Goal: Task Accomplishment & Management: Manage account settings

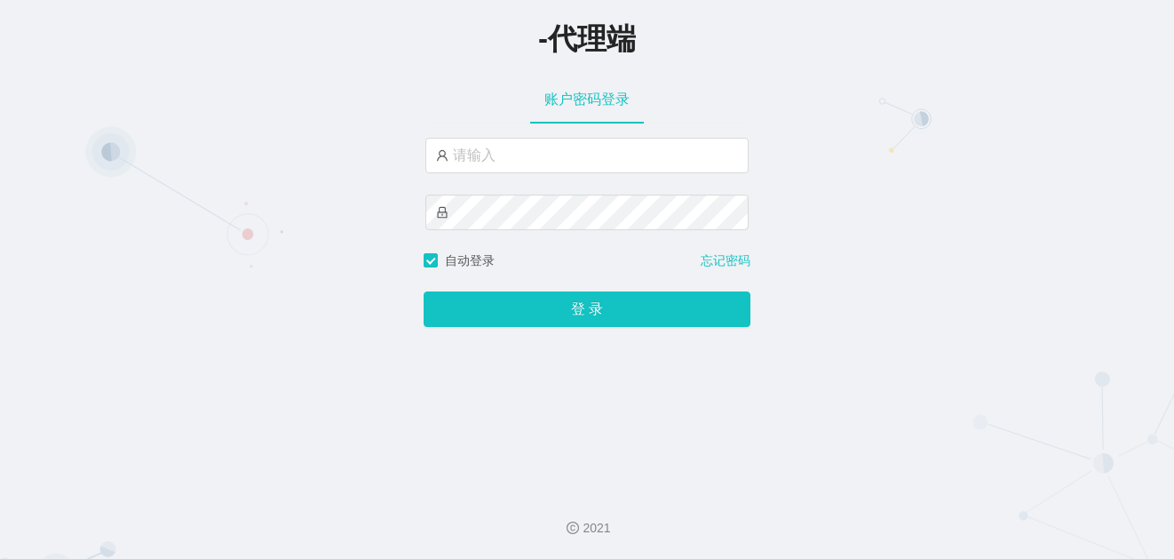
drag, startPoint x: 433, startPoint y: 180, endPoint x: 448, endPoint y: 179, distance: 15.1
click at [433, 179] on div at bounding box center [586, 195] width 323 height 114
click at [490, 166] on input "text" at bounding box center [586, 156] width 323 height 36
paste input "xiaopai888"
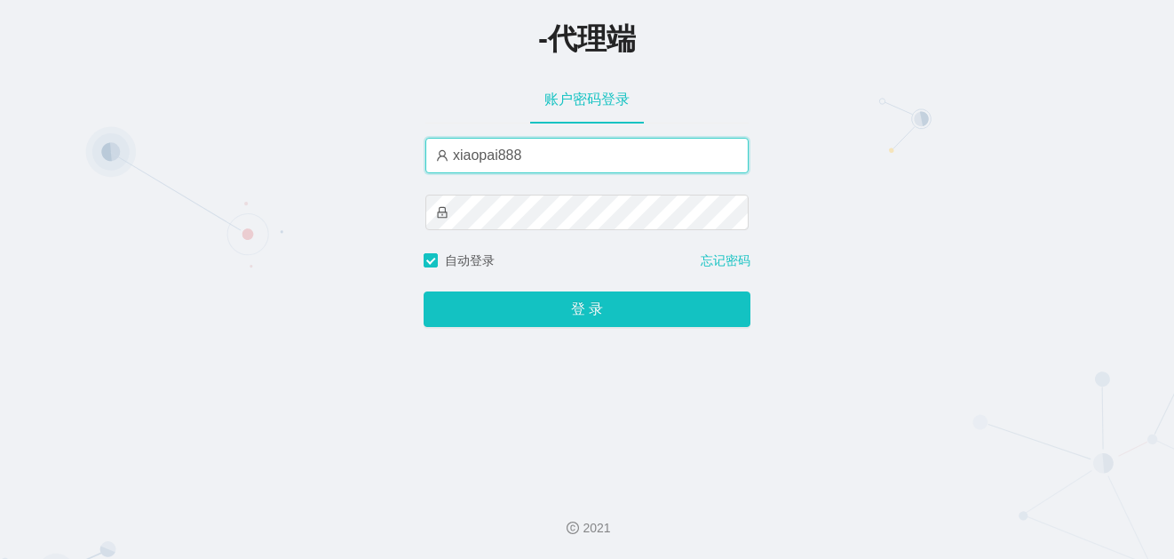
type input "xiaopai888"
click at [443, 235] on div "xiaopai888" at bounding box center [586, 195] width 323 height 114
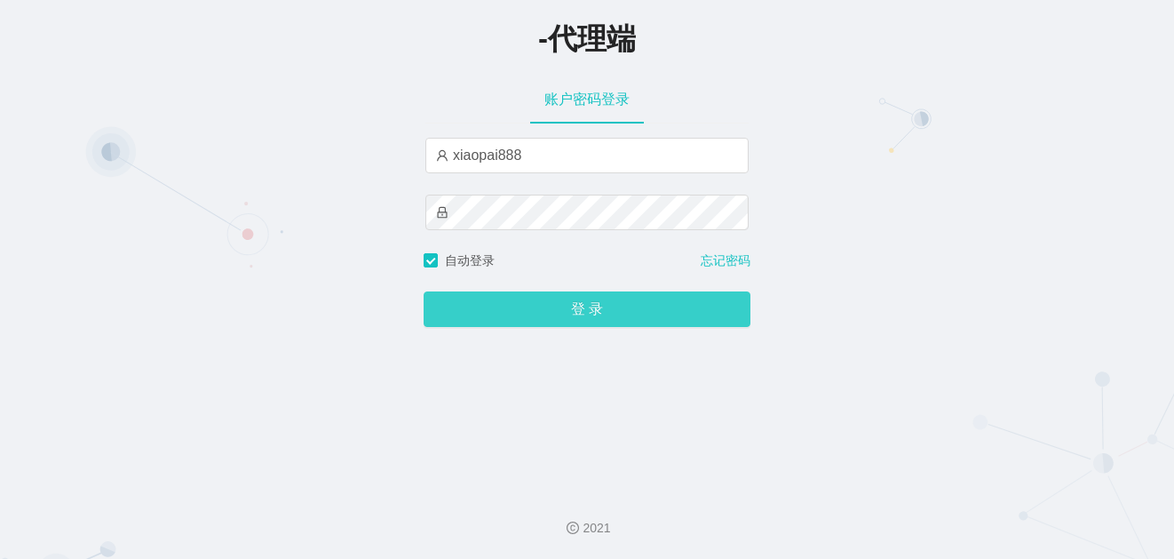
click at [519, 327] on button "登 录" at bounding box center [587, 309] width 327 height 36
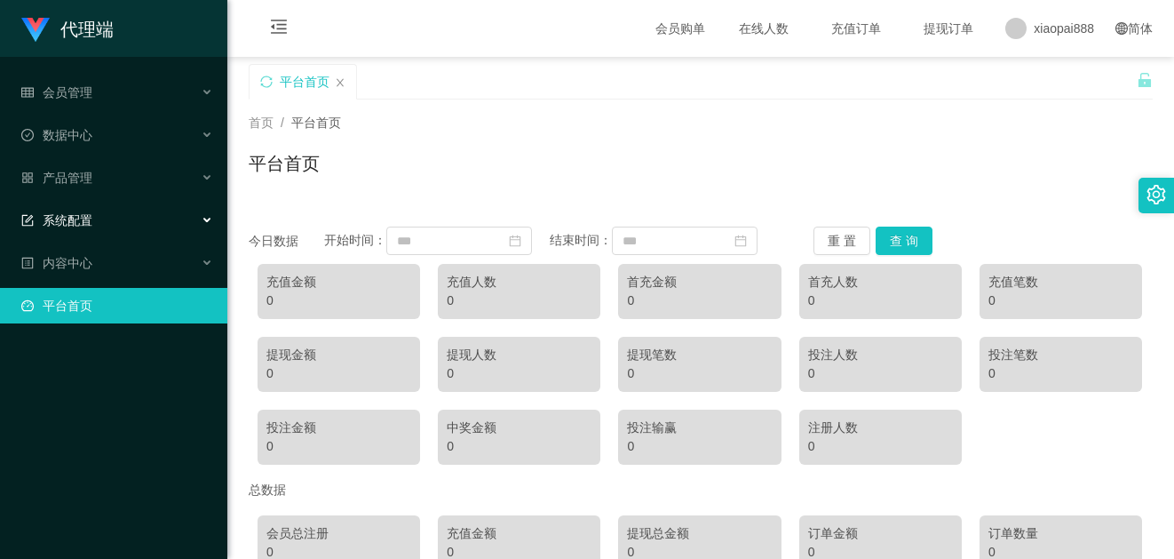
click at [95, 216] on div "系统配置" at bounding box center [113, 221] width 227 height 36
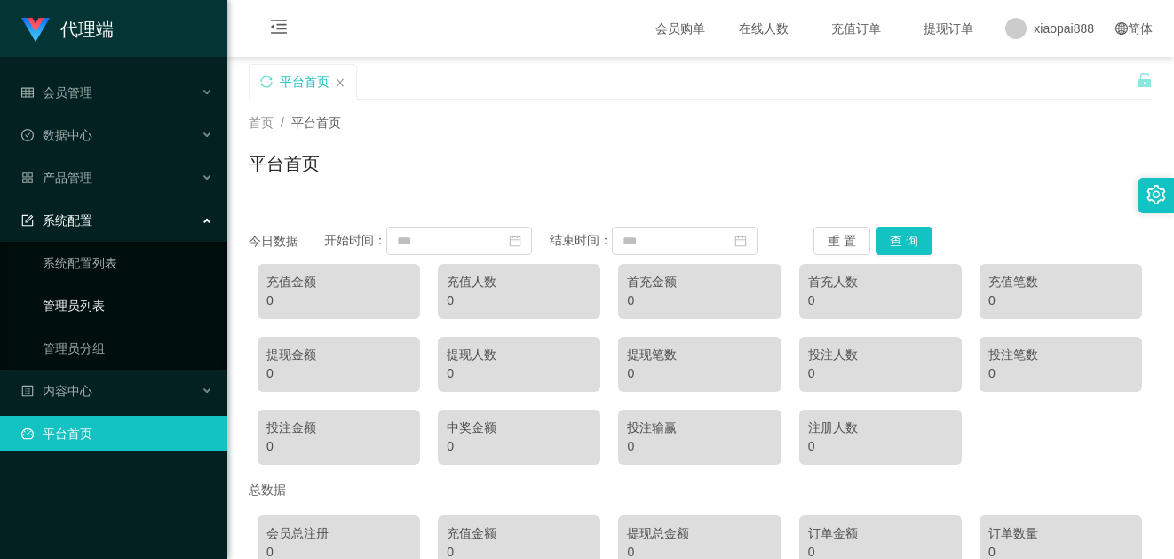
click at [99, 299] on link "管理员列表" at bounding box center [128, 306] width 171 height 36
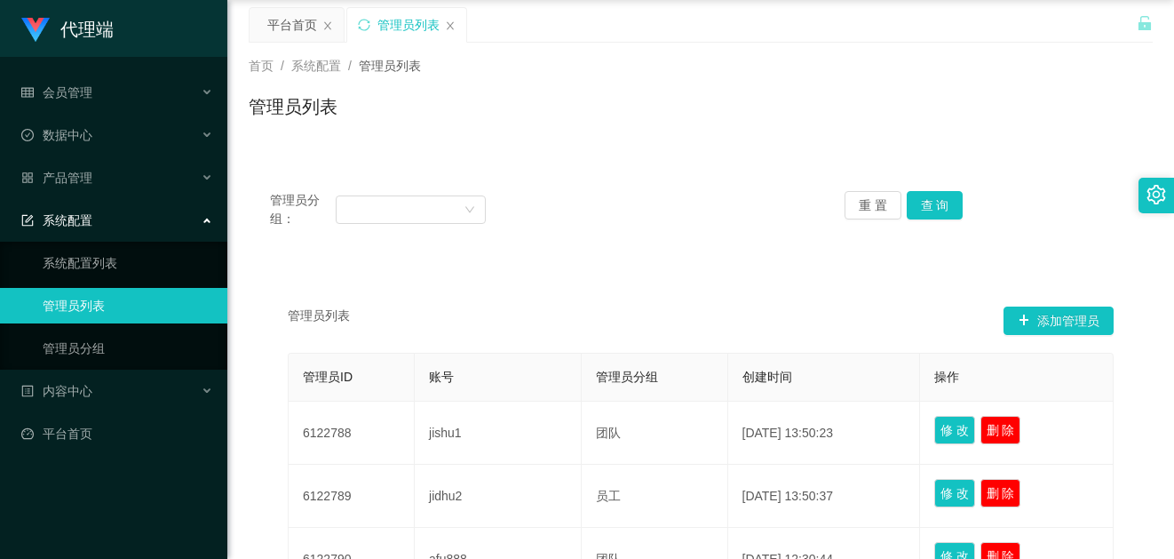
scroll to position [89, 0]
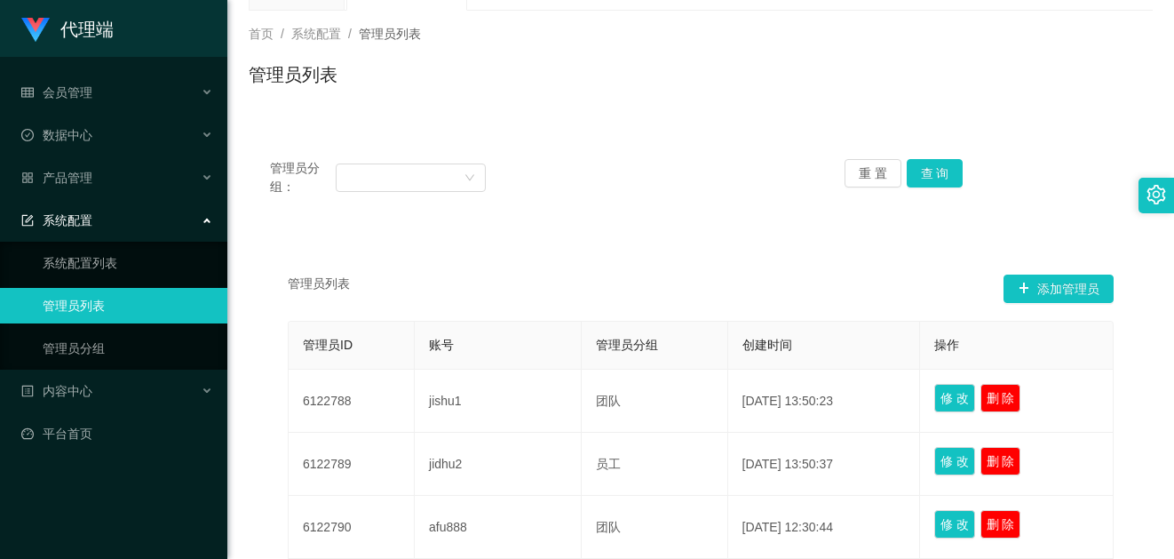
click at [1038, 287] on button "添加管理员" at bounding box center [1059, 288] width 110 height 28
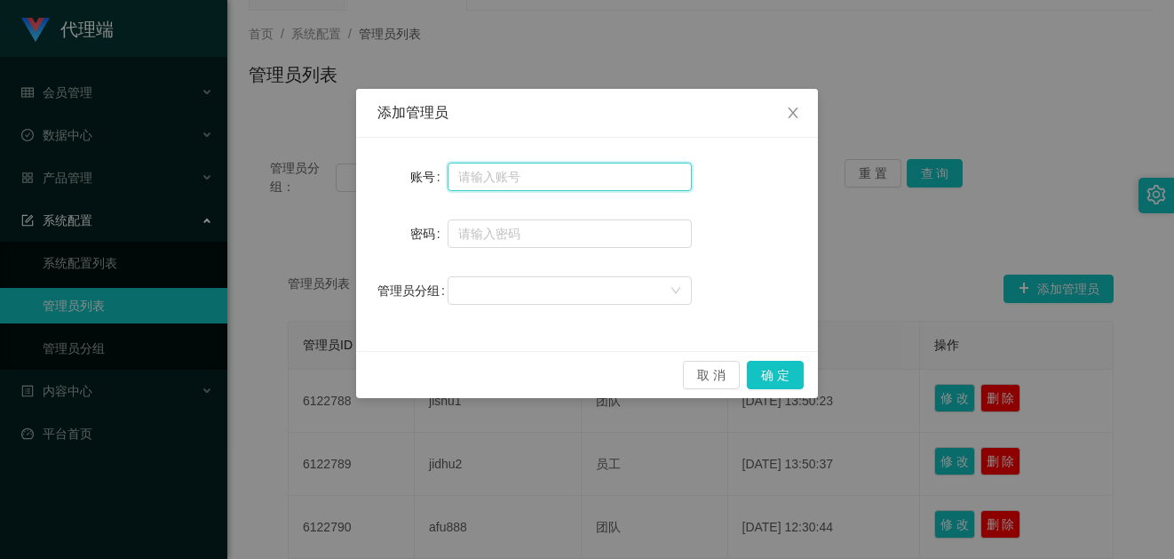
click at [559, 179] on input "text" at bounding box center [570, 177] width 244 height 28
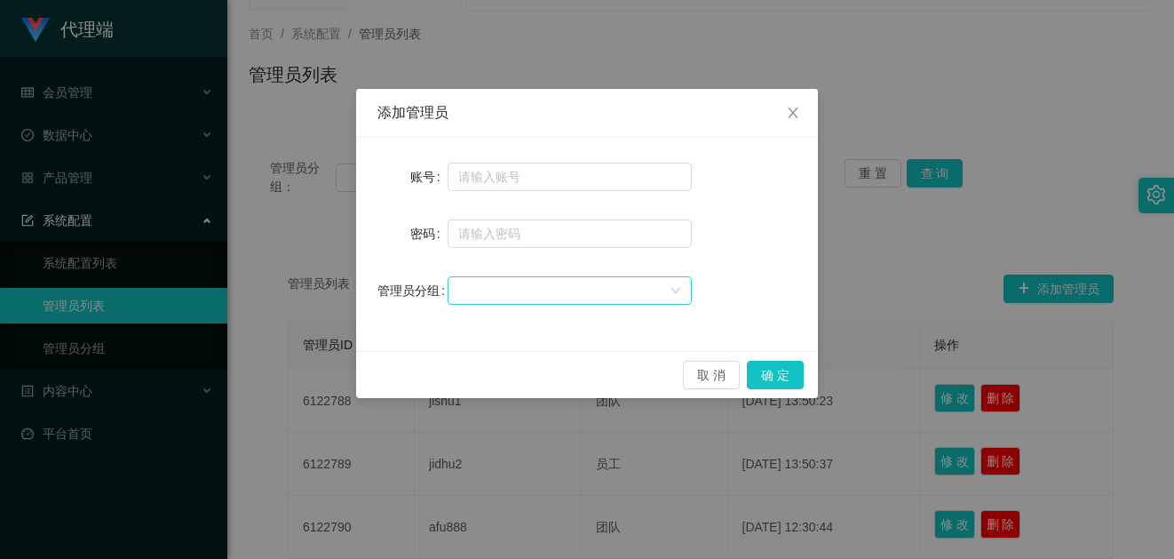
click at [591, 281] on div at bounding box center [563, 290] width 211 height 27
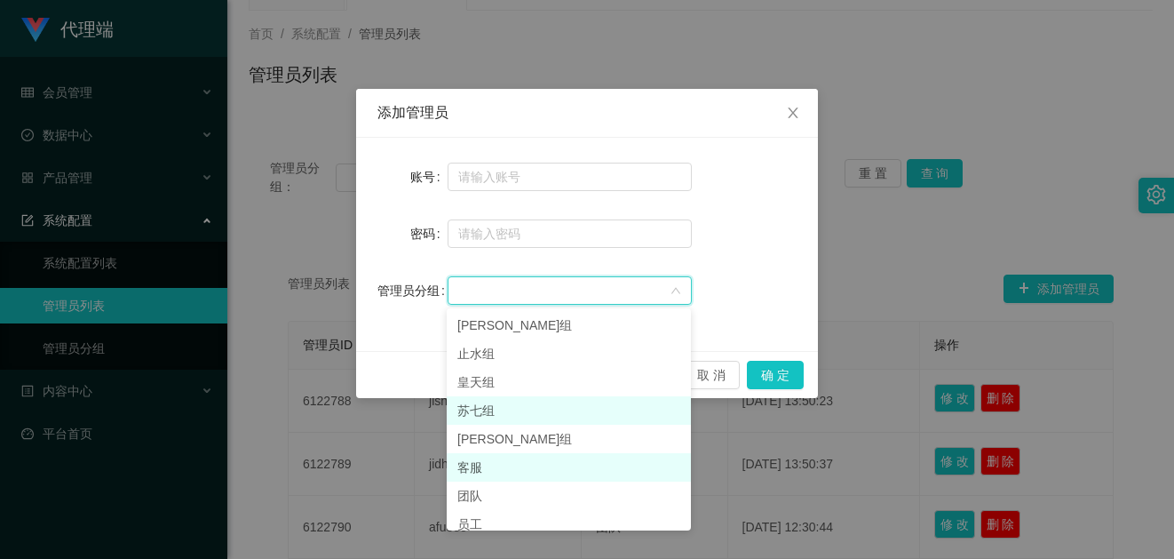
scroll to position [41, 0]
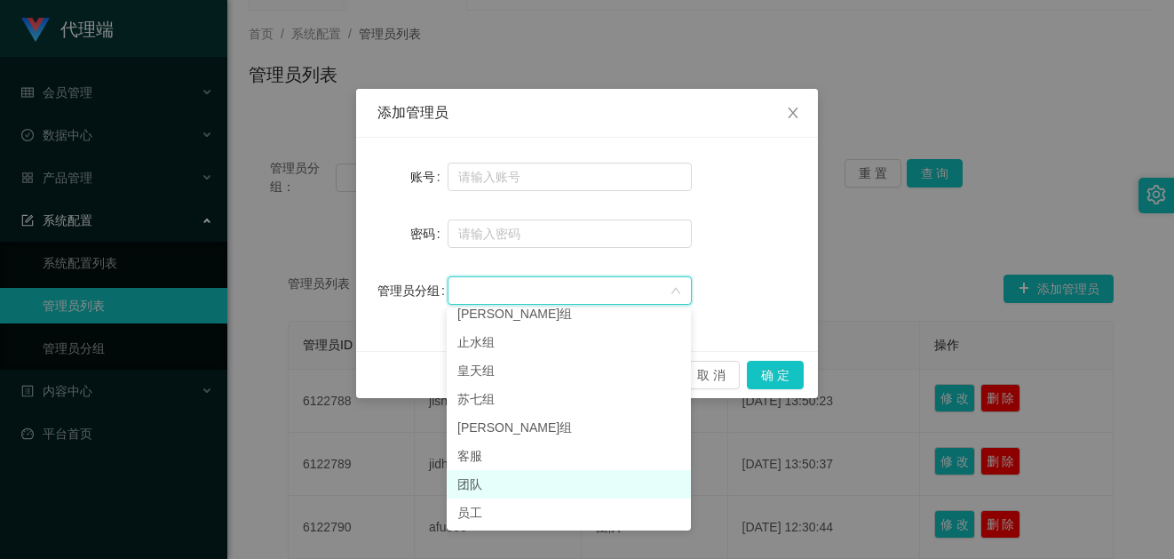
drag, startPoint x: 514, startPoint y: 481, endPoint x: 546, endPoint y: 438, distance: 53.3
click at [515, 481] on li "团队" at bounding box center [569, 484] width 244 height 28
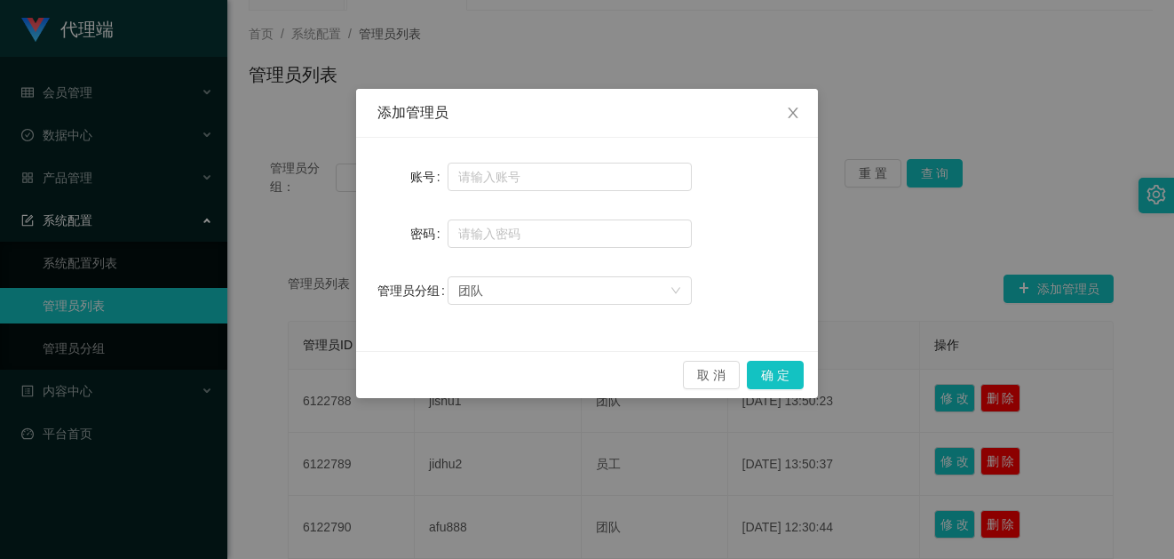
click at [170, 121] on div "添加管理员 账号 密码 管理员分组 团队 取 消 确 定" at bounding box center [587, 279] width 1174 height 559
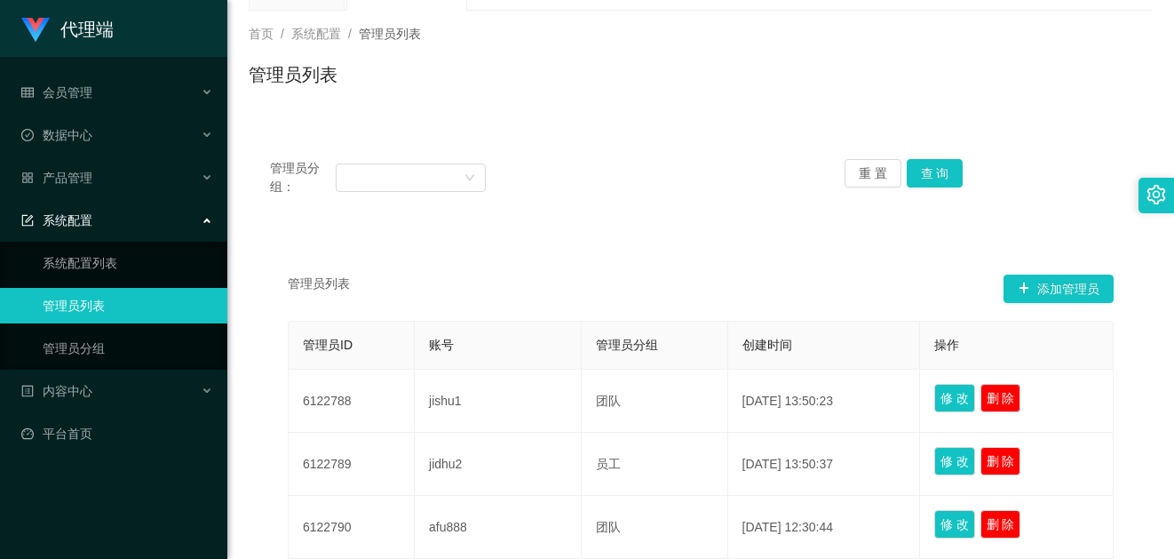
click at [153, 69] on ul "会员管理 数据中心 产品管理 系统配置 系统配置列表 管理员列表 管理员分组 内容中心 平台首页" at bounding box center [113, 263] width 227 height 412
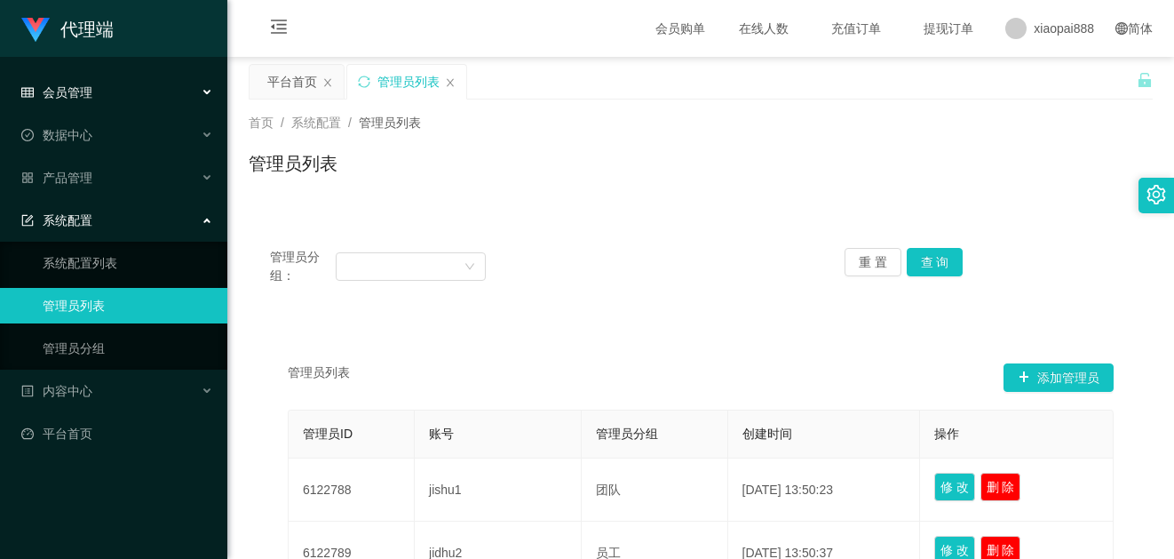
click at [95, 93] on div "会员管理" at bounding box center [113, 93] width 227 height 36
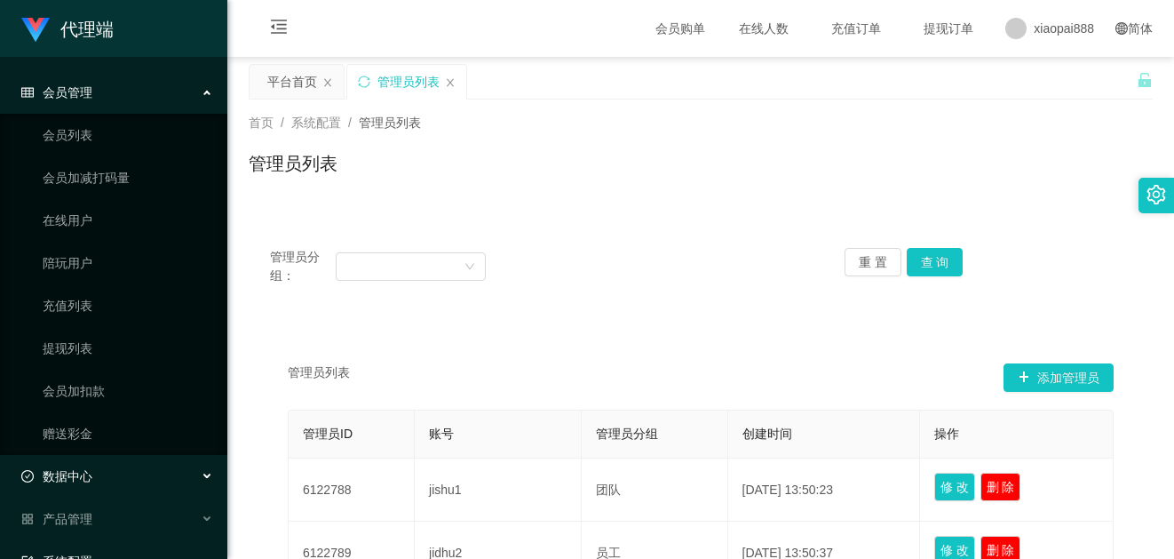
click at [91, 469] on span "数据中心" at bounding box center [56, 476] width 71 height 14
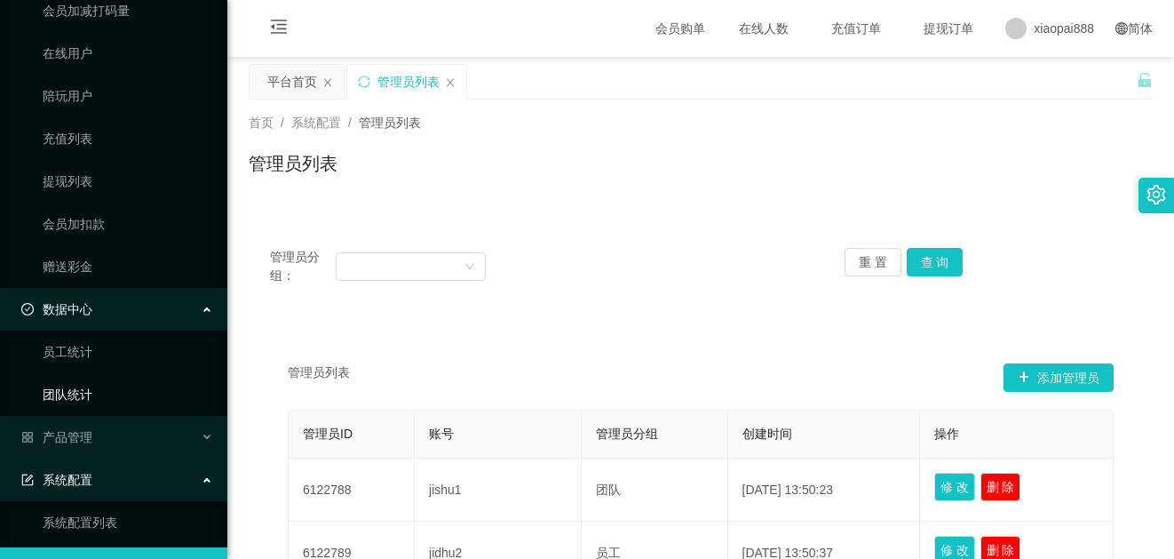
scroll to position [178, 0]
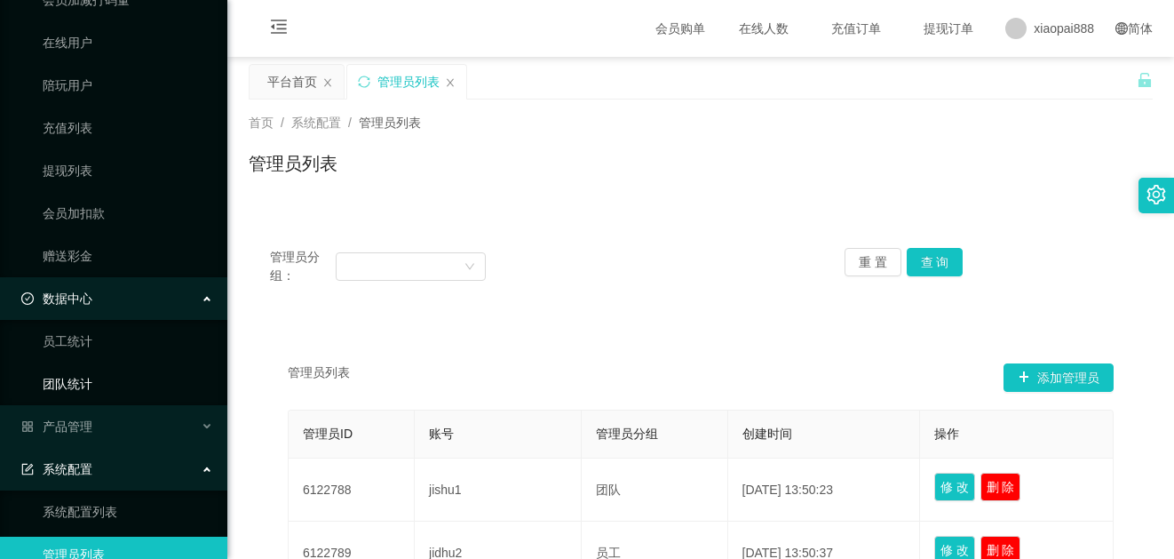
click at [85, 390] on link "团队统计" at bounding box center [128, 384] width 171 height 36
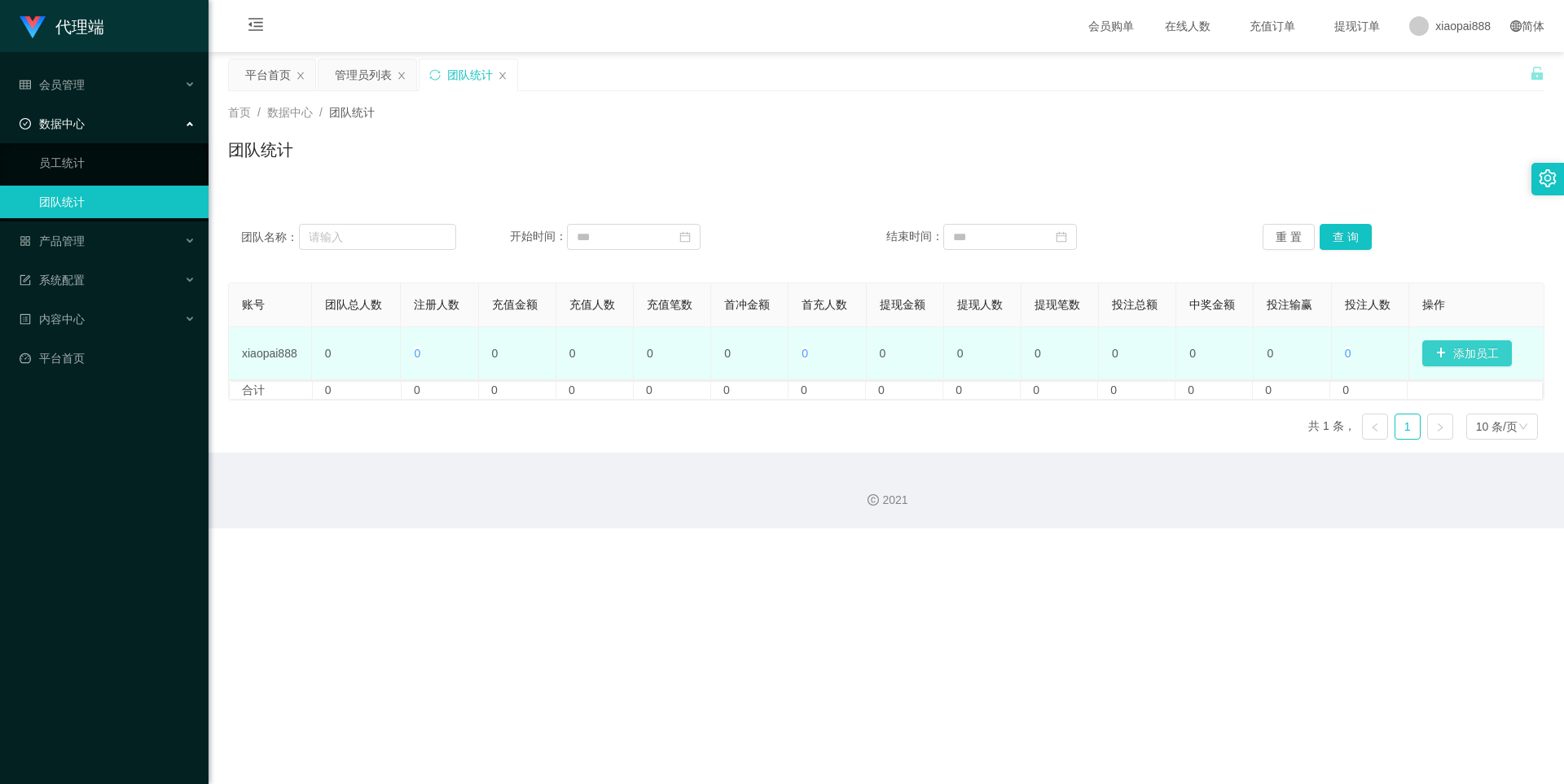
click at [1076, 345] on button "添加员工" at bounding box center [1468, 353] width 90 height 26
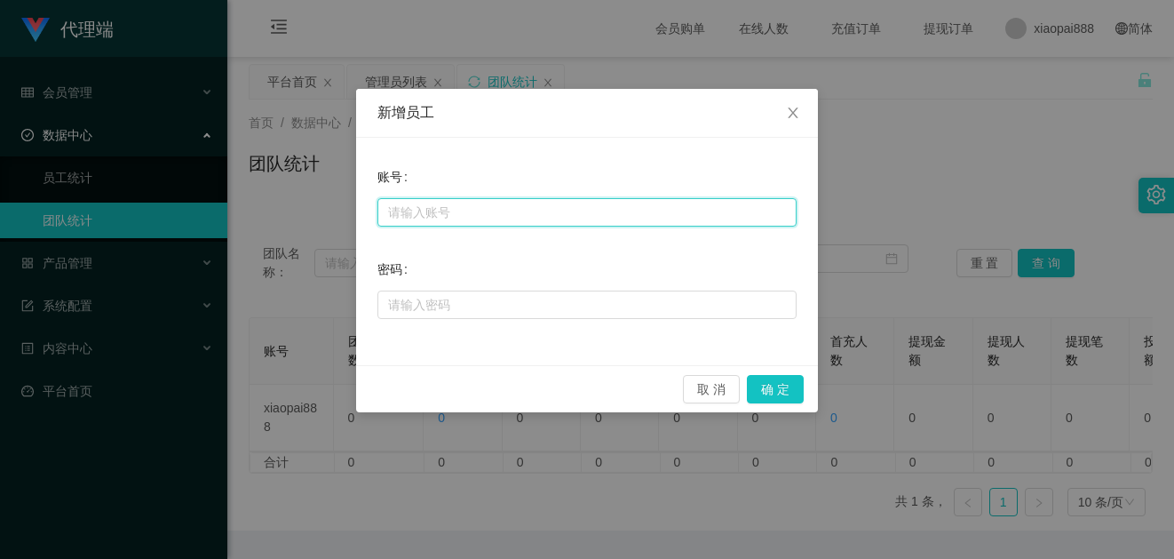
click at [503, 207] on input "text" at bounding box center [587, 212] width 419 height 28
paste input "xiaochun666"
type input "xiaochun666"
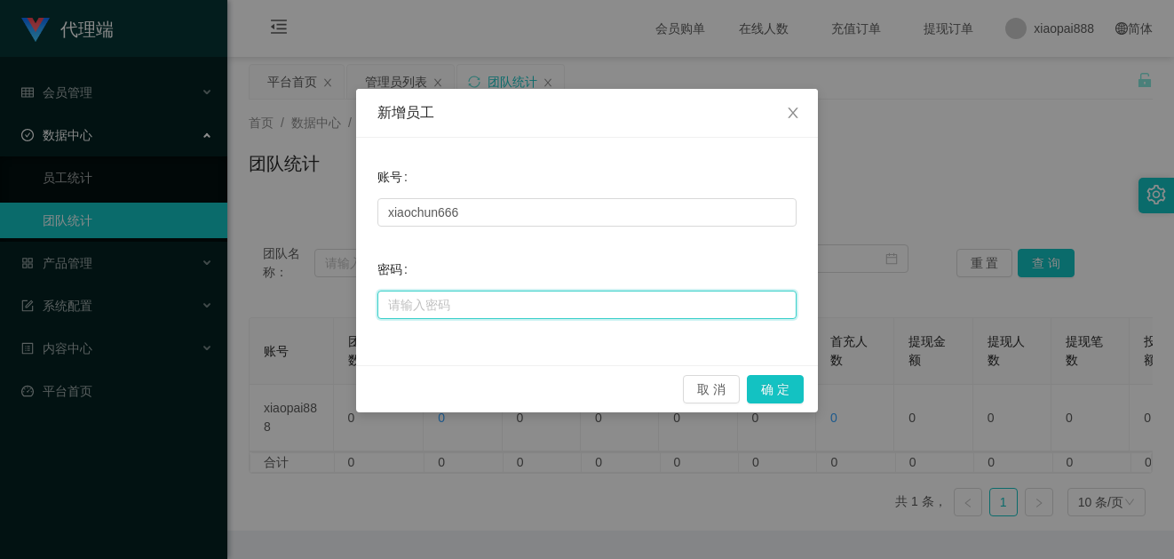
click at [497, 298] on input "text" at bounding box center [587, 304] width 419 height 28
click at [591, 311] on input "text" at bounding box center [587, 304] width 419 height 28
paste input "ccc111"
type input "ccc111"
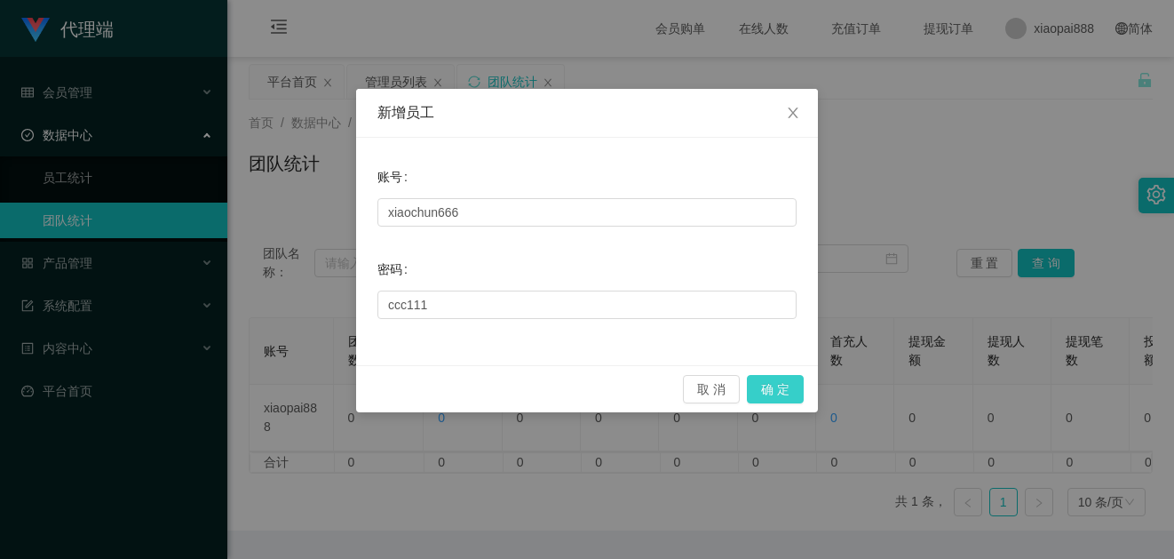
click at [771, 384] on button "确 定" at bounding box center [775, 389] width 57 height 28
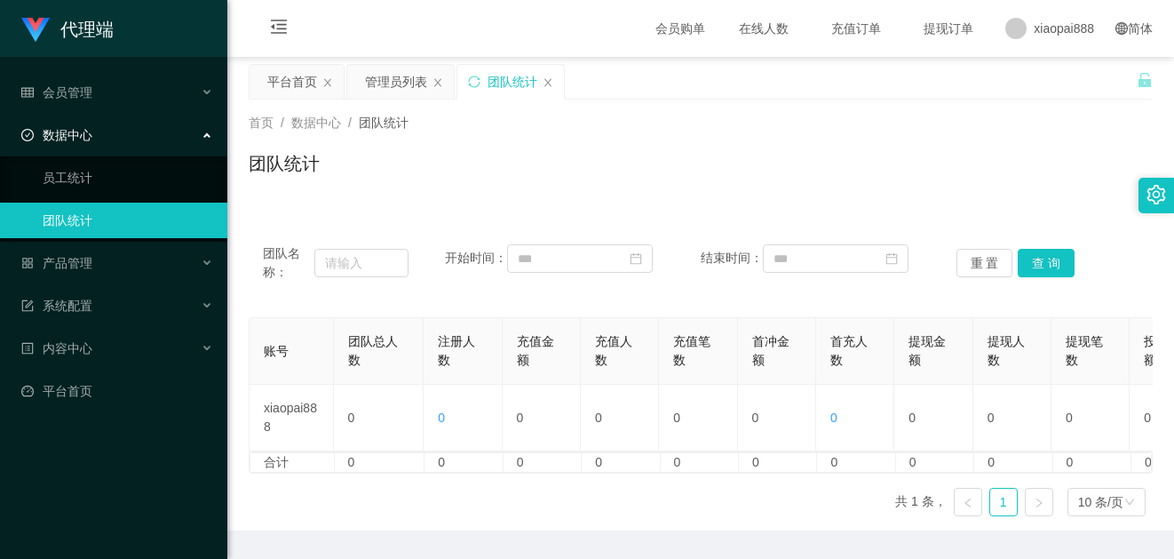
scroll to position [0, 437]
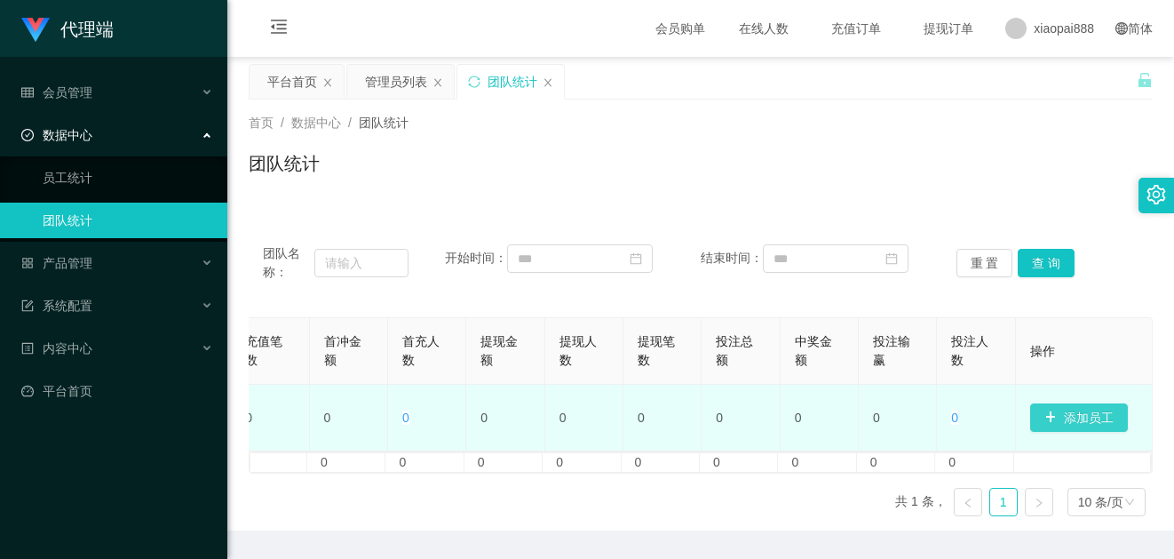
click at [1065, 429] on button "添加员工" at bounding box center [1079, 417] width 98 height 28
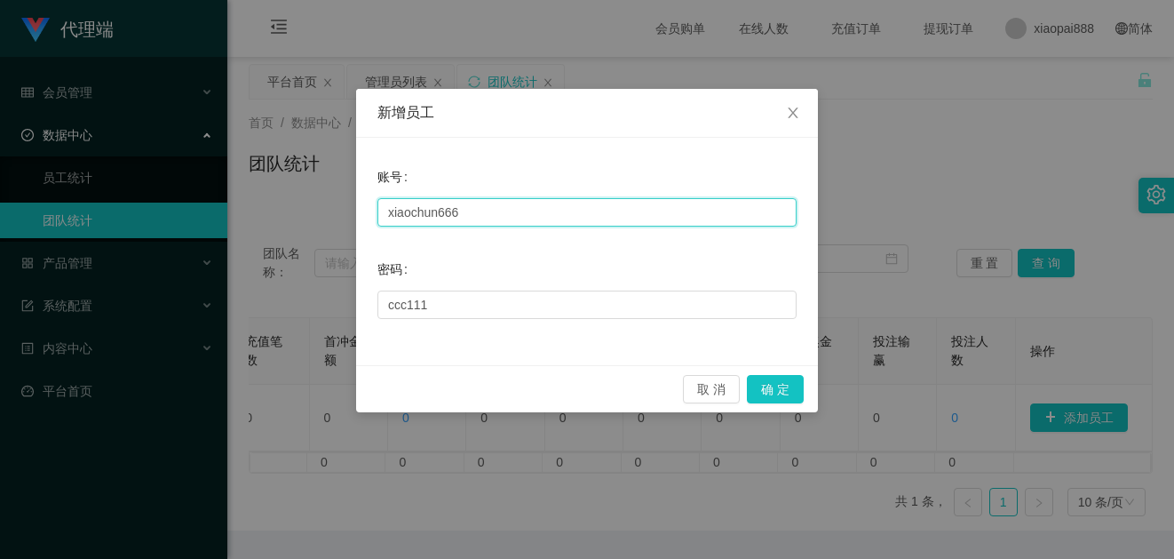
click at [499, 208] on input "xiaochun666" at bounding box center [587, 212] width 419 height 28
paste input "aluo"
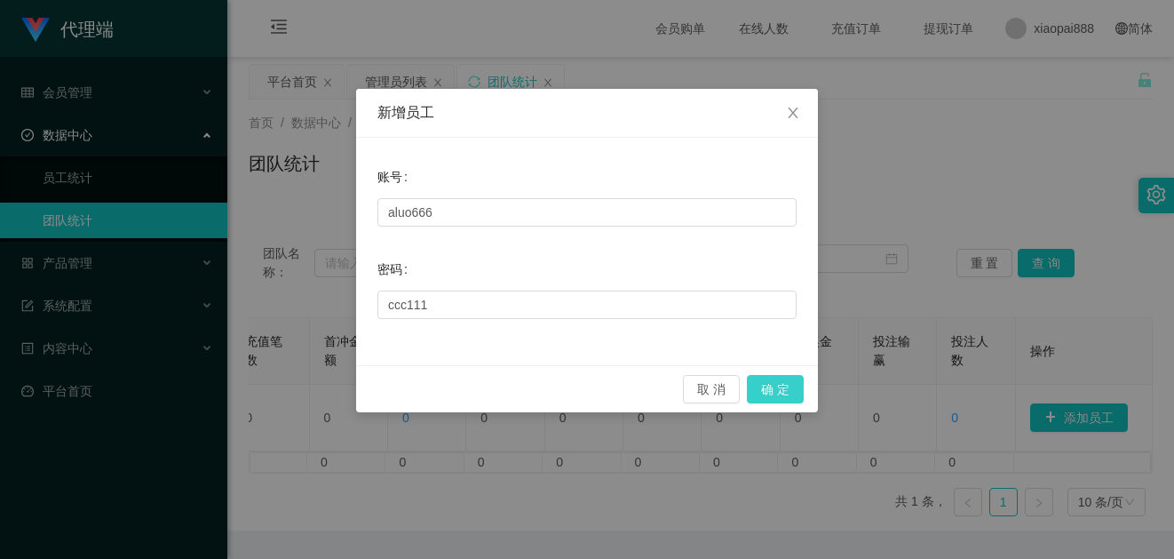
click at [796, 387] on button "确 定" at bounding box center [775, 389] width 57 height 28
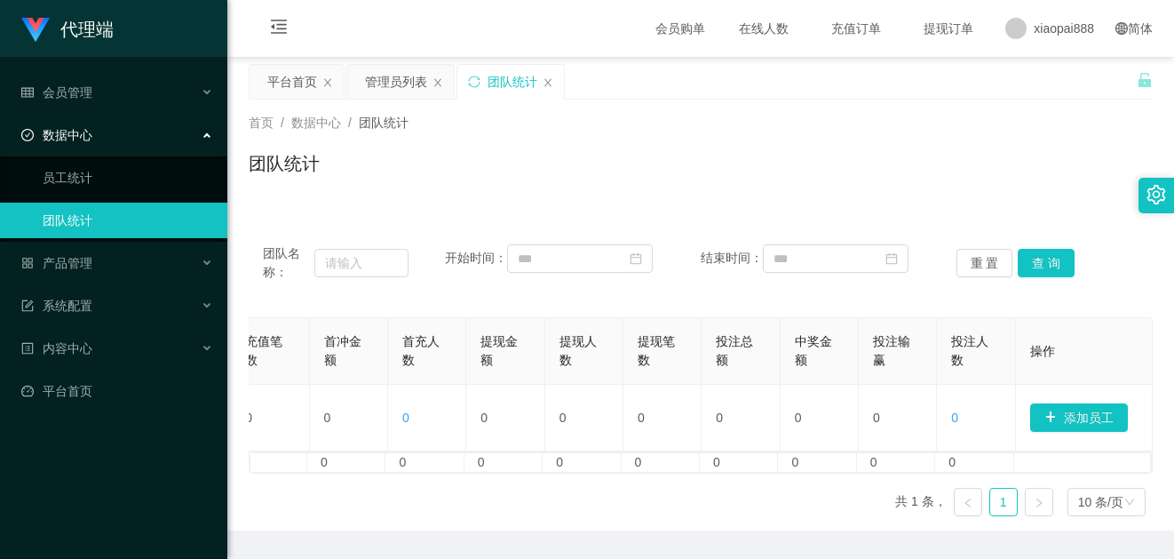
click at [855, 206] on div "团队名称： 开始时间： 结束时间： 重 置 查 询 账号 团队总人数 注册人数 充值金额 充值人数 充值笔数 首冲金额 首充人数 提现金额 提现人数 提现笔数…" at bounding box center [701, 367] width 904 height 325
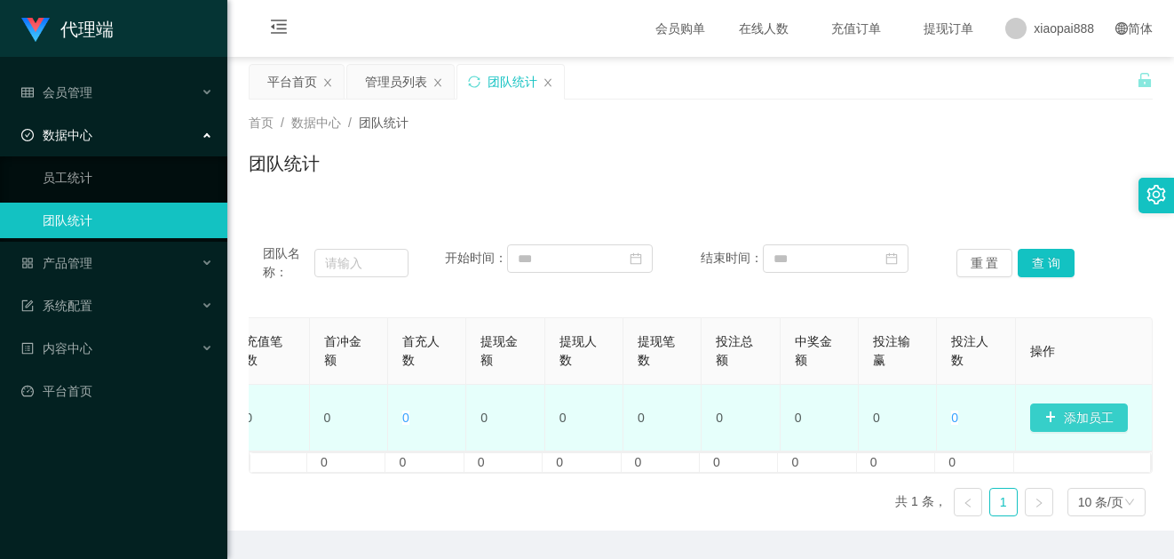
click at [1088, 421] on button "添加员工" at bounding box center [1079, 417] width 98 height 28
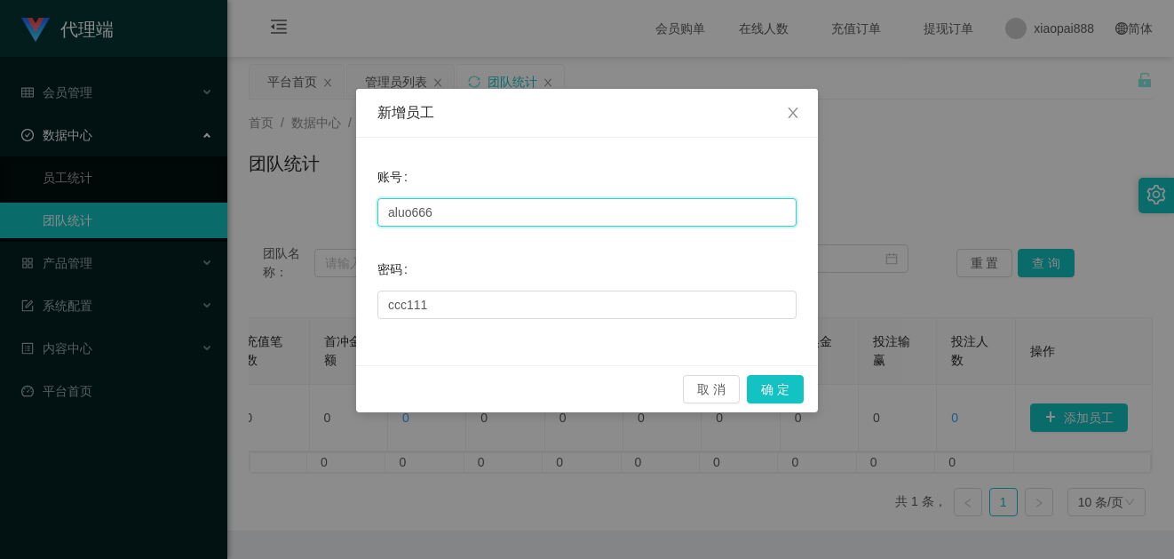
click at [618, 216] on input "aluo666" at bounding box center [587, 212] width 419 height 28
paste input "sanzang"
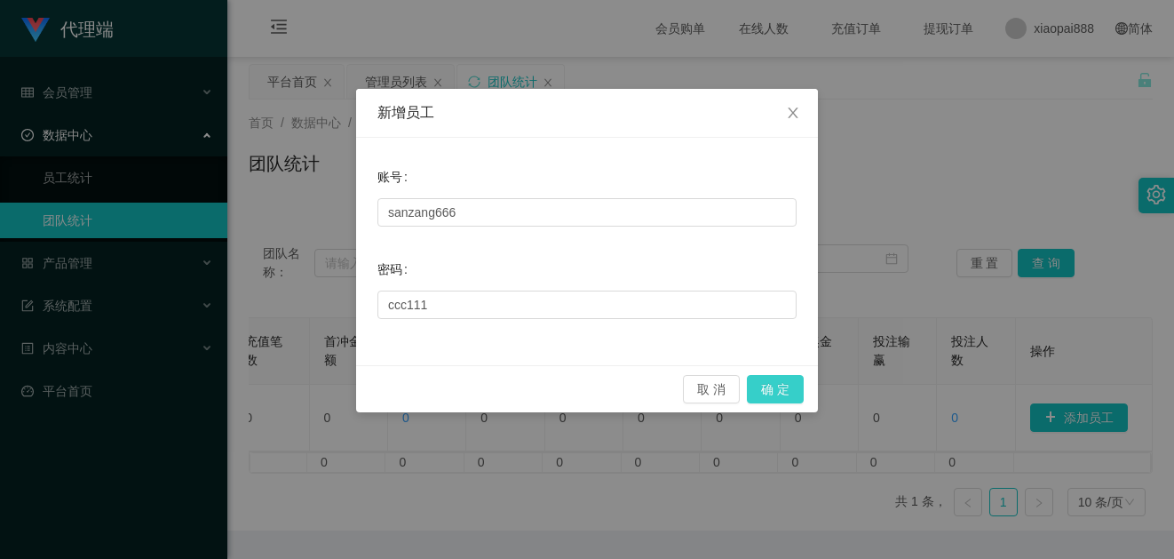
click at [783, 396] on button "确 定" at bounding box center [775, 389] width 57 height 28
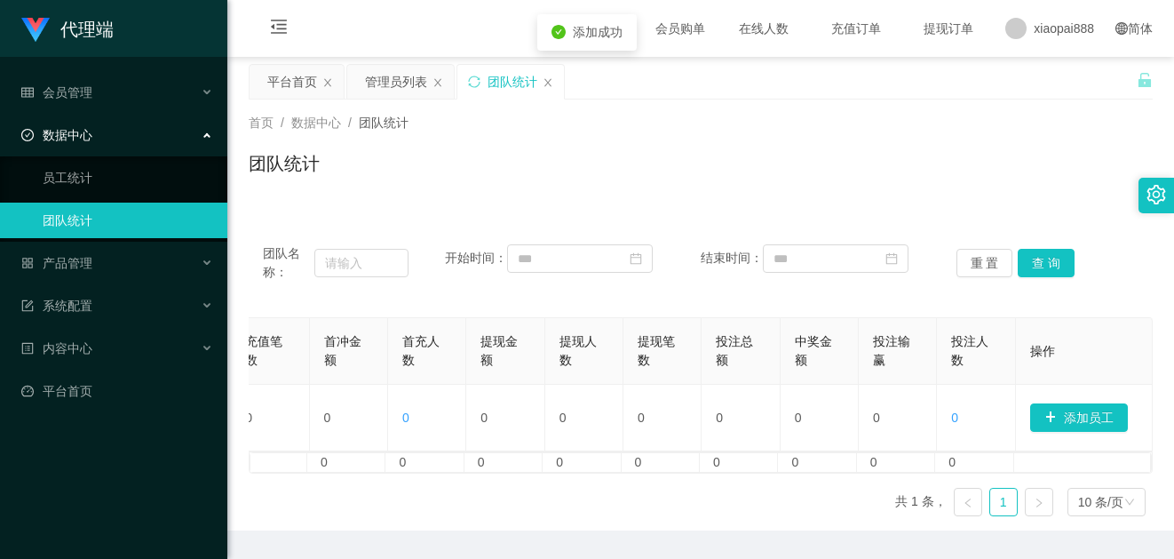
drag, startPoint x: 823, startPoint y: 229, endPoint x: 874, endPoint y: 244, distance: 53.7
click at [823, 229] on div "团队名称： 开始时间： 结束时间： 重 置 查 询" at bounding box center [701, 263] width 904 height 73
click at [1055, 262] on button "查 询" at bounding box center [1046, 263] width 57 height 28
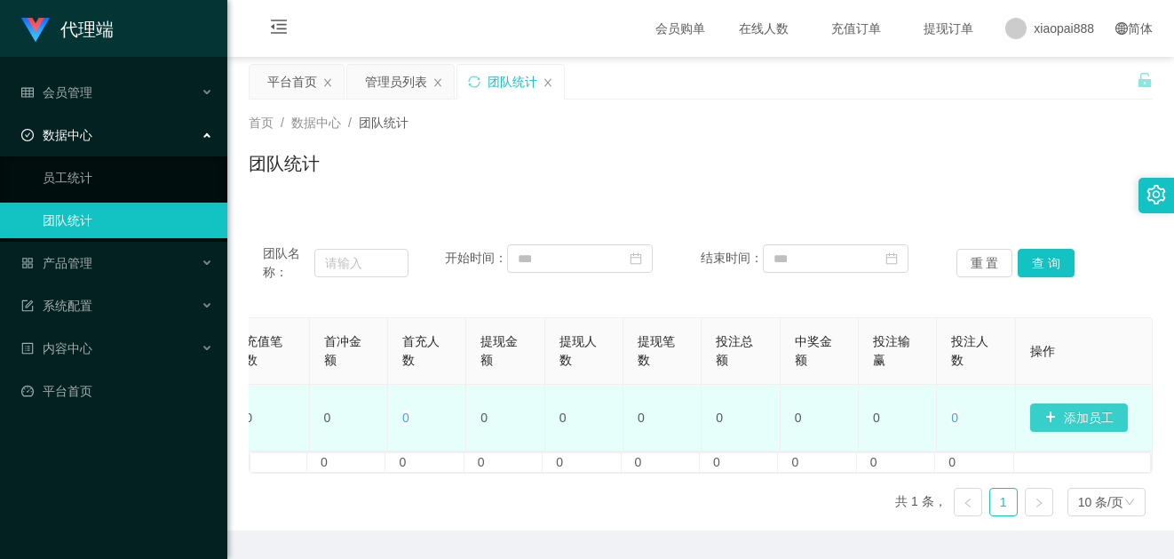
click at [1075, 430] on button "添加员工" at bounding box center [1079, 417] width 98 height 28
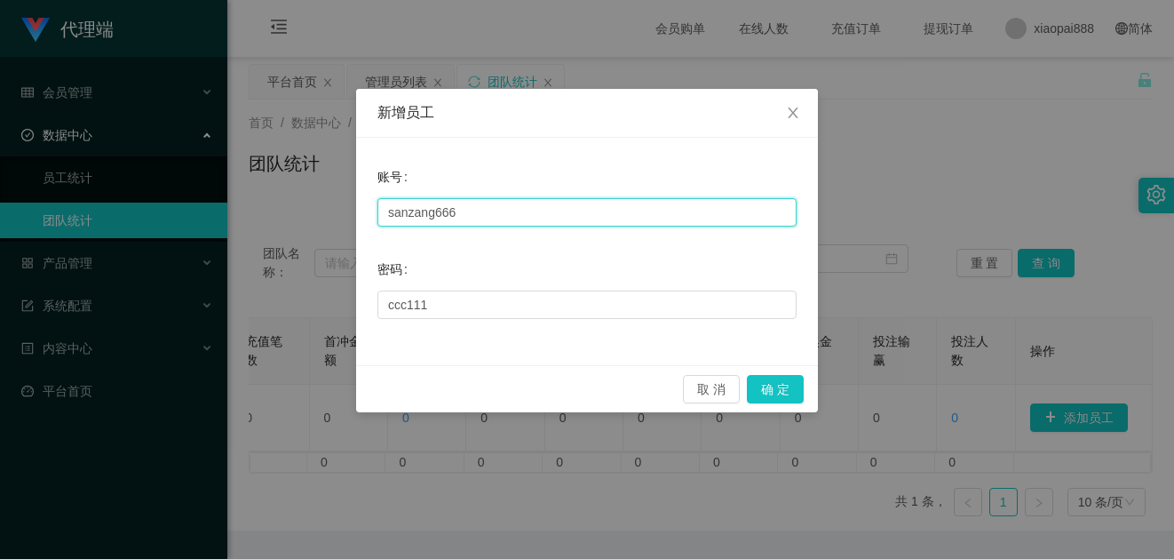
drag, startPoint x: 595, startPoint y: 214, endPoint x: 612, endPoint y: 220, distance: 18.0
click at [595, 214] on input "sanzang666" at bounding box center [587, 212] width 419 height 28
paste input "luoshao"
type input "luoshao666"
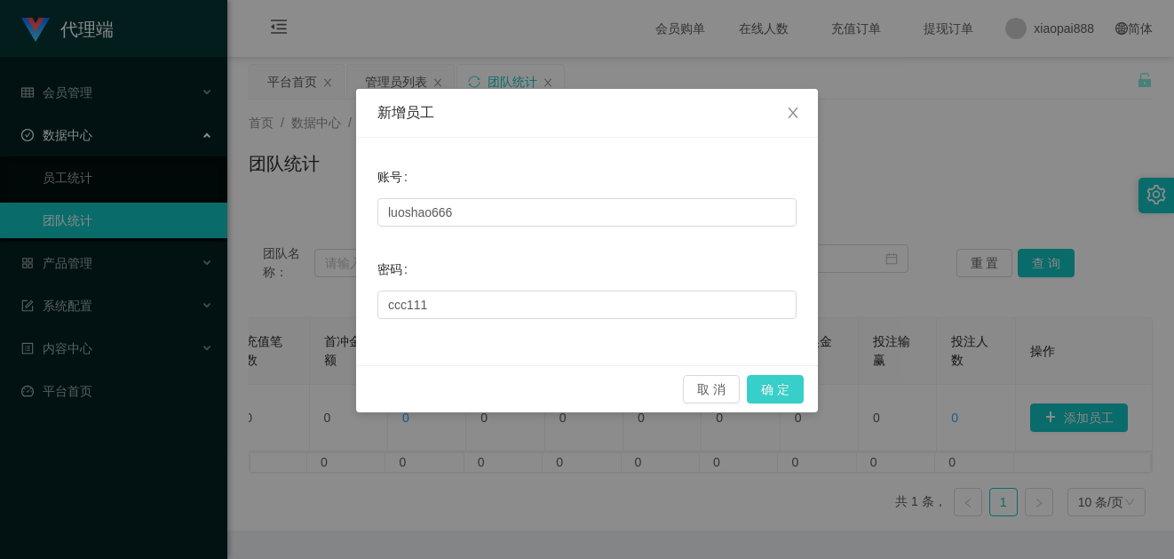
click at [784, 396] on button "确 定" at bounding box center [775, 389] width 57 height 28
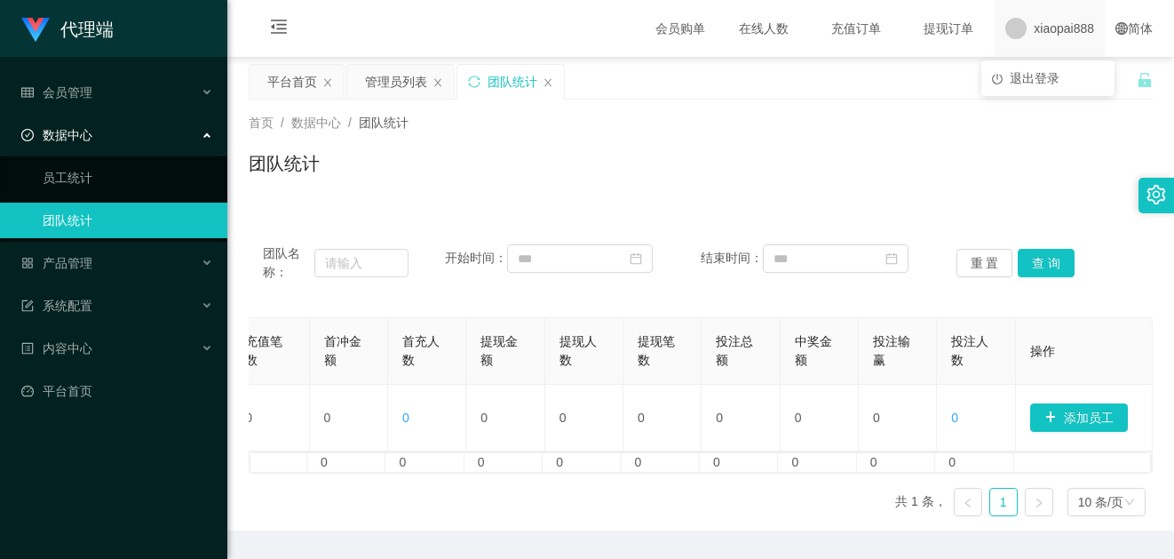
click at [1062, 37] on span "xiaopai888" at bounding box center [1064, 28] width 60 height 57
click at [1040, 76] on span "退出登录" at bounding box center [1035, 78] width 50 height 14
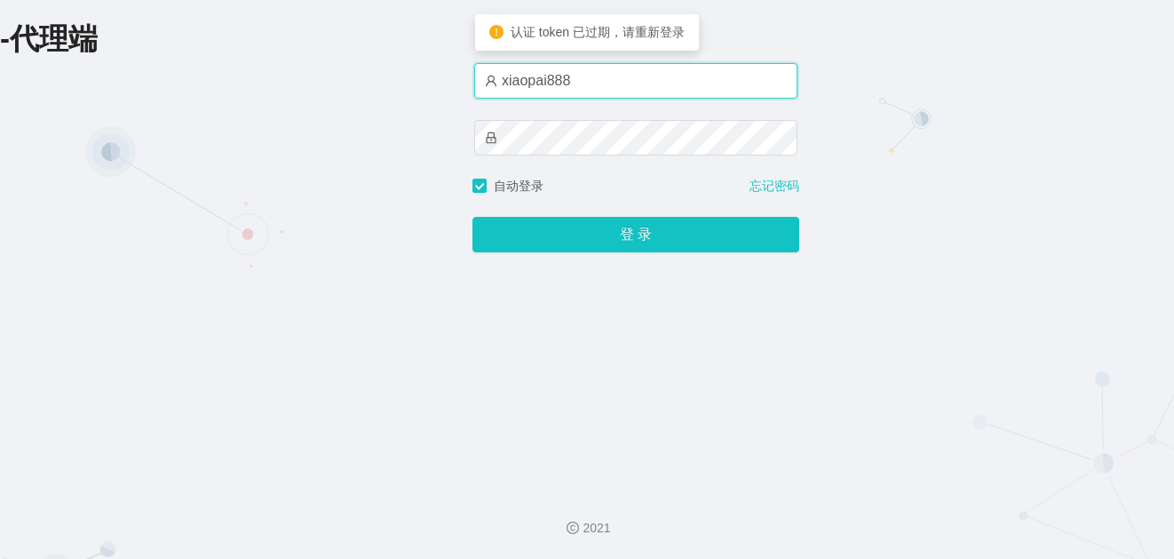
click at [696, 98] on input "xiaopai888" at bounding box center [635, 81] width 323 height 36
click at [623, 73] on input "xiaopai888" at bounding box center [635, 81] width 323 height 36
paste input "luoshao666"
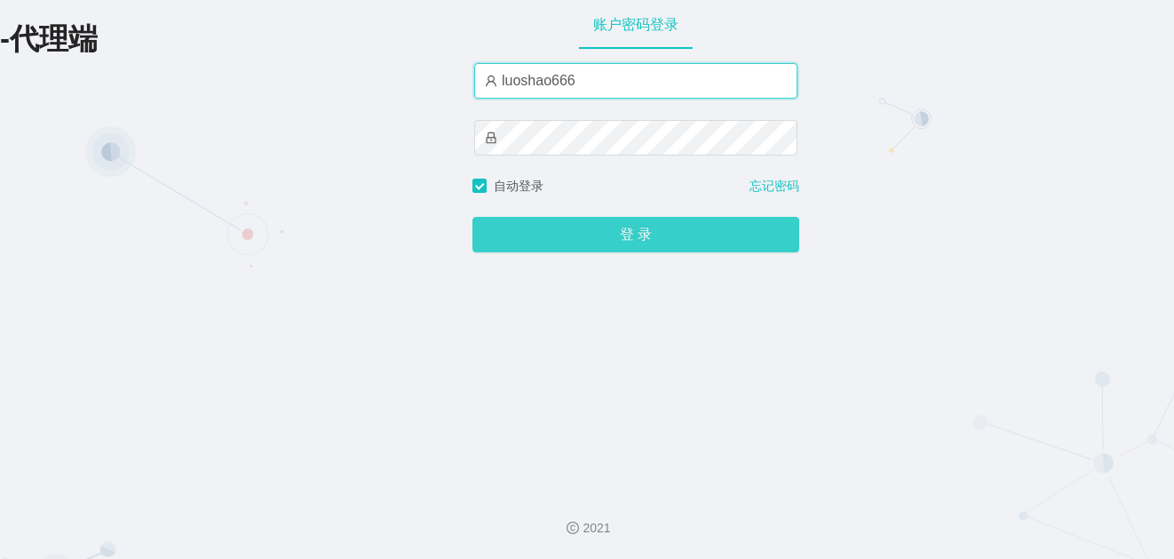
type input "luoshao666"
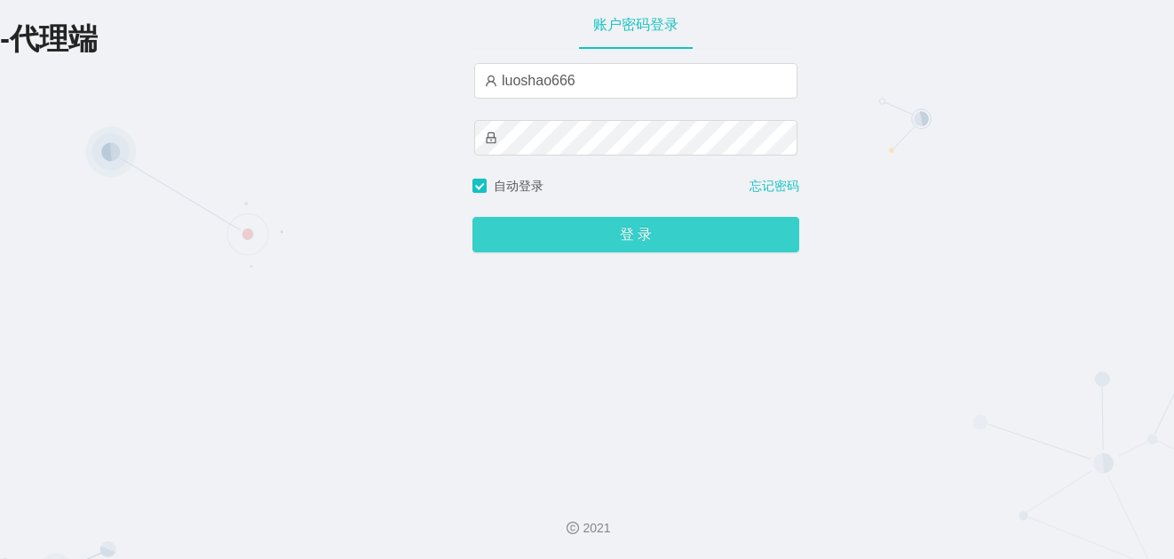
drag, startPoint x: 664, startPoint y: 228, endPoint x: 662, endPoint y: 243, distance: 15.2
click at [664, 228] on button "登 录" at bounding box center [636, 235] width 327 height 36
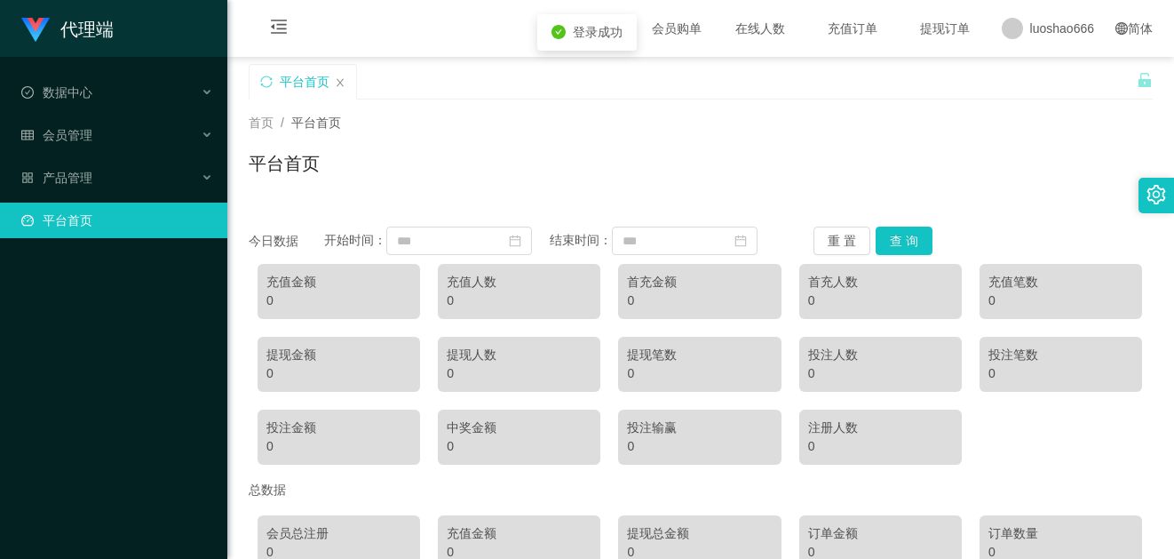
click at [202, 70] on ul "数据中心 会员管理 产品管理 平台首页" at bounding box center [113, 156] width 227 height 199
click at [191, 93] on div "数据中心" at bounding box center [113, 93] width 227 height 36
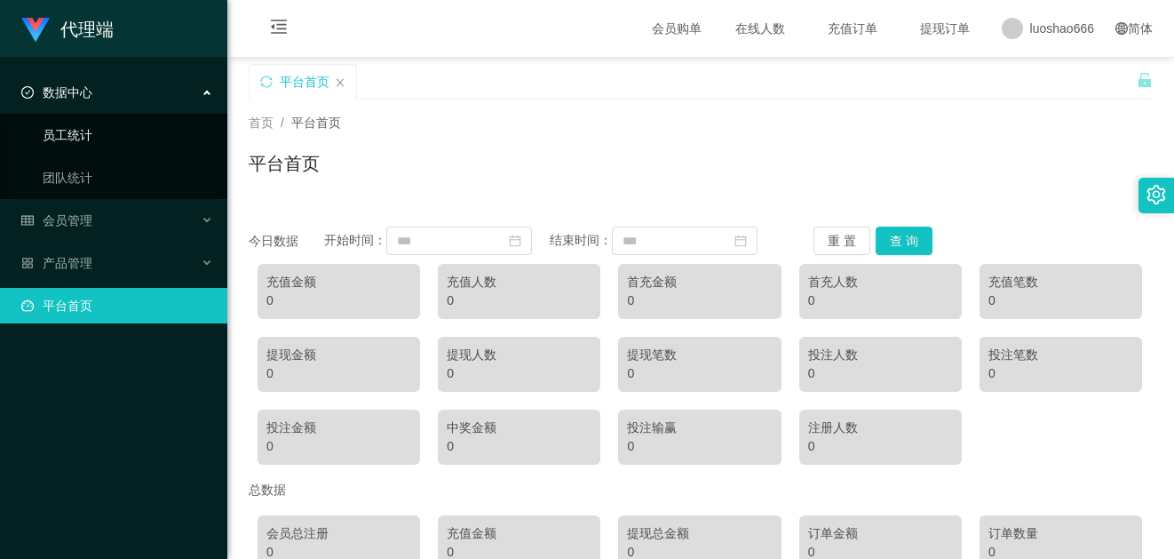
click at [182, 123] on link "员工统计" at bounding box center [128, 135] width 171 height 36
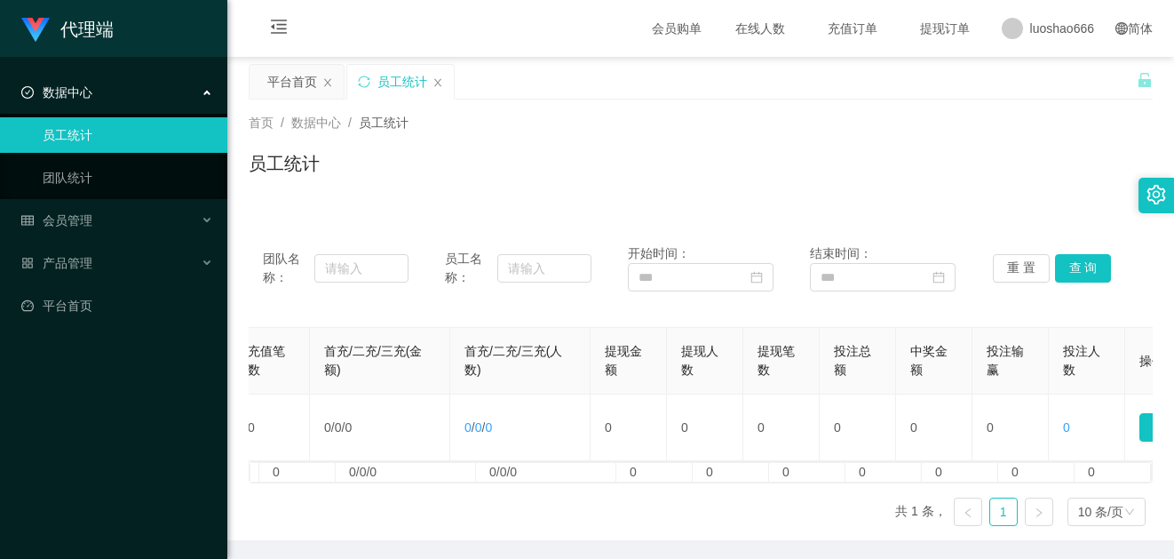
scroll to position [0, 522]
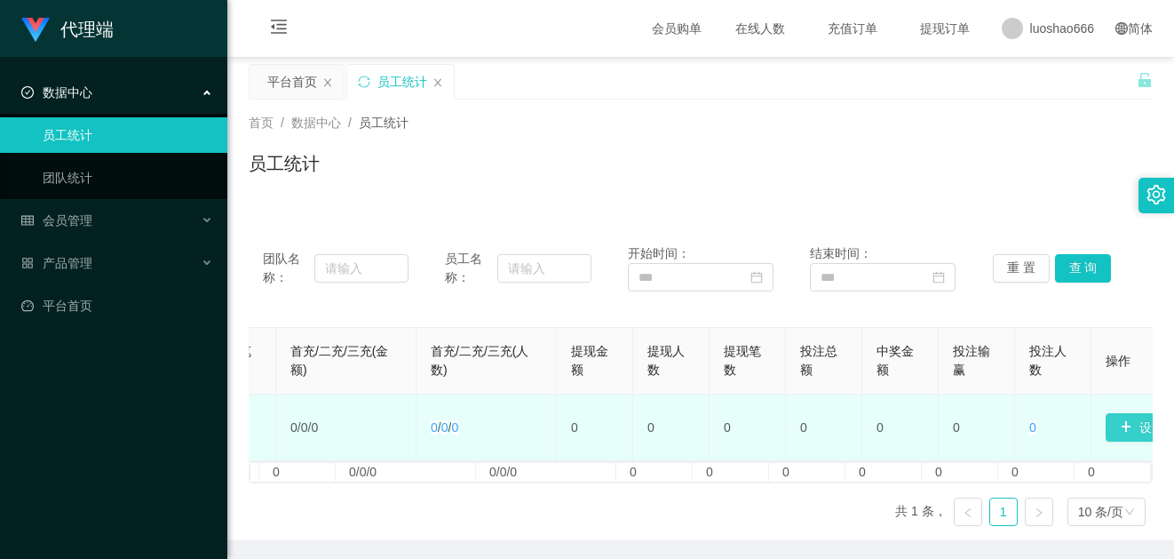
click at [1132, 429] on button "设置邀请码" at bounding box center [1161, 427] width 110 height 28
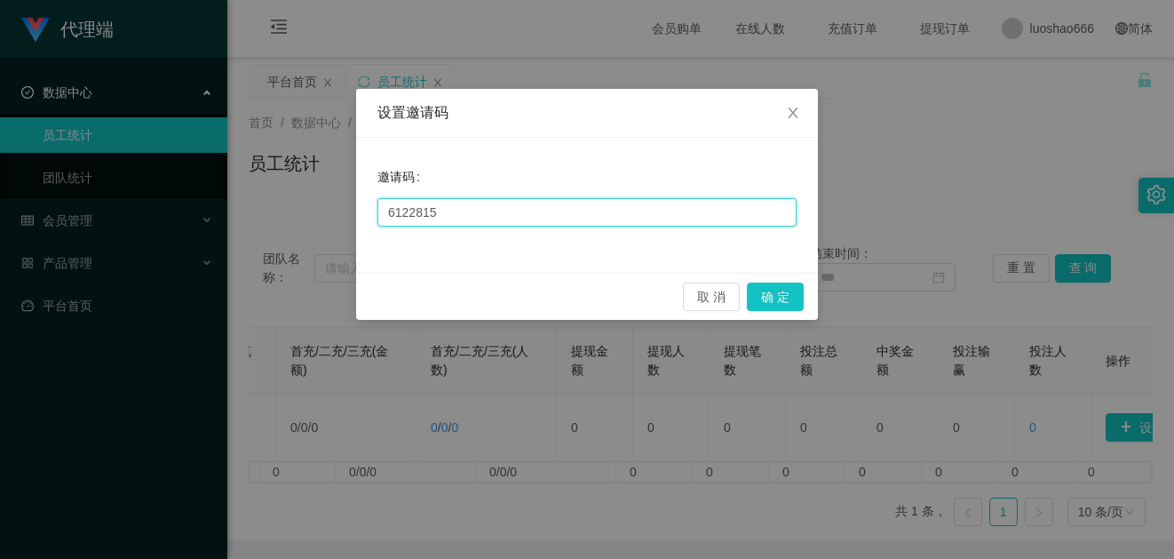
click at [528, 203] on input "6122815" at bounding box center [587, 212] width 419 height 28
paste input "168168"
type input "168168"
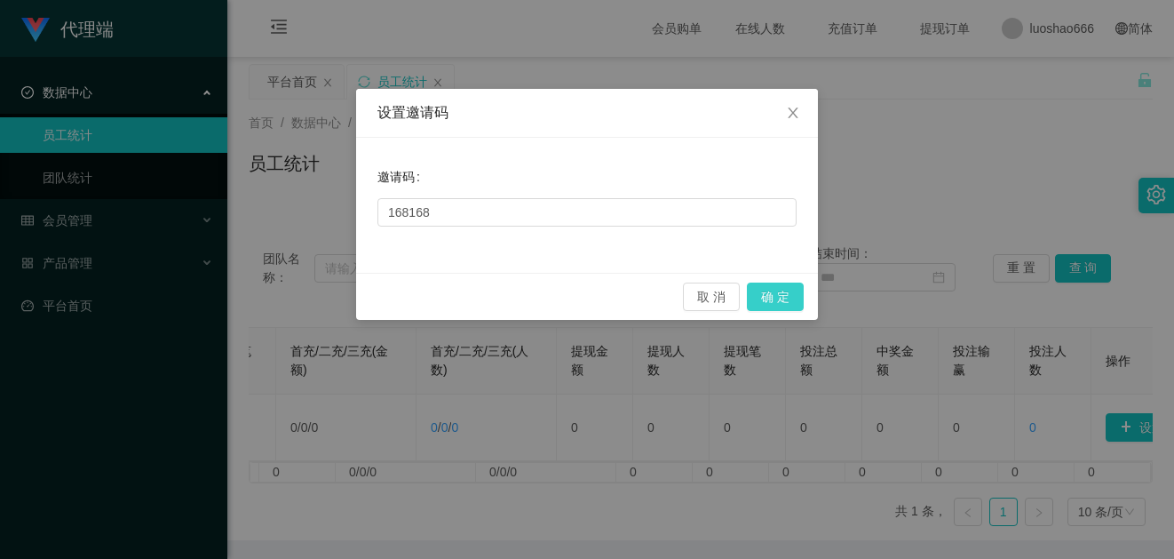
click at [767, 293] on button "确 定" at bounding box center [775, 296] width 57 height 28
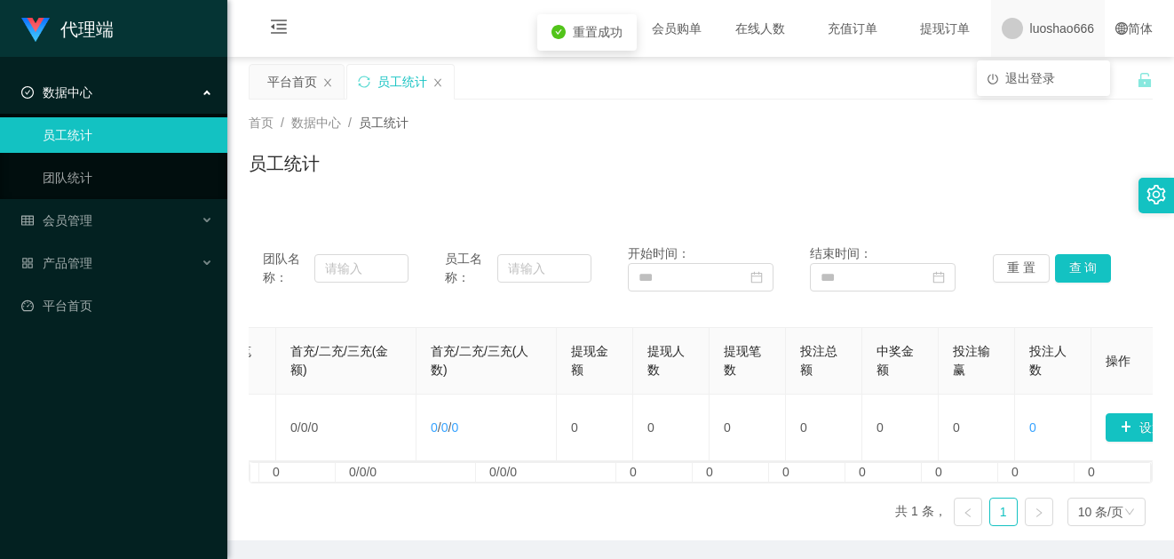
click at [1072, 28] on span "luoshao666" at bounding box center [1062, 28] width 64 height 57
drag, startPoint x: 1064, startPoint y: 86, endPoint x: 1061, endPoint y: 68, distance: 18.8
click at [1064, 85] on div "平台首页 员工统计" at bounding box center [693, 94] width 888 height 61
drag, startPoint x: 1079, startPoint y: 37, endPoint x: 1070, endPoint y: 66, distance: 29.8
click at [1077, 37] on span "luoshao666" at bounding box center [1062, 28] width 64 height 57
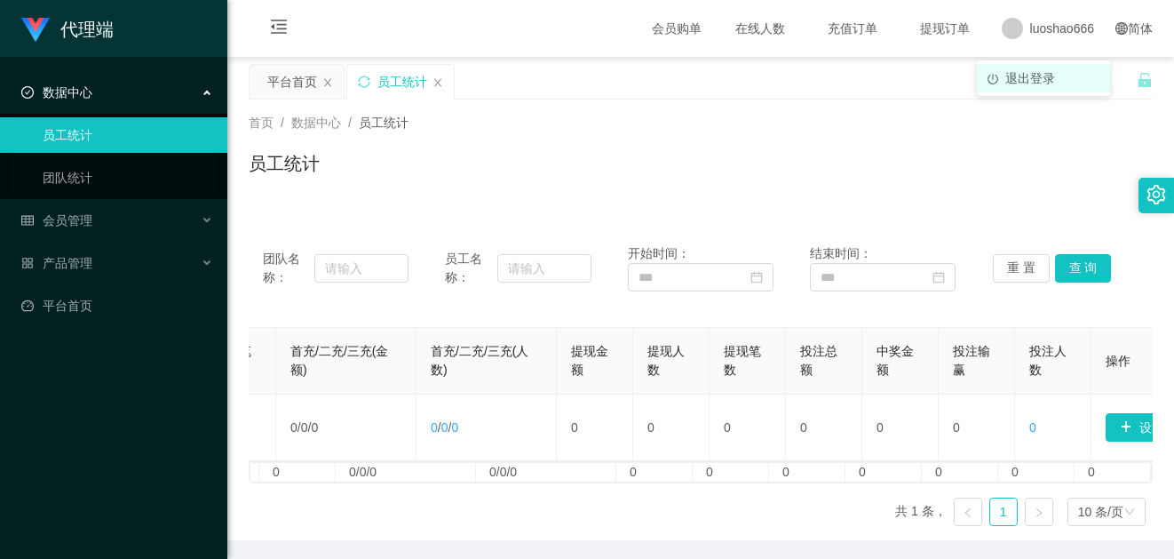
click at [1053, 83] on span "退出登录" at bounding box center [1031, 78] width 50 height 14
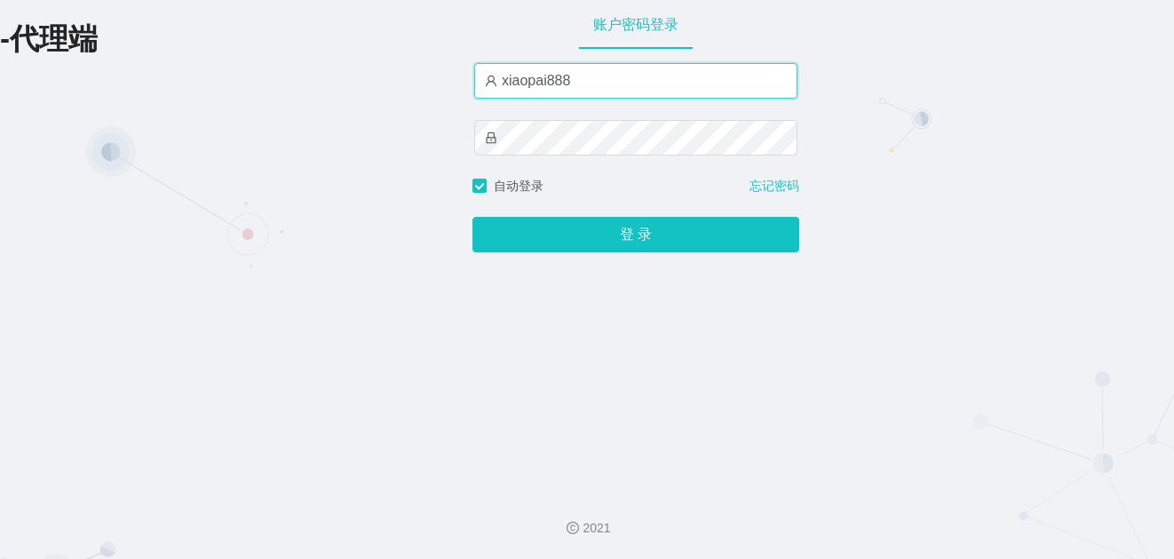
click at [616, 70] on input "xiaopai888" at bounding box center [635, 81] width 323 height 36
paste input "chun666"
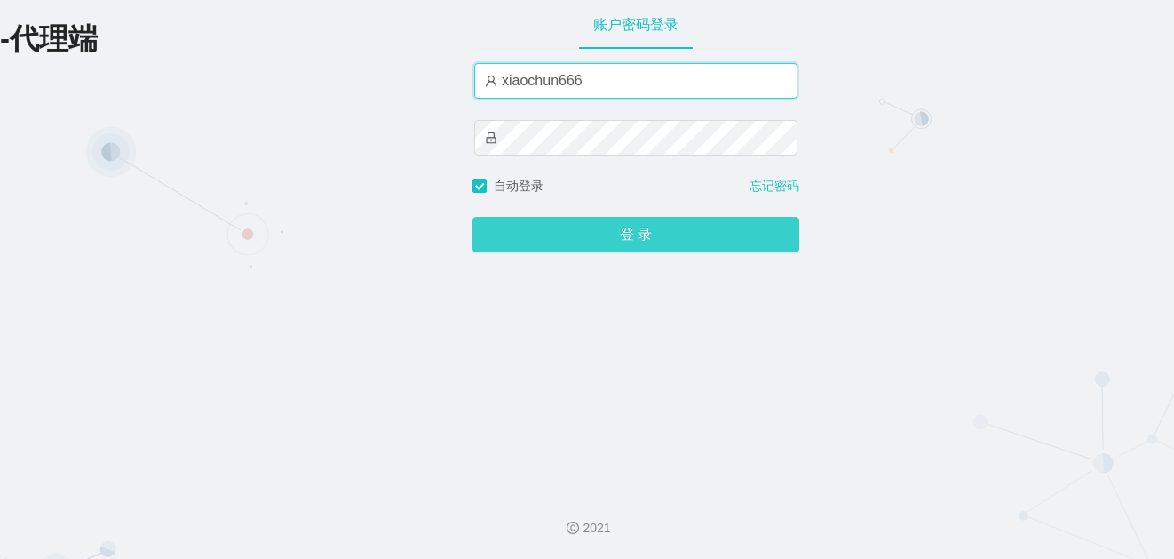
type input "xiaochun666"
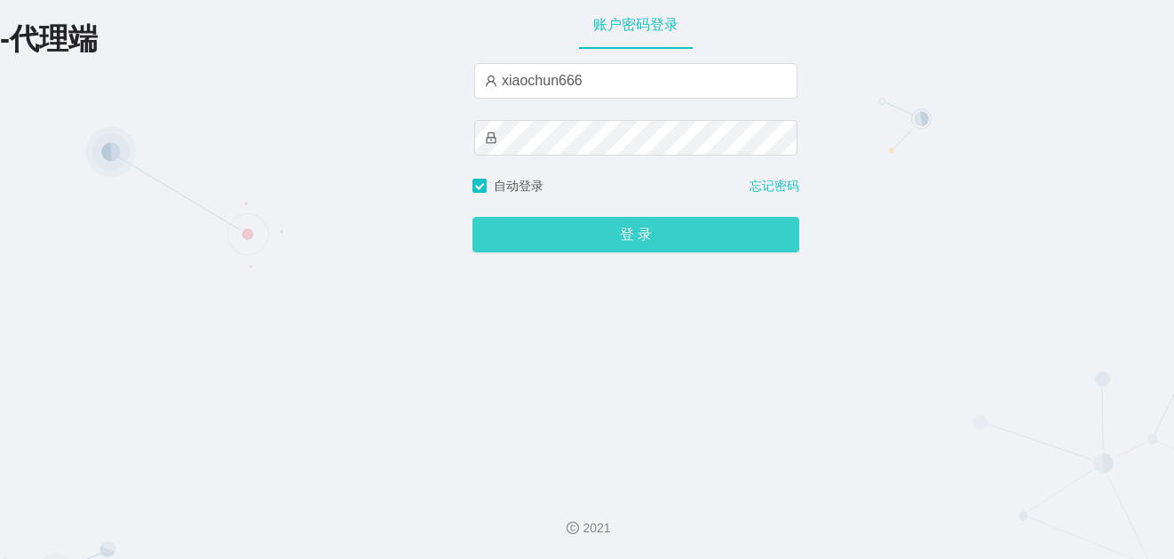
click at [684, 231] on button "登 录" at bounding box center [636, 235] width 327 height 36
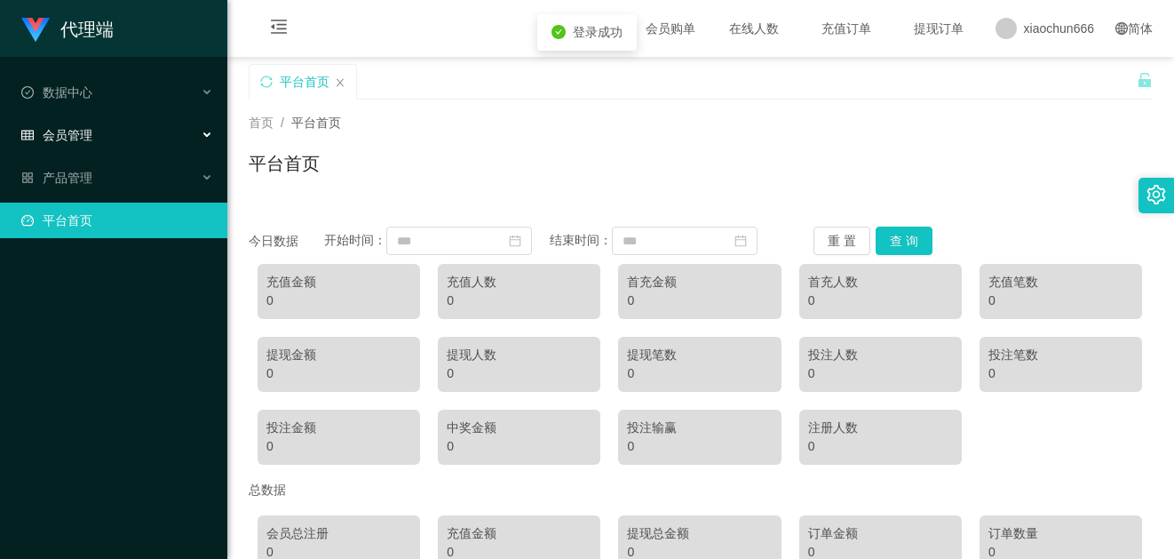
click at [162, 135] on div "会员管理" at bounding box center [113, 135] width 227 height 36
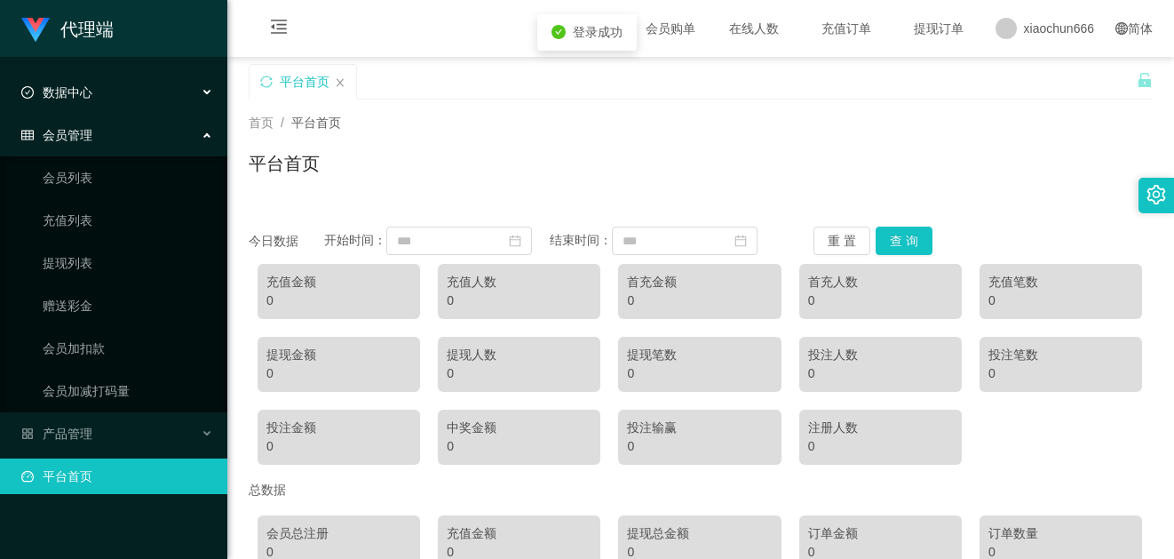
click at [146, 95] on div "数据中心" at bounding box center [113, 93] width 227 height 36
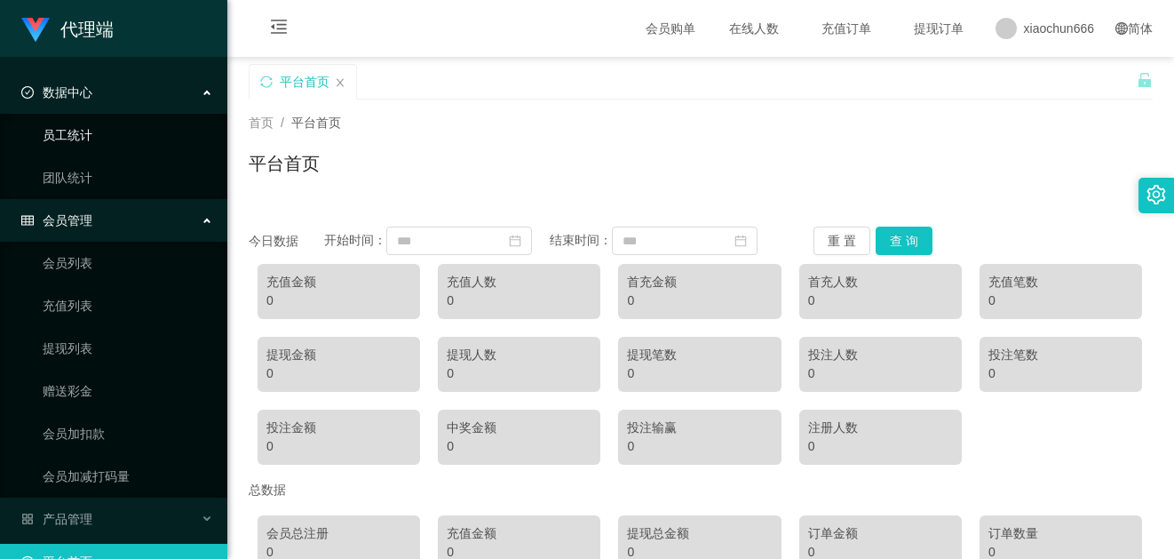
click at [130, 128] on link "员工统计" at bounding box center [128, 135] width 171 height 36
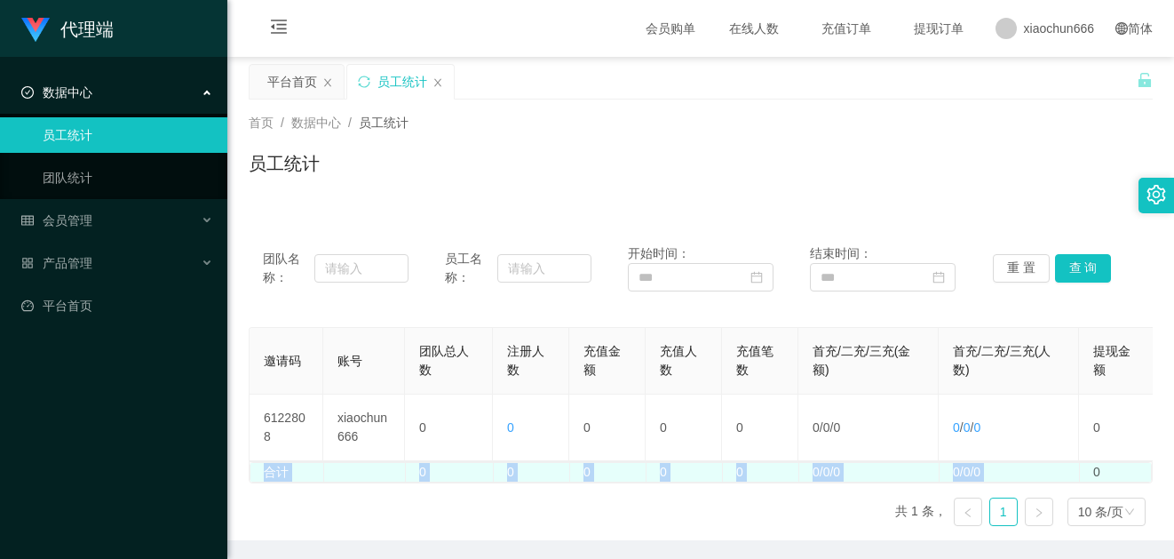
drag, startPoint x: 818, startPoint y: 481, endPoint x: 1090, endPoint y: 488, distance: 271.9
click at [1085, 483] on div "合计 0 0 0 0 0 0/0/0 0/0/0 0 0 0 0 0 0 0" at bounding box center [701, 472] width 904 height 22
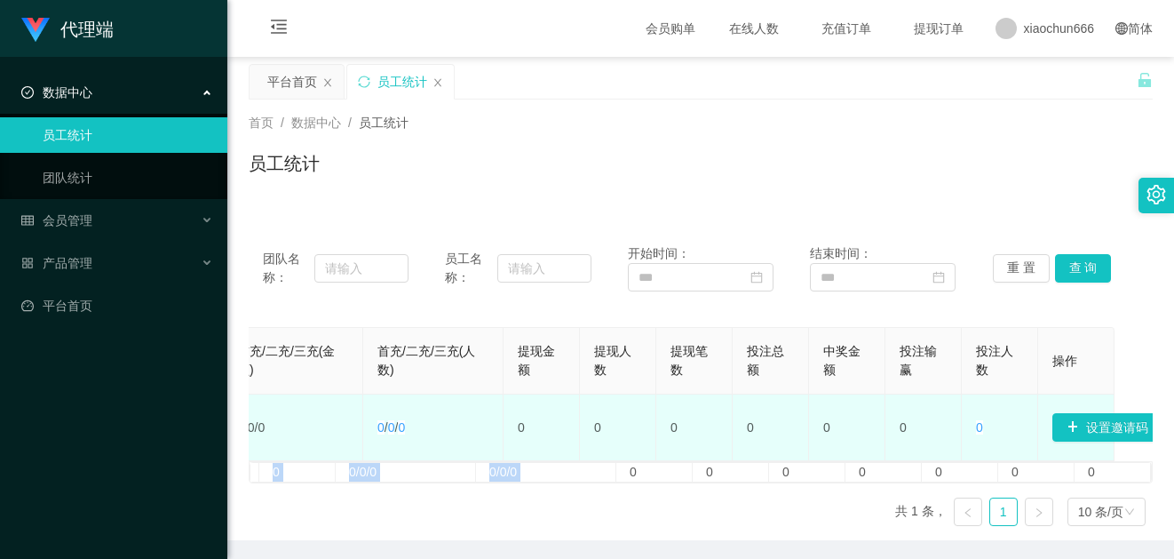
scroll to position [0, 580]
click at [1093, 429] on button "设置邀请码" at bounding box center [1103, 427] width 110 height 28
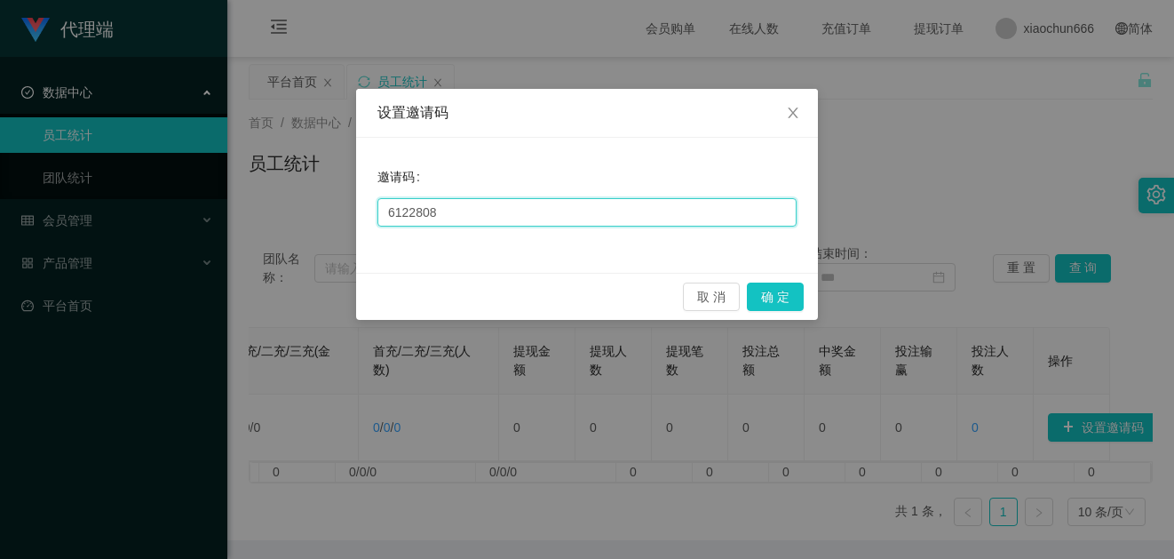
drag, startPoint x: 550, startPoint y: 212, endPoint x: 564, endPoint y: 213, distance: 14.2
click at [550, 211] on input "6122808" at bounding box center [587, 212] width 419 height 28
paste input "636"
type input "6636"
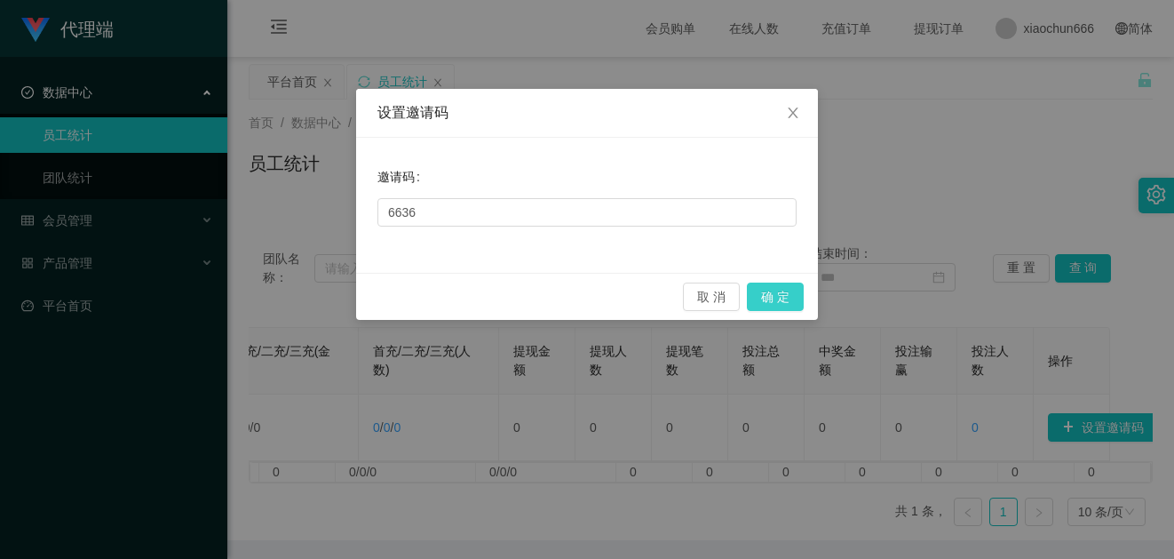
click at [789, 292] on button "确 定" at bounding box center [775, 296] width 57 height 28
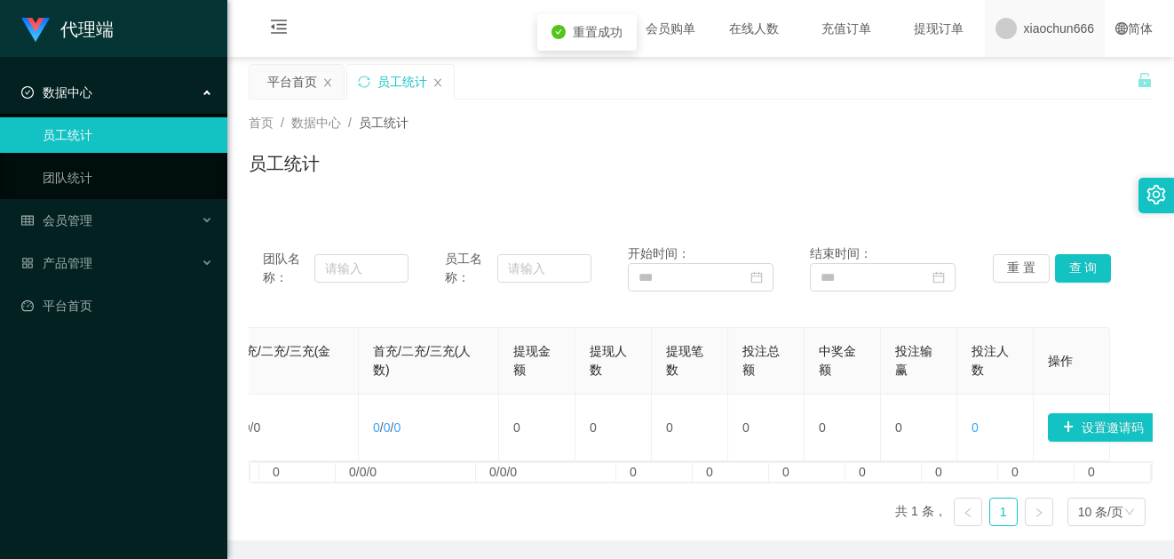
click at [1054, 28] on span "xiaochun666" at bounding box center [1059, 28] width 70 height 57
click at [1041, 71] on div "平台首页 员工统计" at bounding box center [693, 94] width 888 height 61
click at [1038, 44] on span "xiaochun666" at bounding box center [1059, 28] width 70 height 57
click at [1030, 77] on span "退出登录" at bounding box center [1024, 78] width 50 height 14
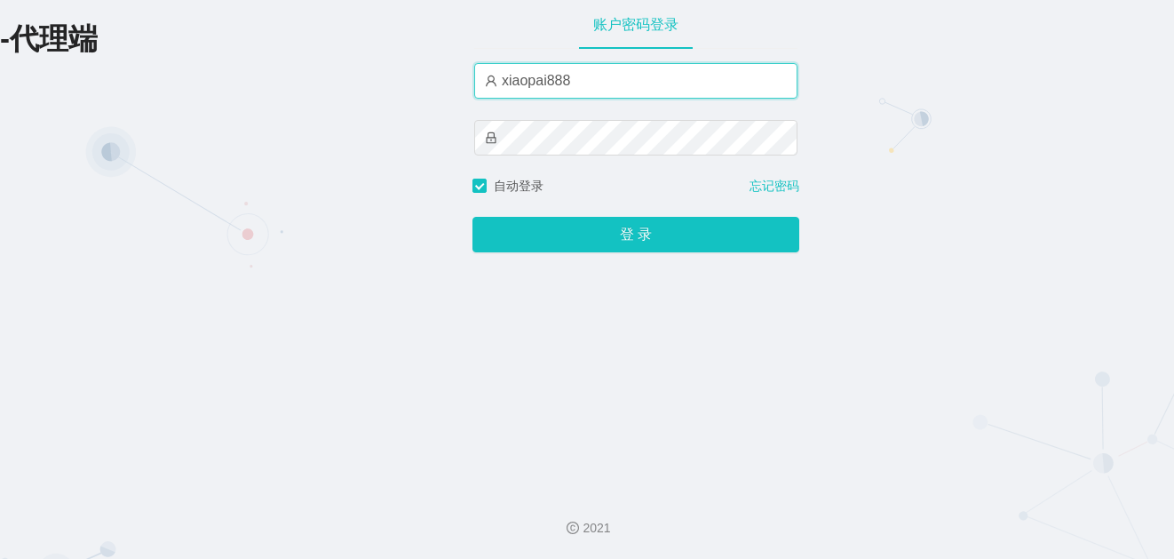
drag, startPoint x: 618, startPoint y: 84, endPoint x: 586, endPoint y: 70, distance: 35.0
click at [618, 84] on input "xiaopai888" at bounding box center [635, 81] width 323 height 36
paste input "ergou666"
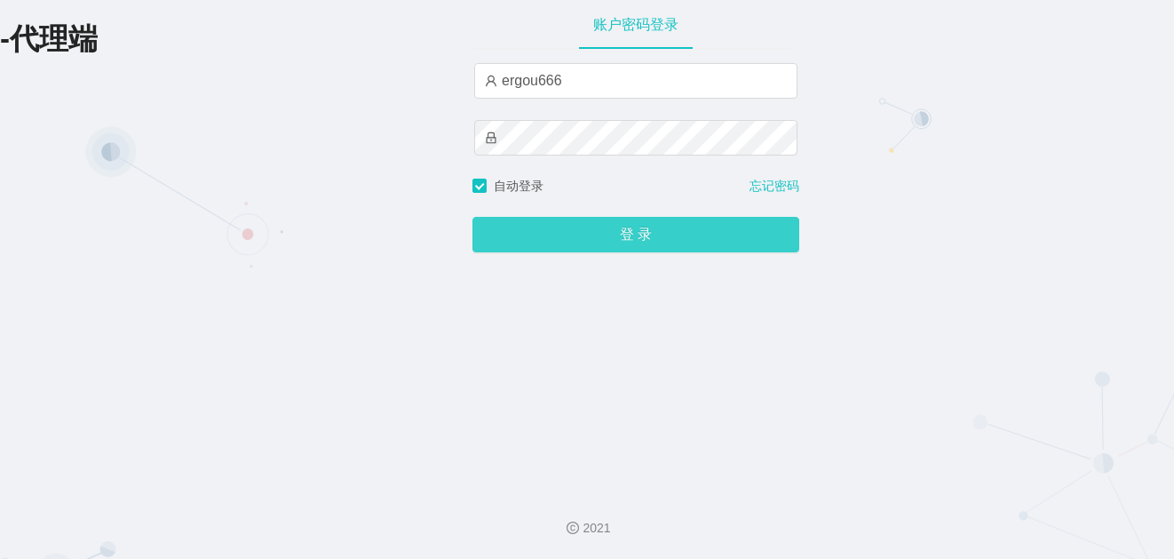
click at [554, 222] on button "登 录" at bounding box center [636, 235] width 327 height 36
click at [608, 239] on button "登 录" at bounding box center [636, 235] width 327 height 36
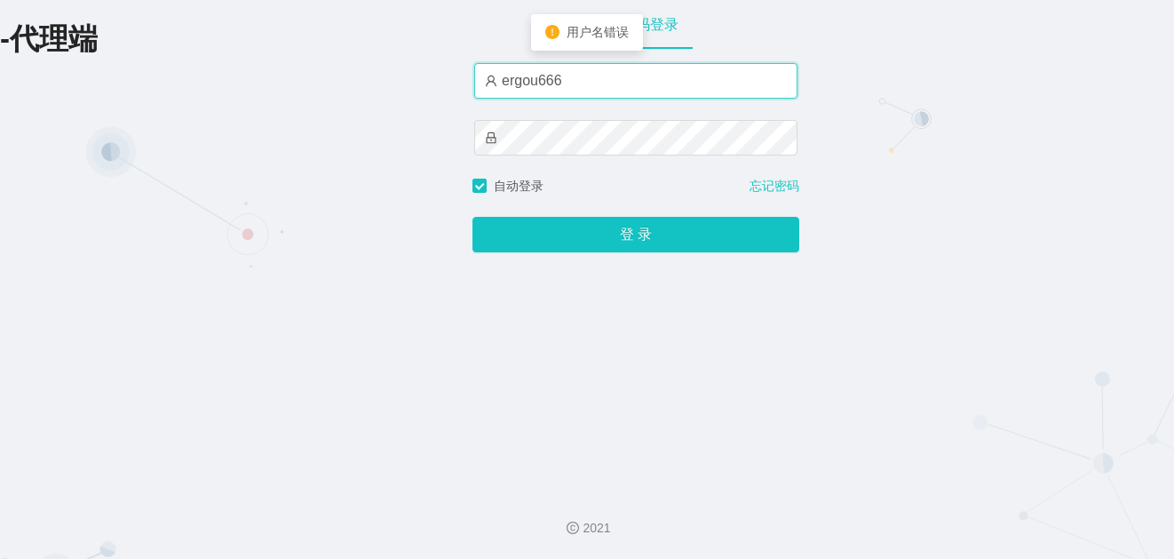
click at [497, 74] on input "ergou666" at bounding box center [635, 81] width 323 height 36
click at [595, 83] on input "ergou666" at bounding box center [635, 81] width 323 height 36
click at [594, 90] on input "ergou666" at bounding box center [635, 81] width 323 height 36
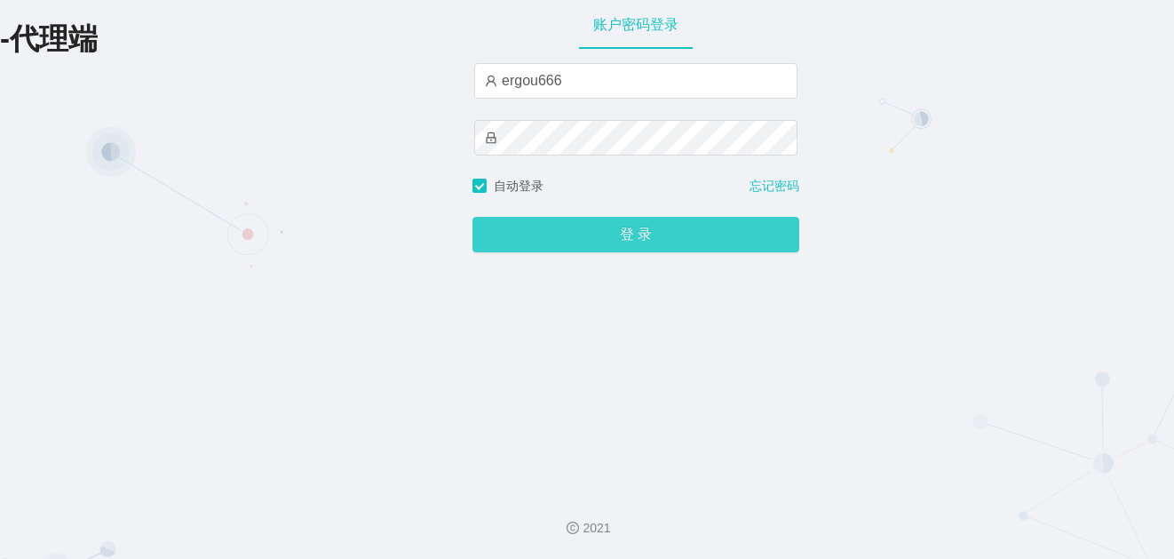
click at [613, 219] on div "登 录" at bounding box center [636, 223] width 327 height 57
click at [619, 238] on button "登 录" at bounding box center [636, 235] width 327 height 36
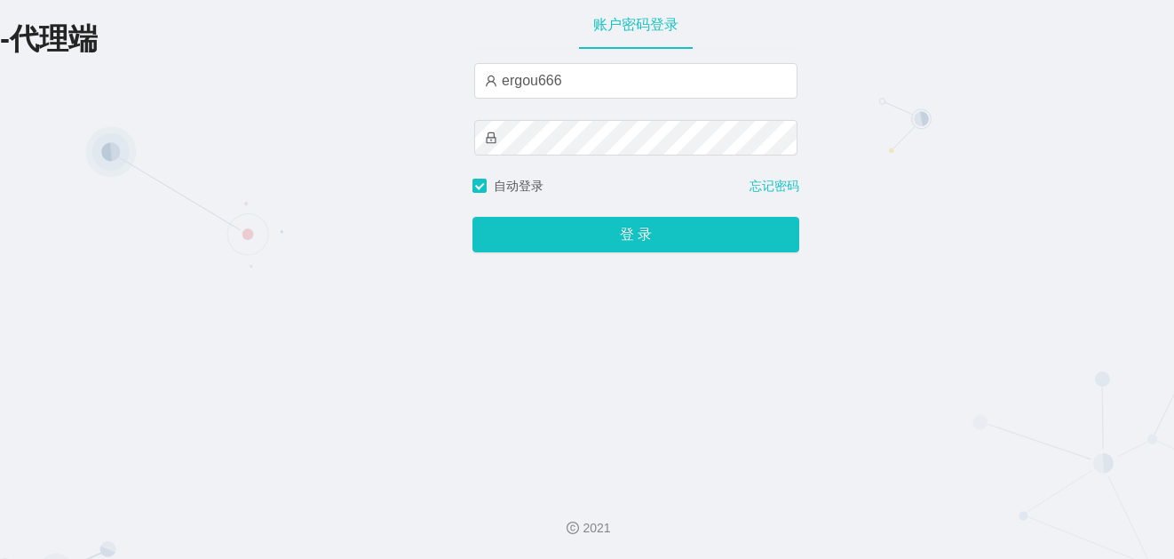
click at [364, 180] on div "-代理端 账户密码登录 ergou666 自动登录 忘记密码 登 录" at bounding box center [587, 238] width 1174 height 476
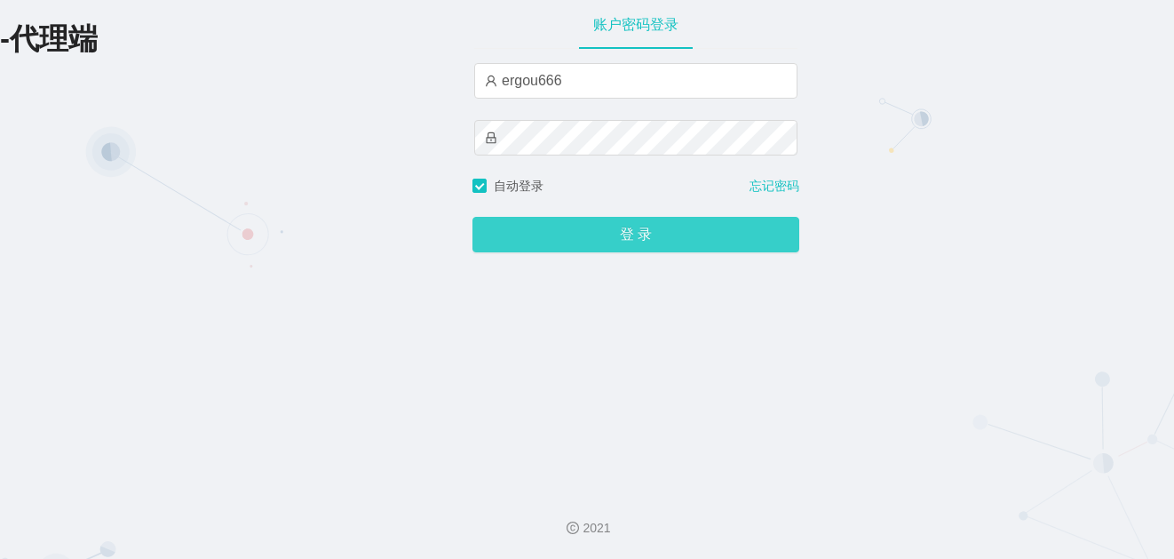
click at [656, 236] on button "登 录" at bounding box center [636, 235] width 327 height 36
click at [611, 236] on button "登 录" at bounding box center [636, 235] width 327 height 36
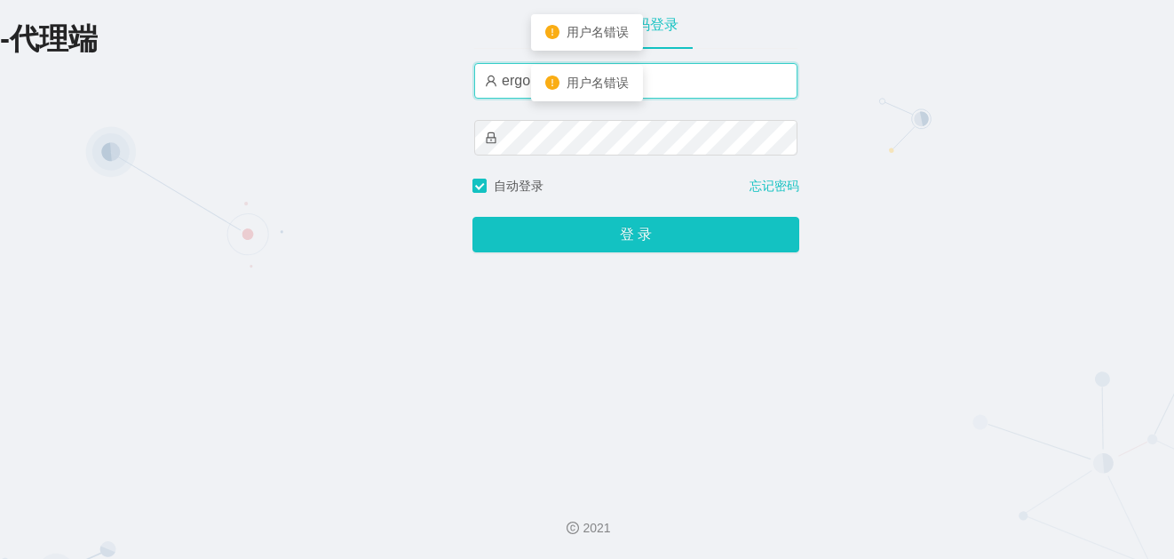
click at [686, 82] on input "ergou666" at bounding box center [635, 81] width 323 height 36
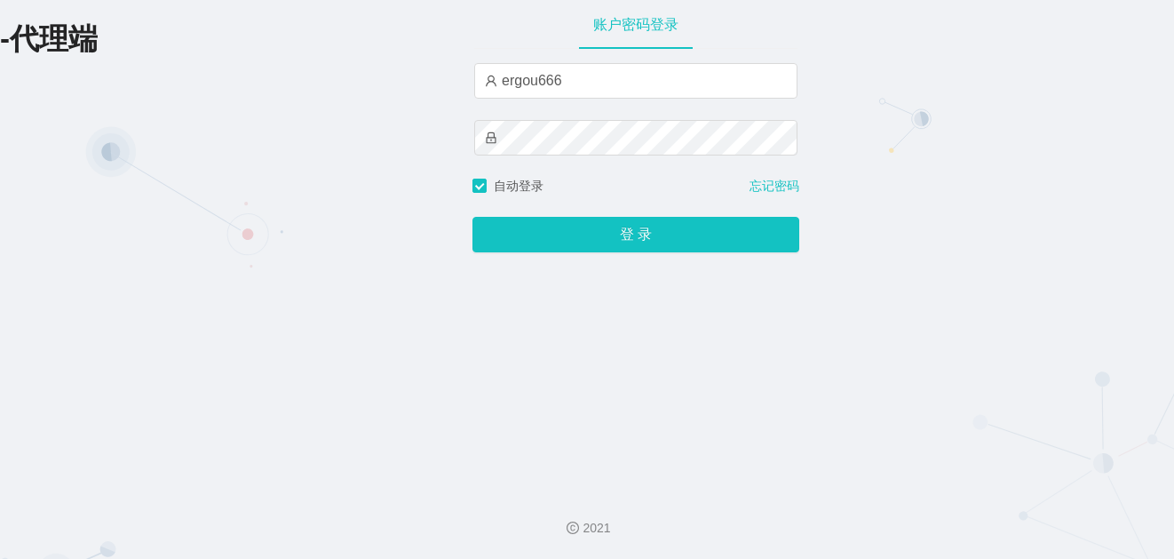
click at [613, 103] on div "ergou666" at bounding box center [635, 120] width 323 height 114
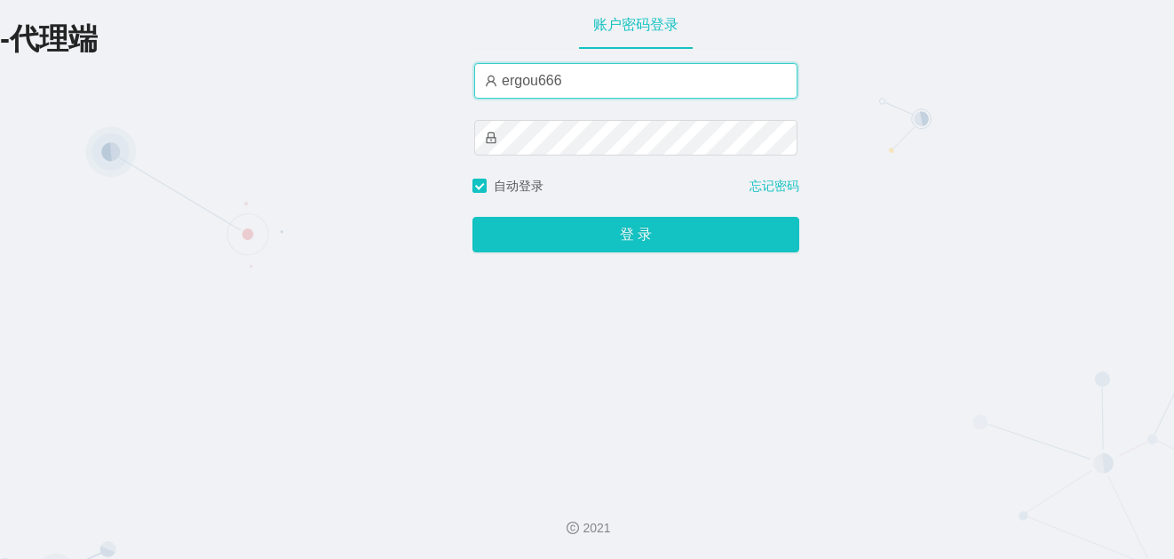
click at [631, 80] on input "ergou666" at bounding box center [635, 81] width 323 height 36
click at [641, 76] on input "ergou666" at bounding box center [635, 81] width 323 height 36
paste input "xiaopai888"
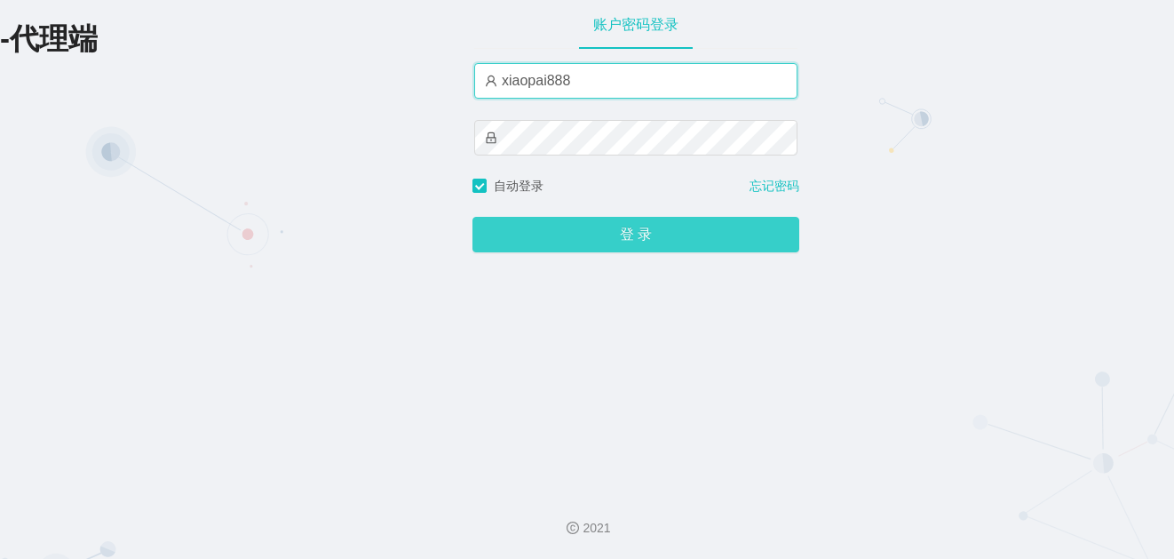
type input "xiaopai888"
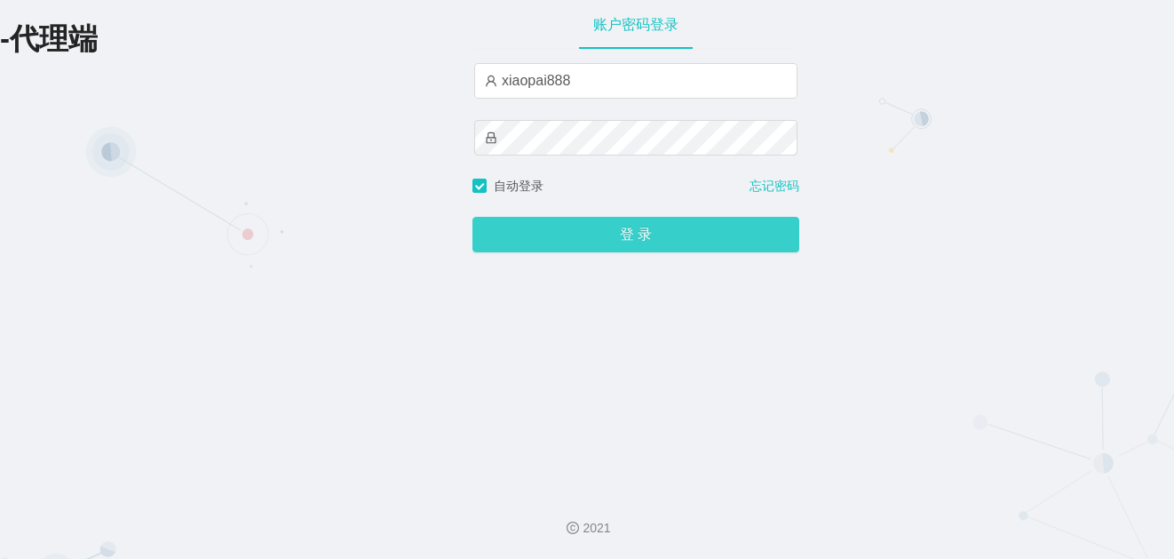
click at [636, 244] on button "登 录" at bounding box center [636, 235] width 327 height 36
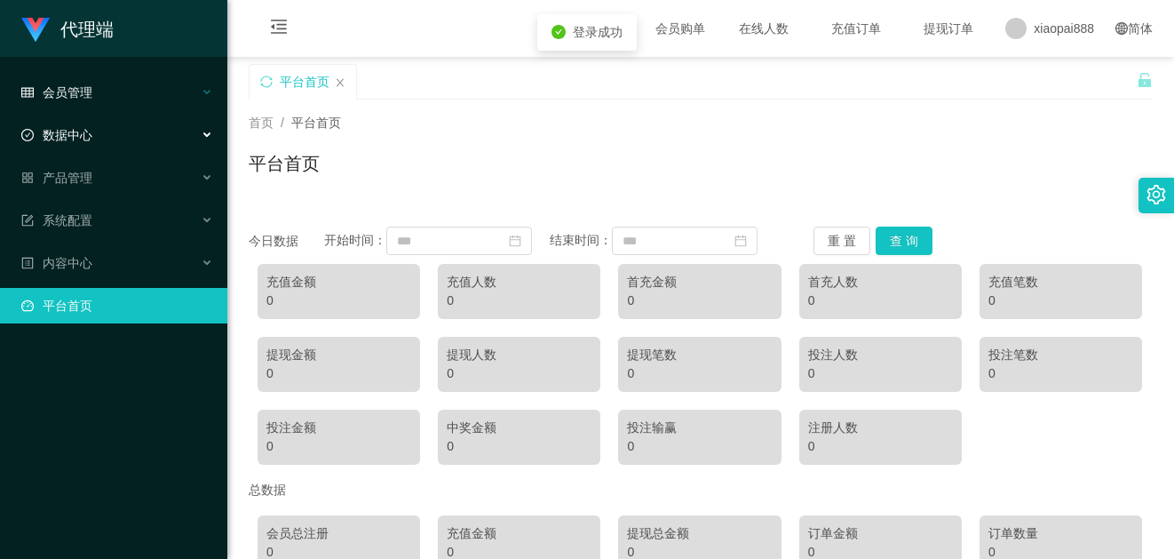
click at [107, 99] on div "会员管理" at bounding box center [113, 93] width 227 height 36
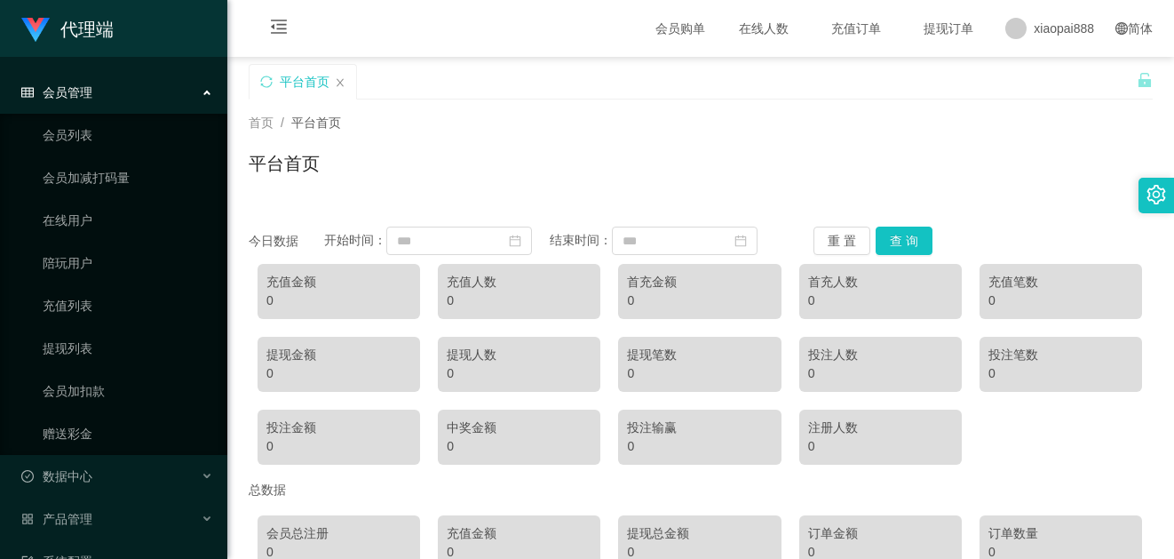
click at [177, 91] on div "会员管理" at bounding box center [113, 93] width 227 height 36
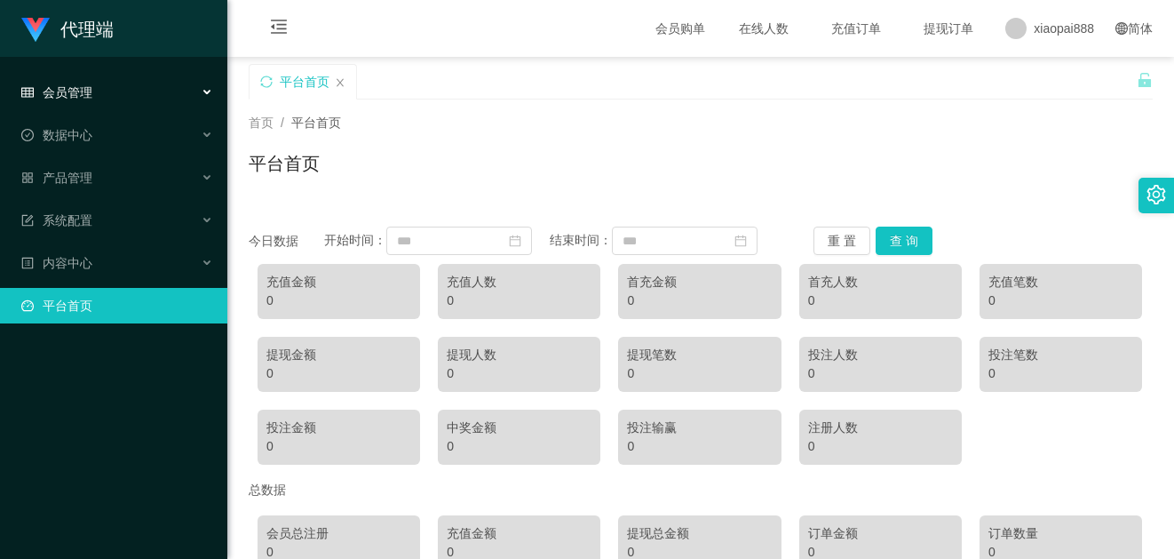
click at [85, 93] on span "会员管理" at bounding box center [56, 92] width 71 height 14
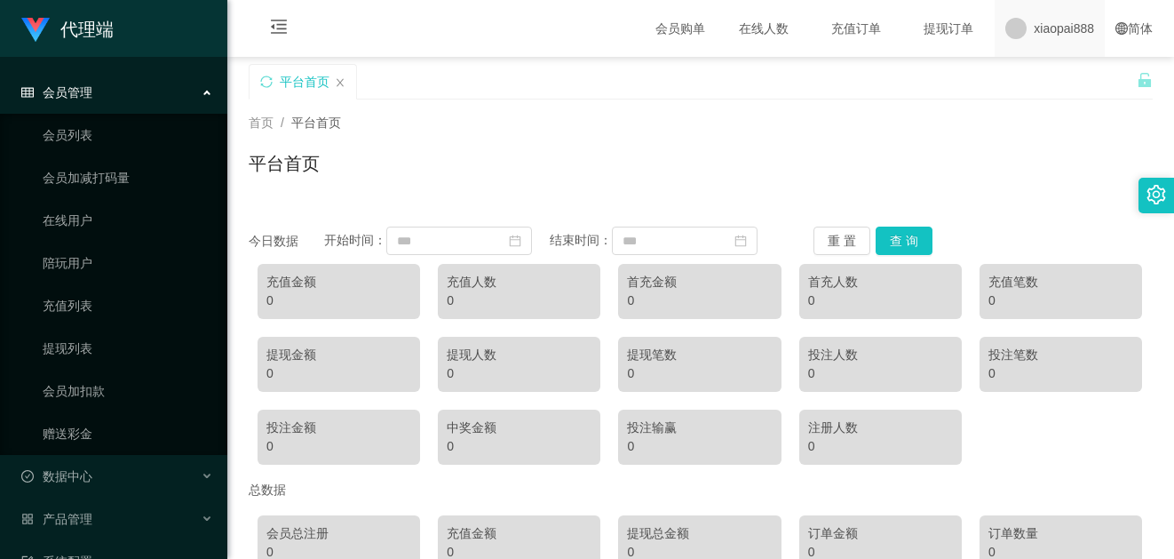
click at [1055, 42] on span "xiaopai888" at bounding box center [1064, 28] width 60 height 57
click at [1041, 30] on span "xiaopai888" at bounding box center [1064, 28] width 60 height 57
click at [1036, 71] on span "退出登录" at bounding box center [1035, 78] width 50 height 14
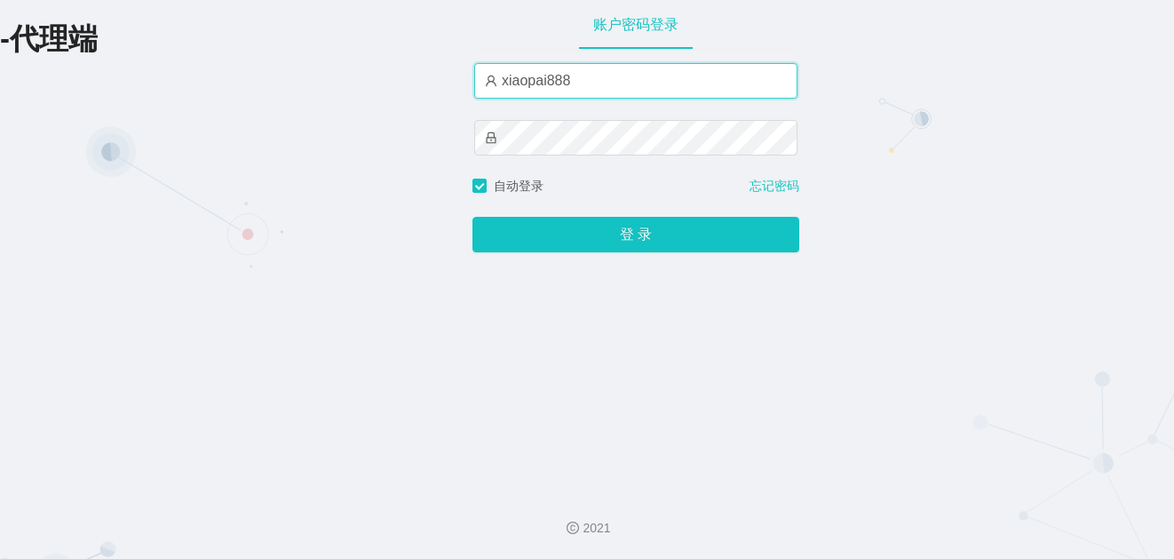
click at [648, 79] on input "xiaopai888" at bounding box center [635, 81] width 323 height 36
click at [648, 78] on input "xiaopai888" at bounding box center [635, 81] width 323 height 36
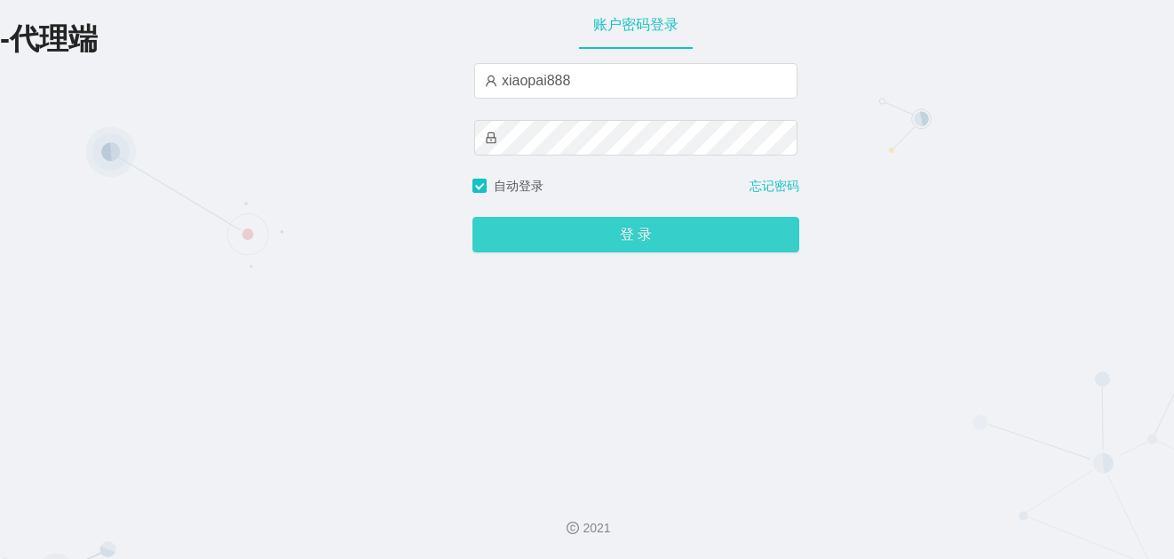
drag, startPoint x: 627, startPoint y: 250, endPoint x: 671, endPoint y: 242, distance: 44.3
click at [627, 250] on button "登 录" at bounding box center [636, 235] width 327 height 36
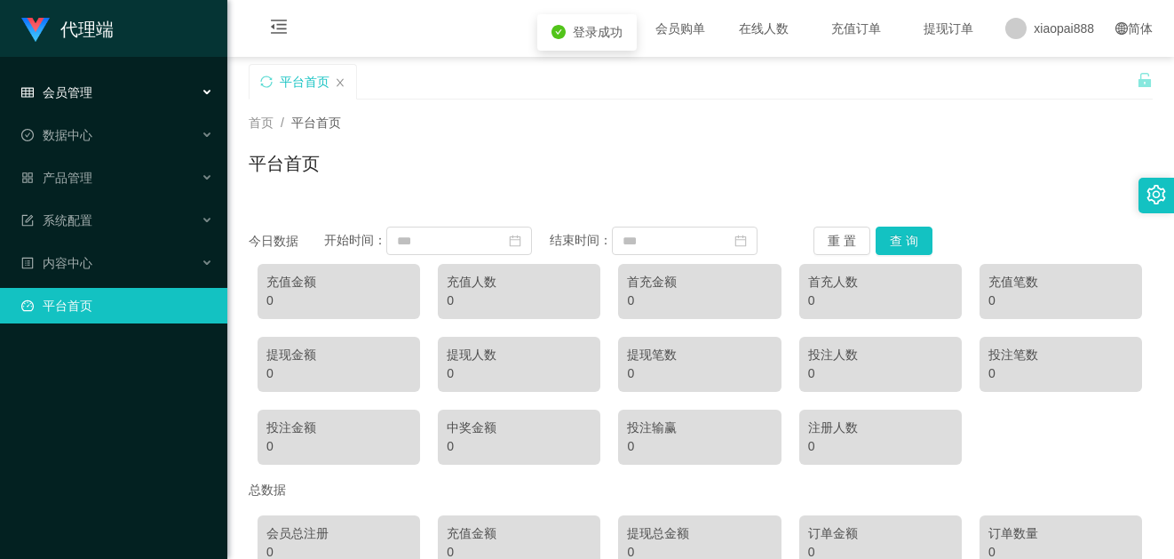
click at [139, 91] on div "会员管理" at bounding box center [113, 93] width 227 height 36
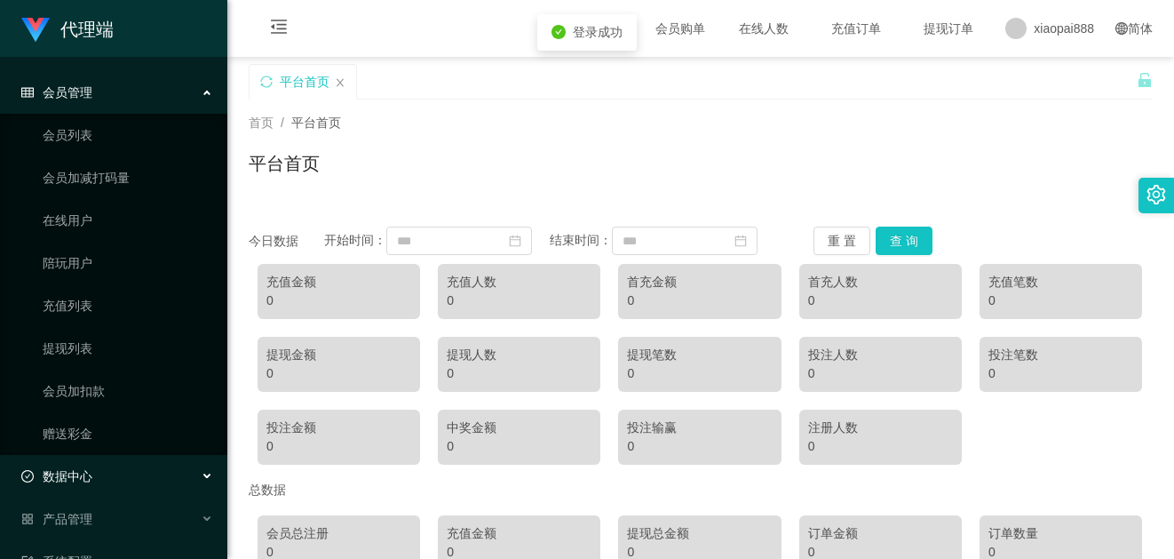
click at [73, 473] on span "数据中心" at bounding box center [56, 476] width 71 height 14
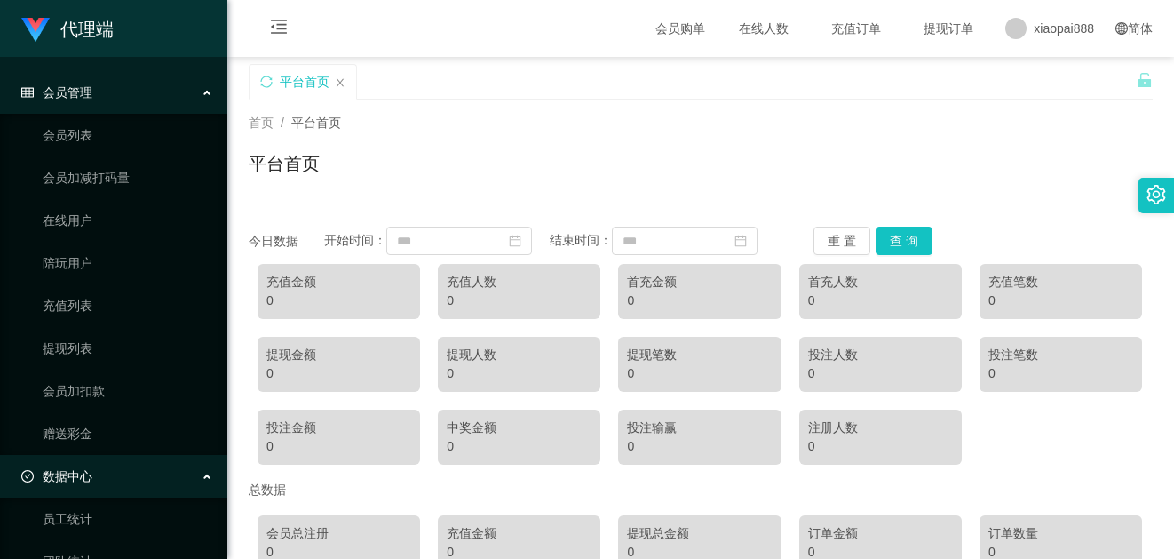
scroll to position [89, 0]
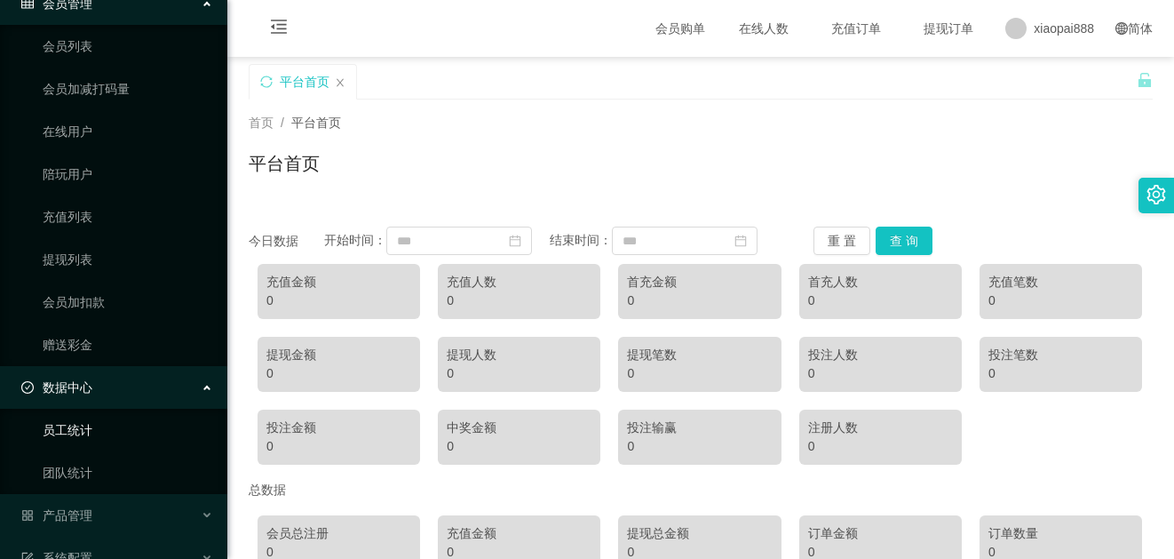
click at [72, 412] on link "员工统计" at bounding box center [128, 430] width 171 height 36
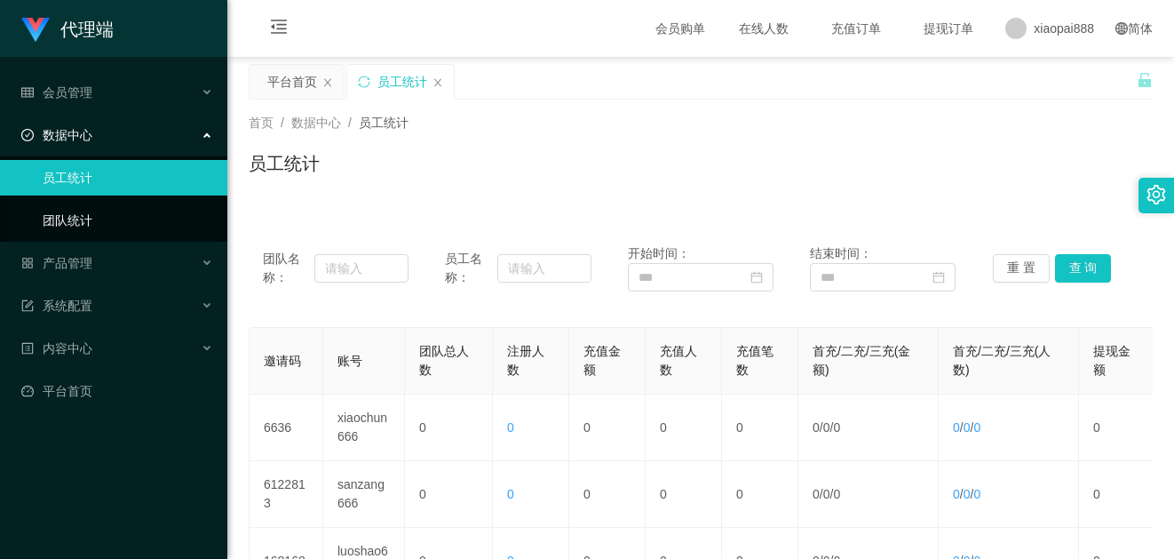
click at [88, 216] on link "团队统计" at bounding box center [128, 221] width 171 height 36
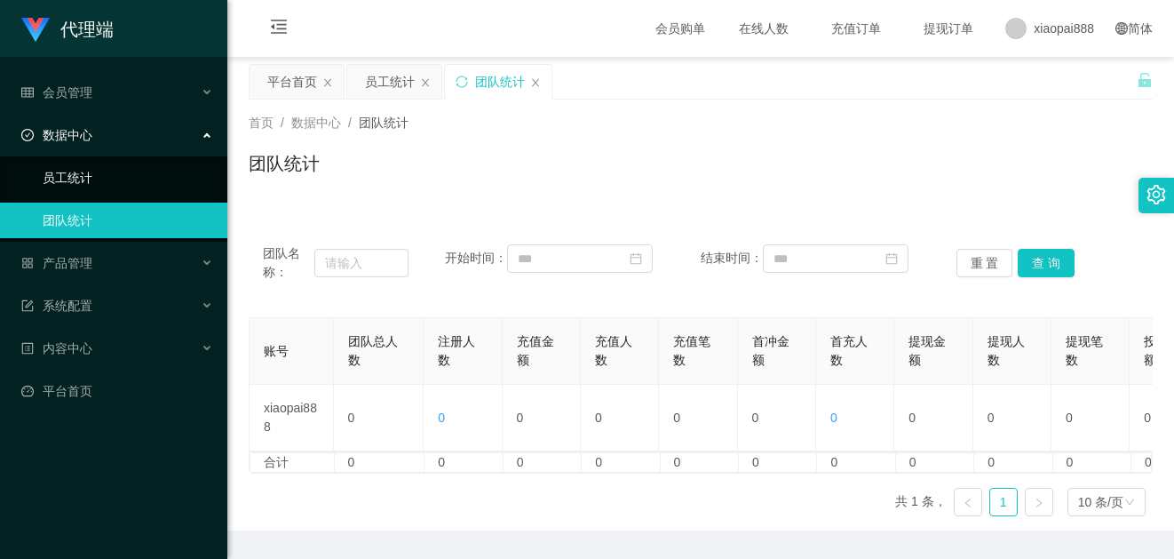
click at [107, 185] on link "员工统计" at bounding box center [128, 178] width 171 height 36
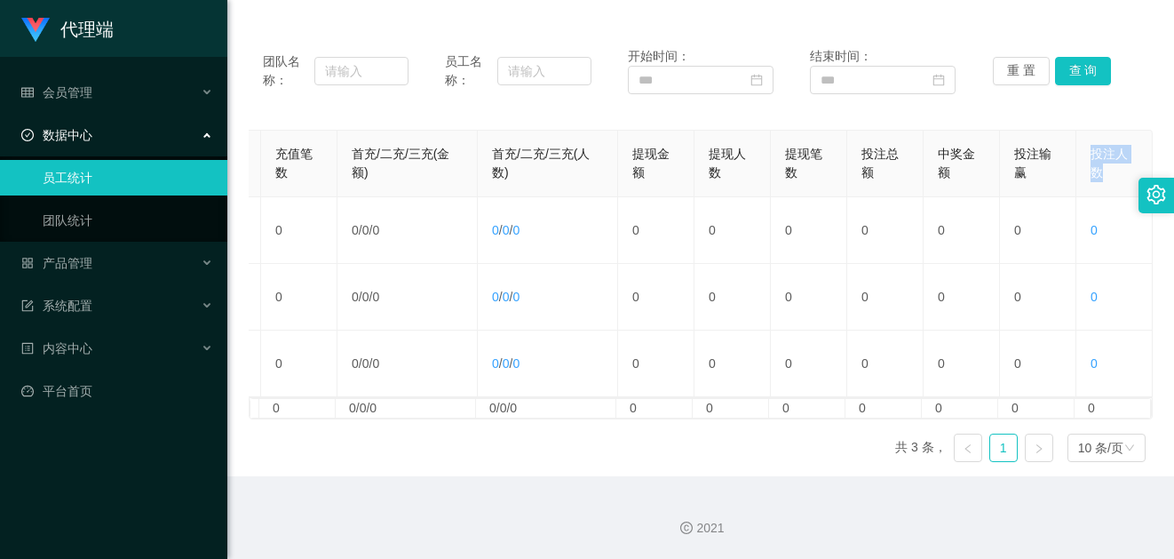
drag, startPoint x: 1085, startPoint y: 158, endPoint x: 1034, endPoint y: 149, distance: 51.4
click at [1077, 154] on th "投注人数" at bounding box center [1115, 164] width 76 height 67
click at [1109, 131] on th "投注人数" at bounding box center [1115, 164] width 76 height 67
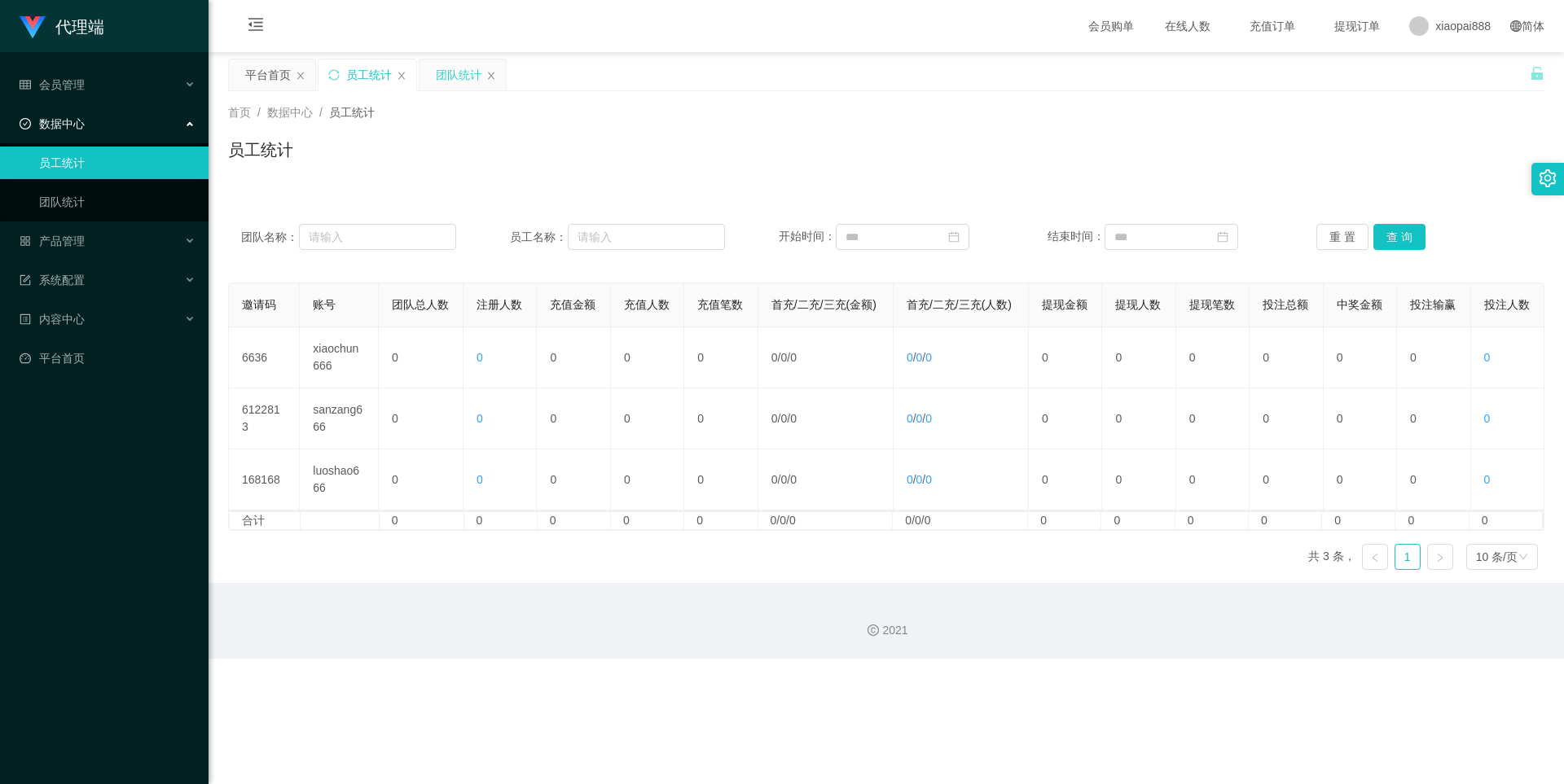
click at [456, 82] on div "团队统计" at bounding box center [459, 75] width 46 height 31
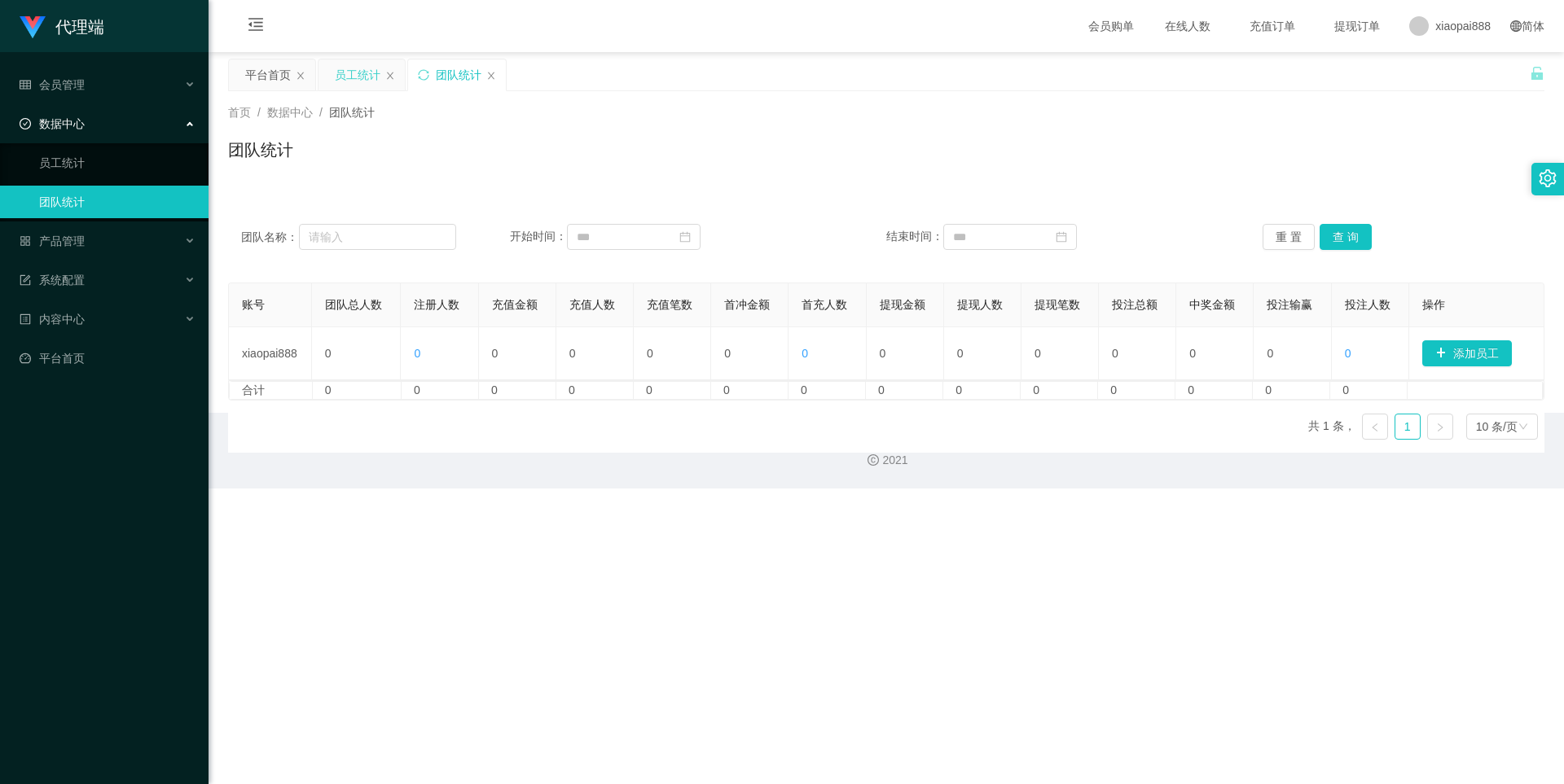
click at [370, 80] on div "员工统计" at bounding box center [358, 75] width 46 height 31
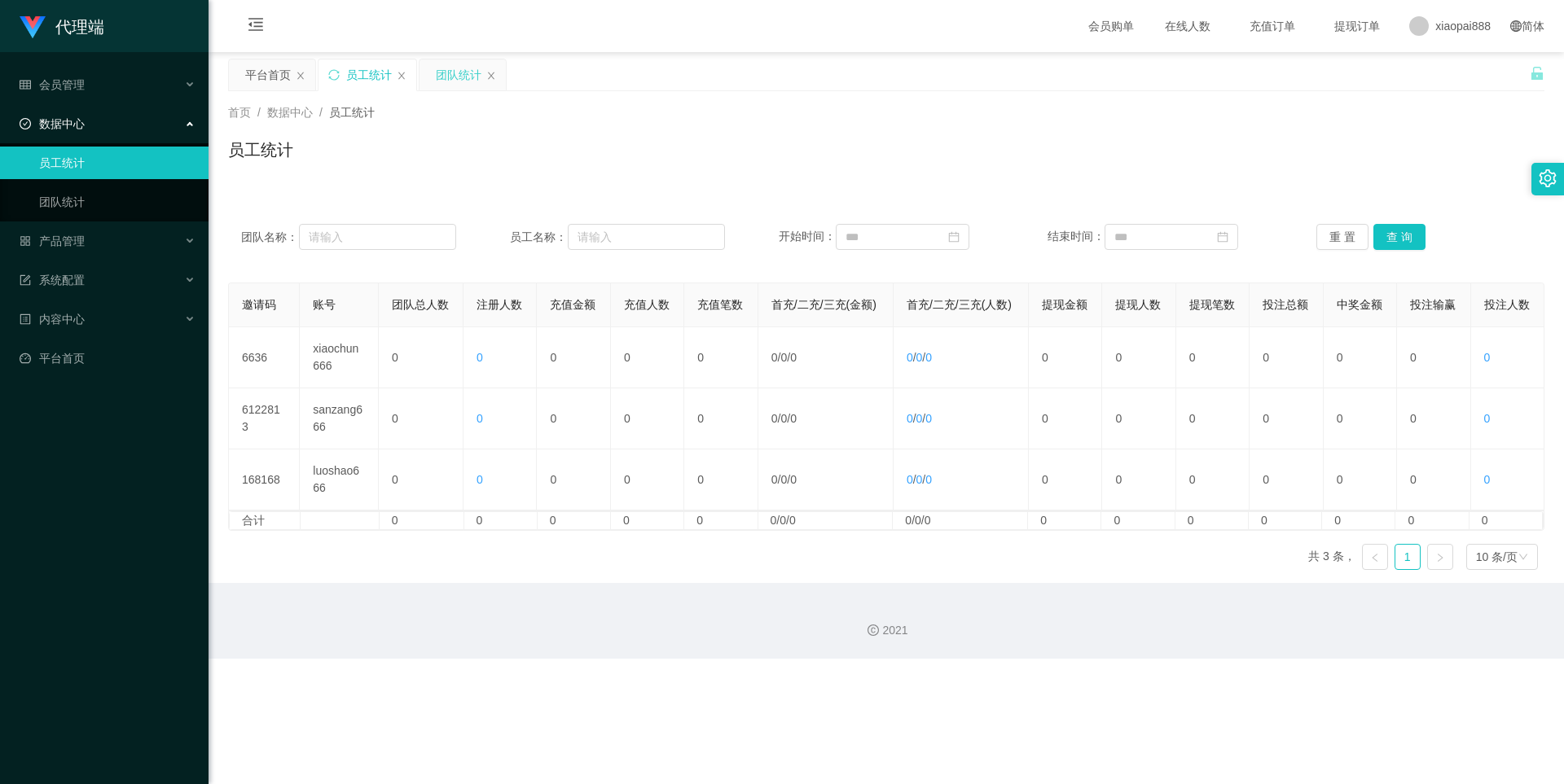
click at [451, 82] on div "团队统计" at bounding box center [459, 75] width 46 height 31
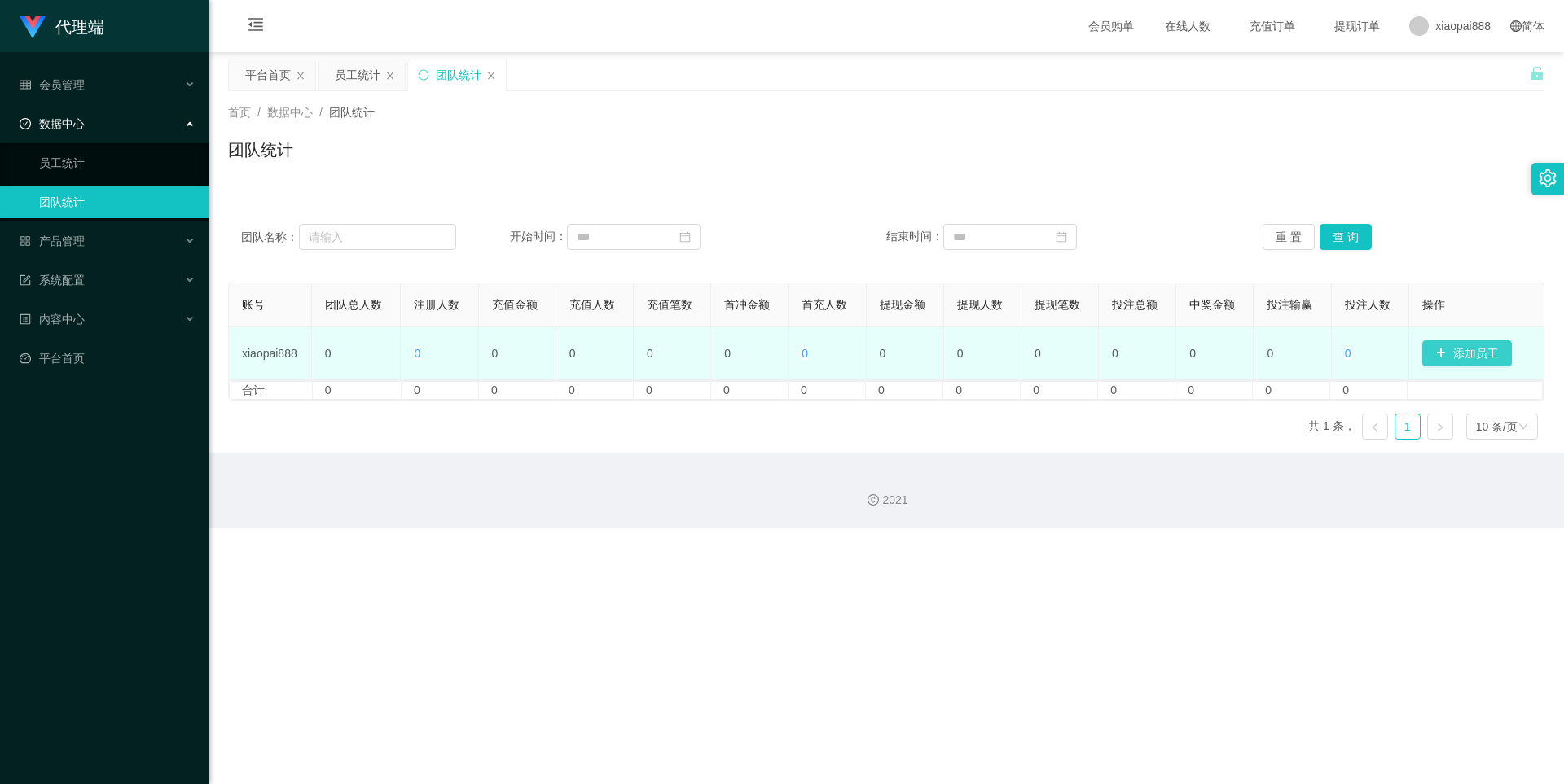
click at [1076, 348] on button "添加员工" at bounding box center [1468, 353] width 90 height 26
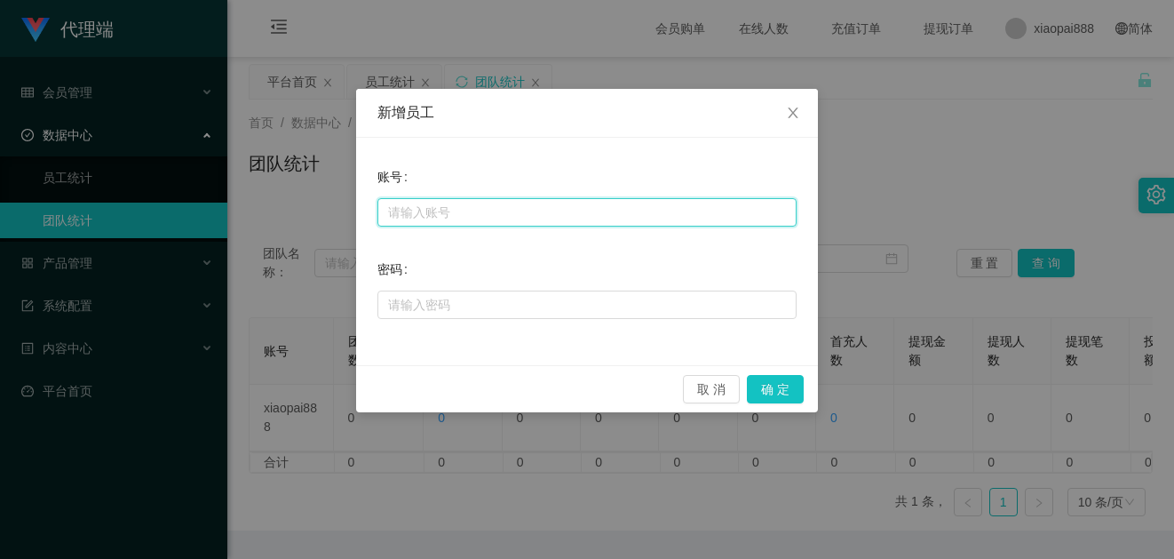
drag, startPoint x: 520, startPoint y: 197, endPoint x: 539, endPoint y: 215, distance: 26.4
click at [520, 198] on input "text" at bounding box center [587, 212] width 419 height 28
paste input "ergou666"
type input "ergou666"
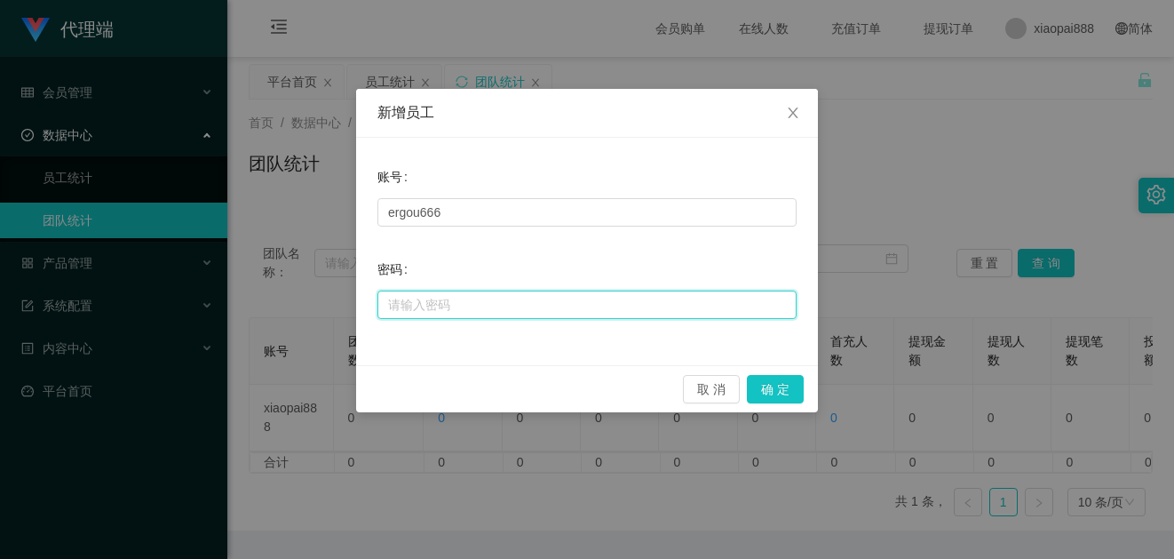
click at [542, 311] on input "text" at bounding box center [587, 304] width 419 height 28
click at [440, 312] on input "ccc" at bounding box center [587, 304] width 419 height 28
paste input "111"
type input "ccc111"
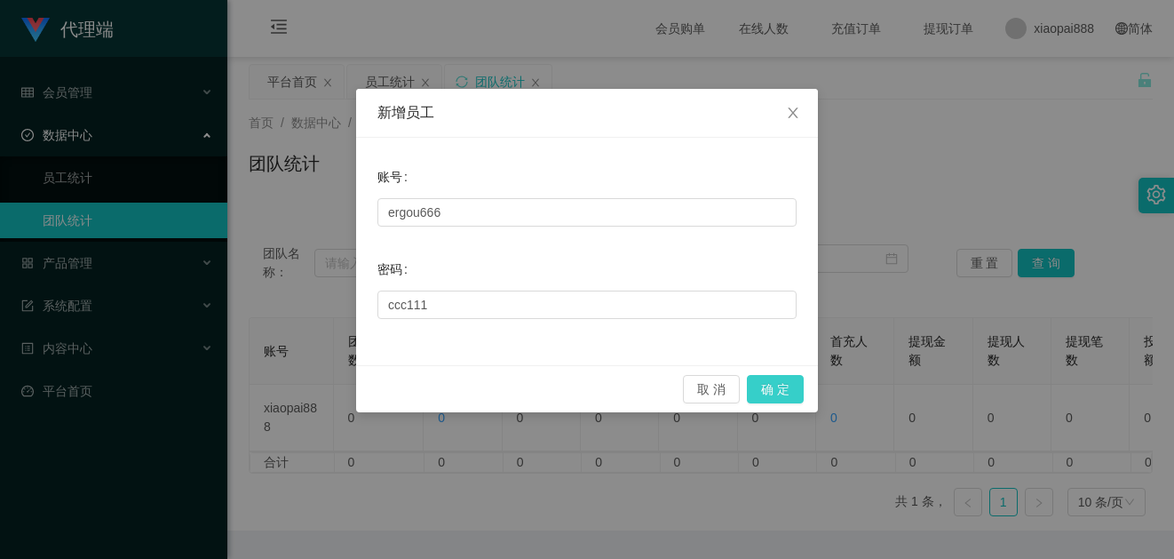
click at [791, 390] on button "确 定" at bounding box center [775, 389] width 57 height 28
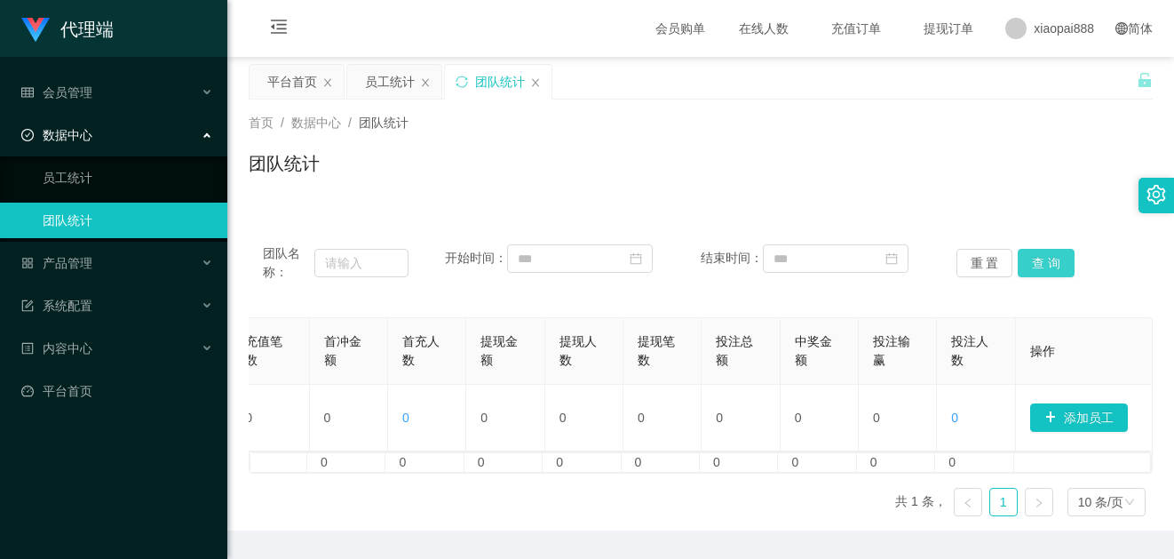
click at [1058, 274] on button "查 询" at bounding box center [1046, 263] width 57 height 28
click at [1063, 26] on span "xiaopai888" at bounding box center [1064, 28] width 60 height 57
click at [388, 70] on div "员工统计" at bounding box center [390, 82] width 50 height 34
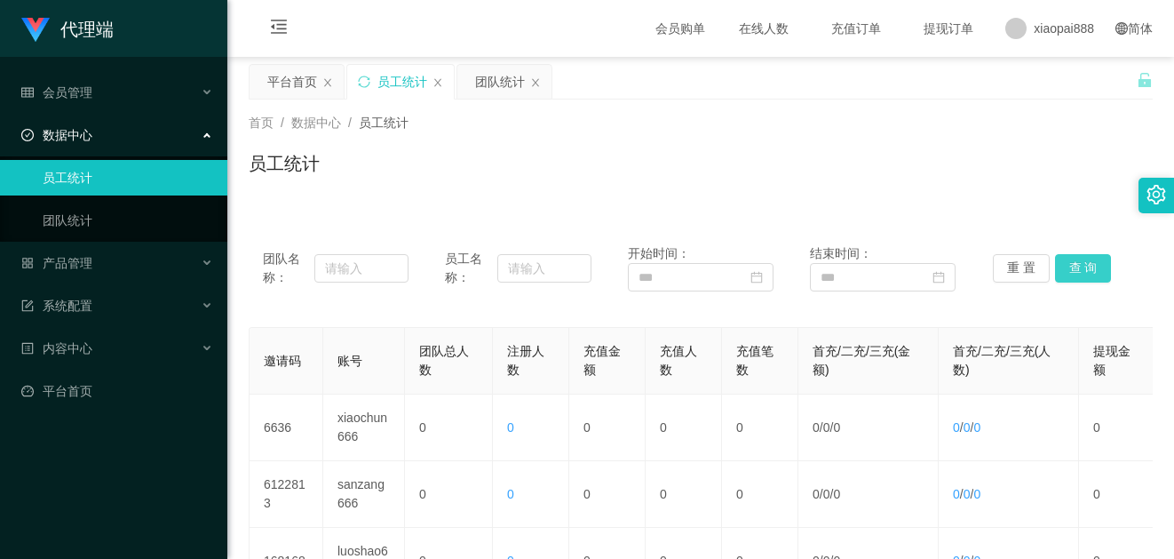
click at [1077, 265] on button "查 询" at bounding box center [1083, 268] width 57 height 28
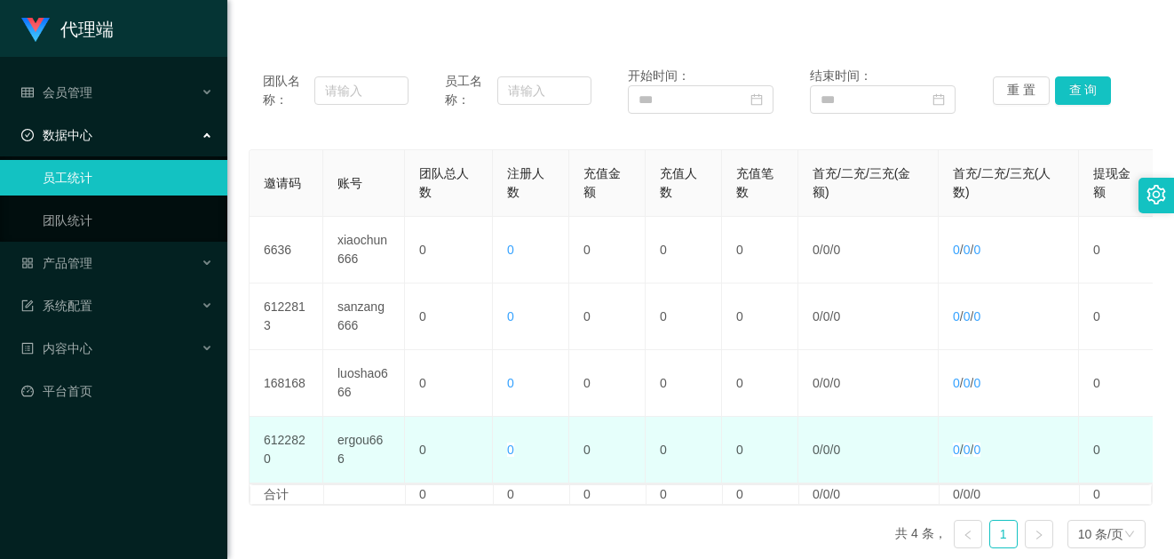
click at [368, 443] on td "ergou666" at bounding box center [364, 450] width 82 height 67
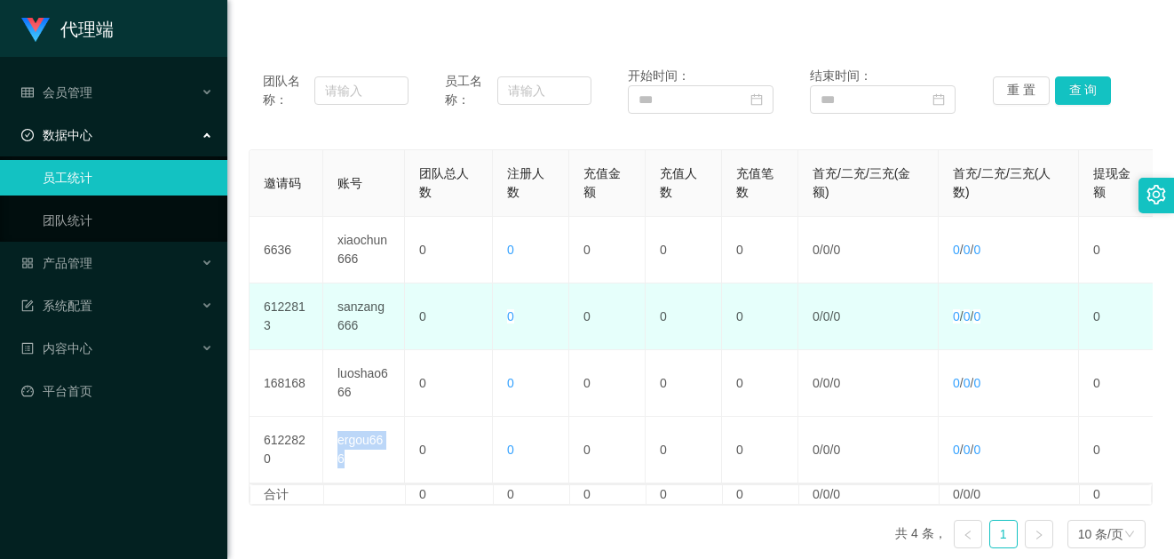
copy td "ergou666"
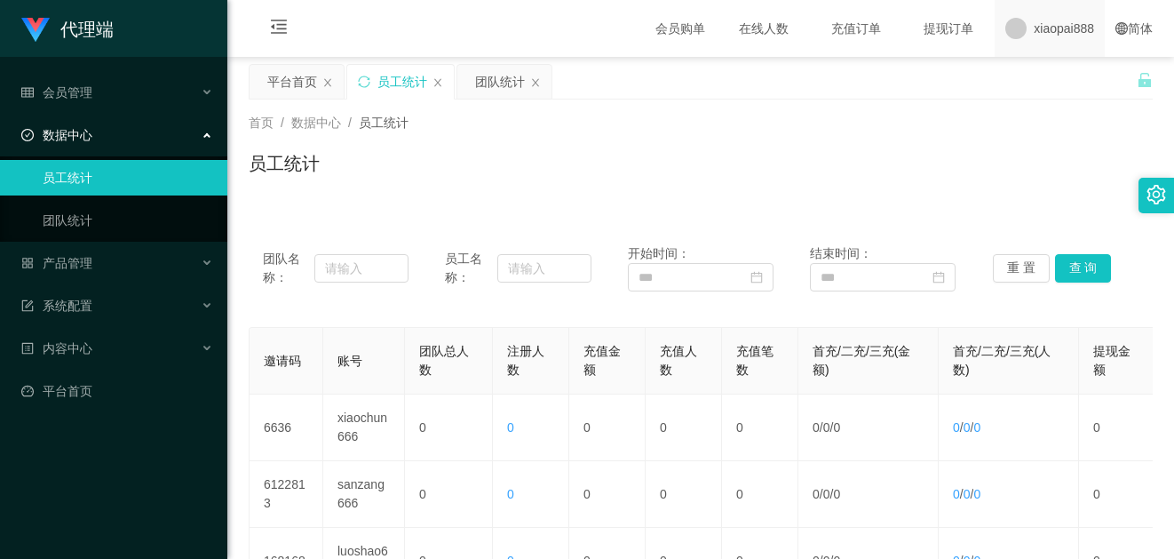
click at [1070, 30] on span "xiaopai888" at bounding box center [1064, 28] width 60 height 57
click at [1050, 82] on span "退出登录" at bounding box center [1035, 78] width 50 height 14
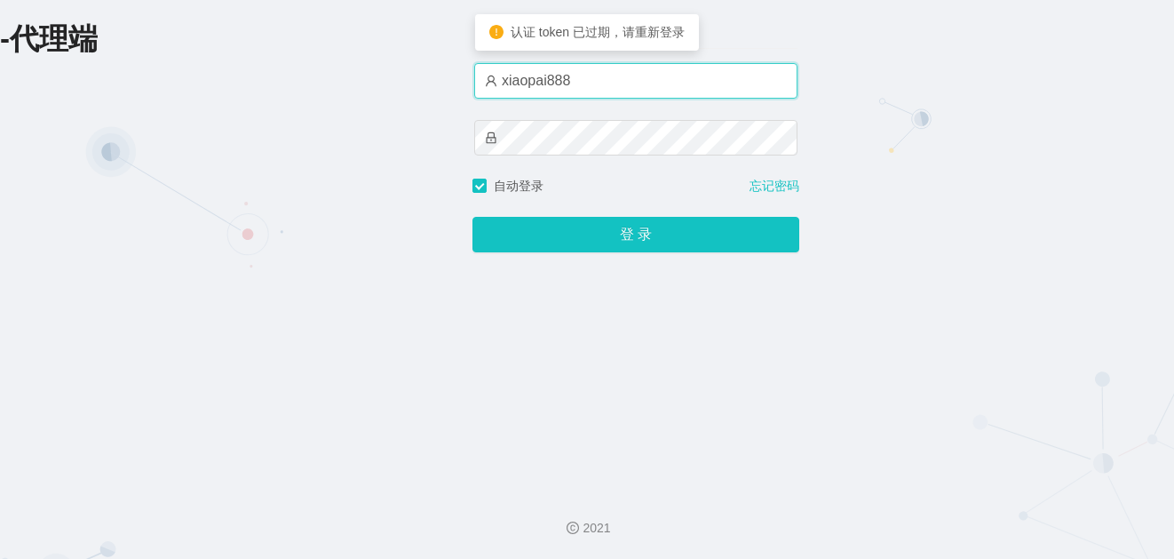
click at [611, 83] on input "xiaopai888" at bounding box center [635, 81] width 323 height 36
paste input "ergou666"
type input "ergou666"
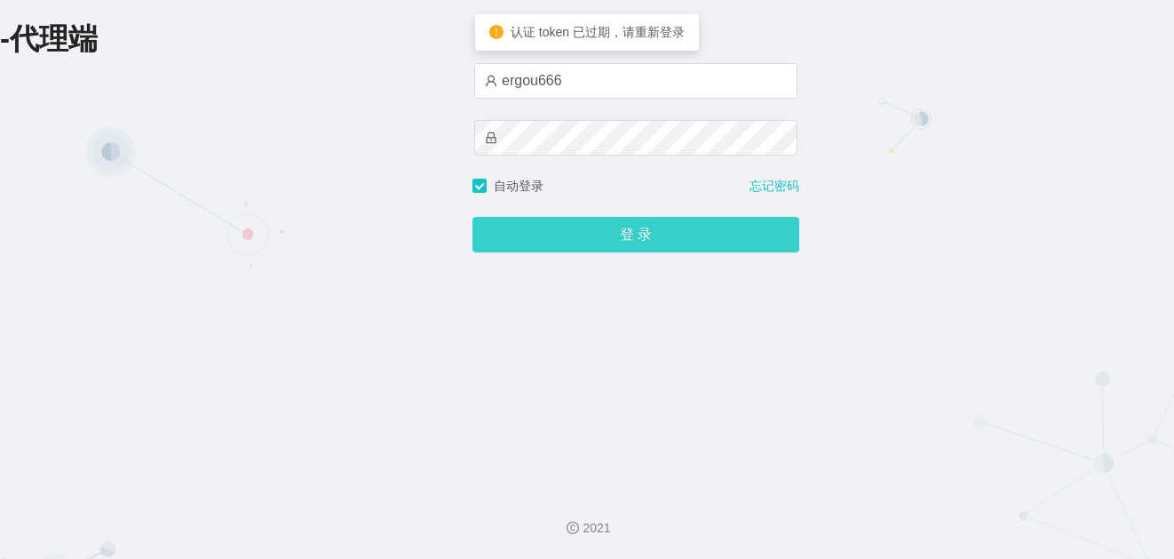
click at [571, 228] on button "登 录" at bounding box center [636, 235] width 327 height 36
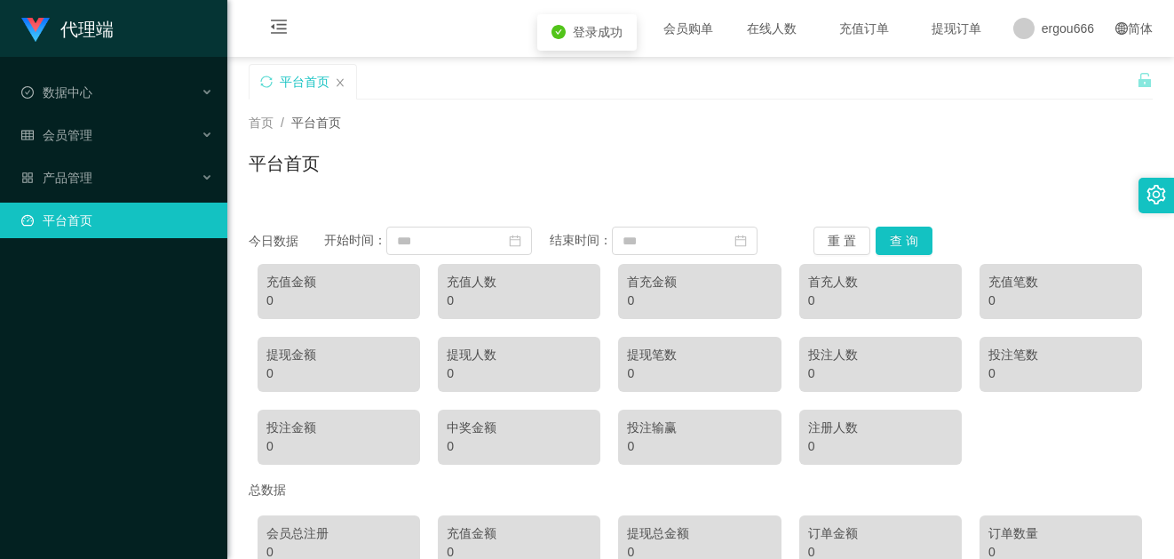
click at [722, 165] on div "平台首页" at bounding box center [701, 170] width 904 height 41
click at [160, 120] on div "会员管理" at bounding box center [113, 135] width 227 height 36
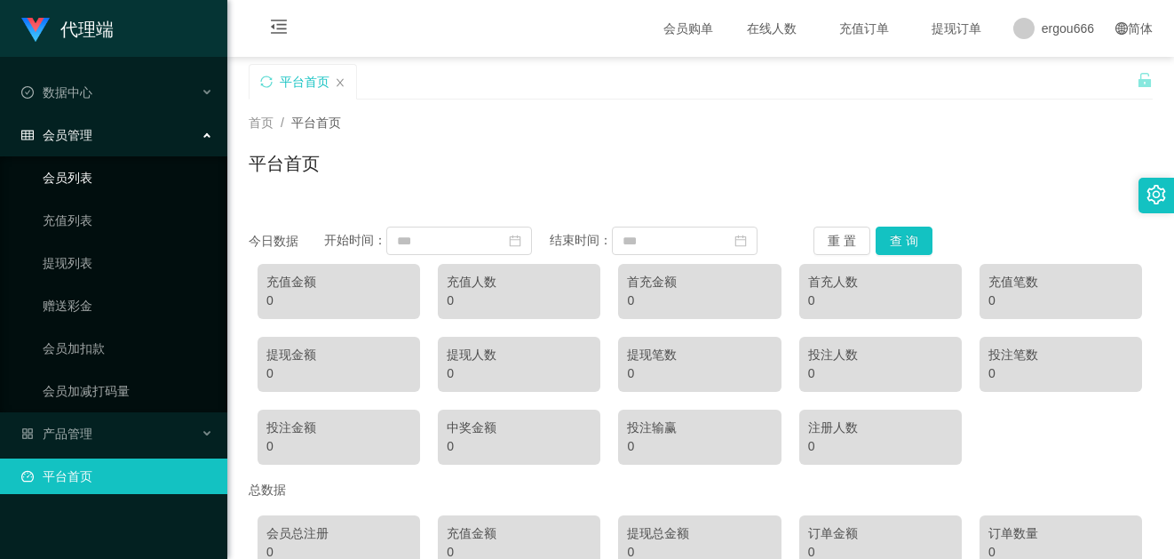
click at [106, 183] on link "会员列表" at bounding box center [128, 178] width 171 height 36
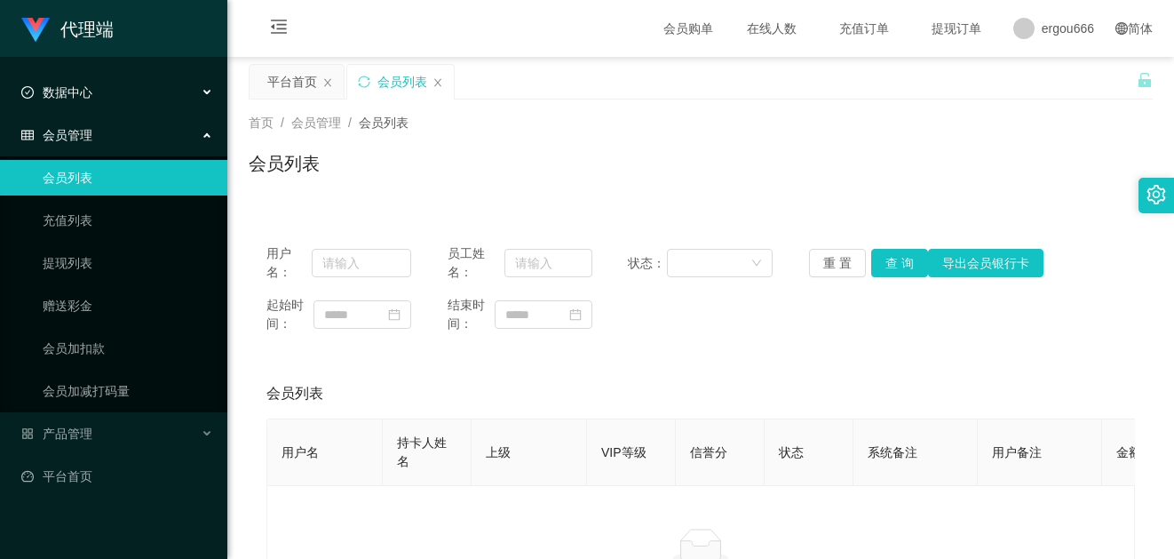
click at [121, 96] on div "数据中心" at bounding box center [113, 93] width 227 height 36
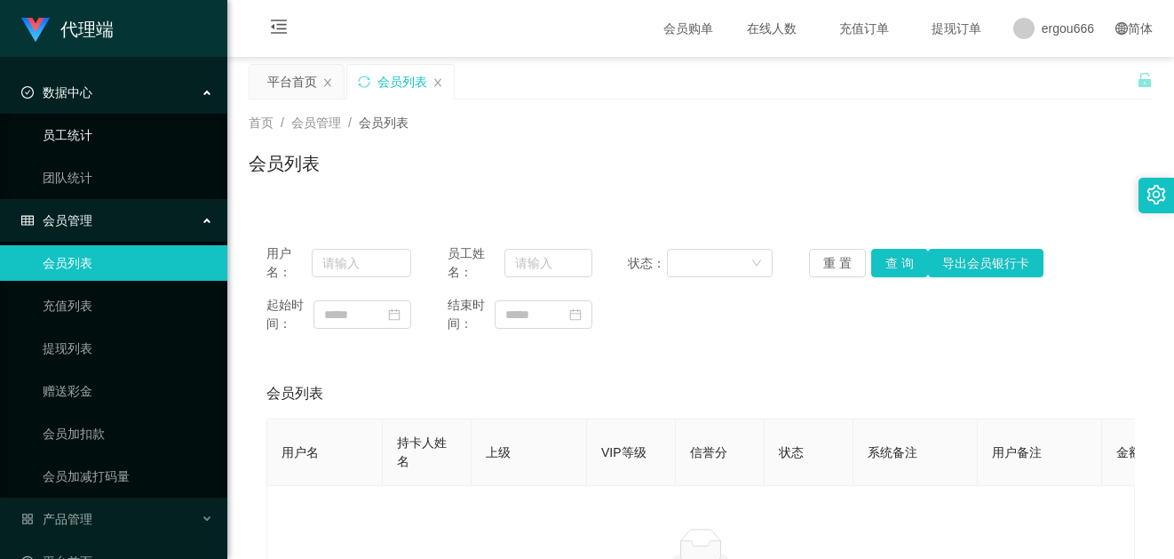
click at [107, 142] on link "员工统计" at bounding box center [128, 135] width 171 height 36
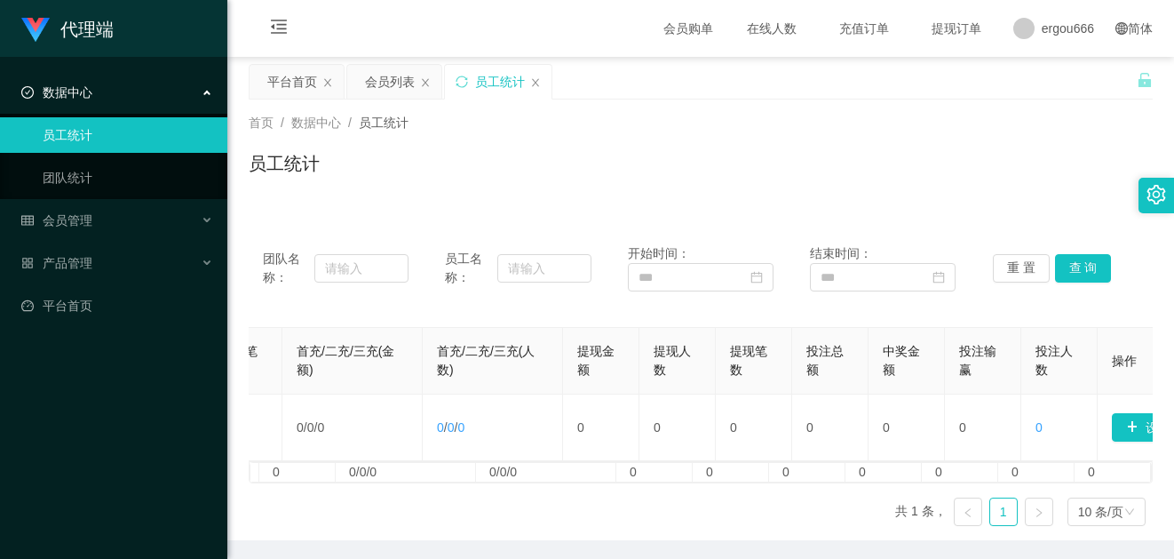
scroll to position [0, 594]
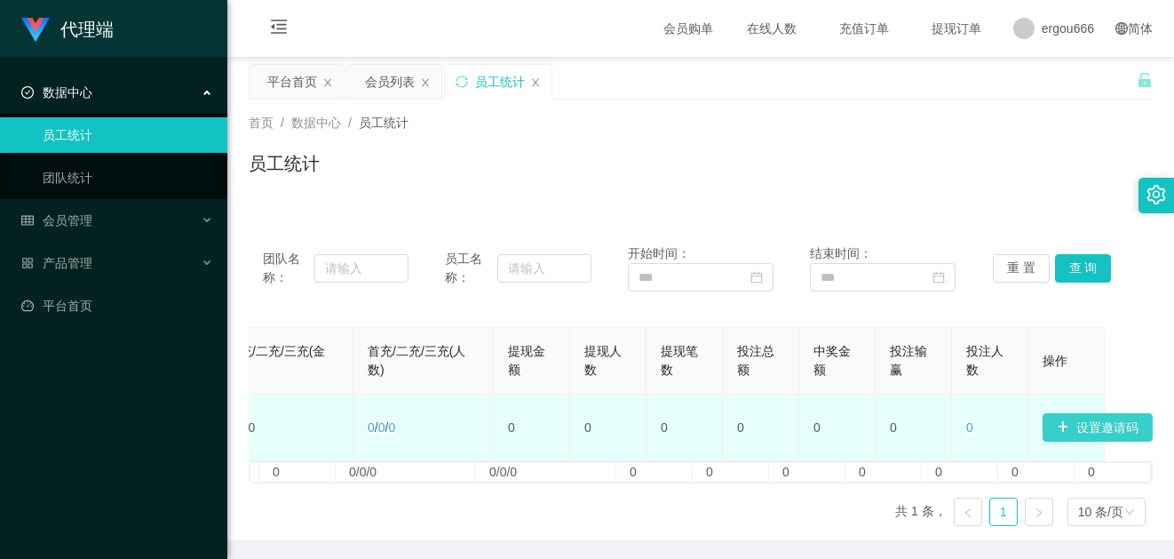
click at [1088, 430] on button "设置邀请码" at bounding box center [1098, 427] width 110 height 28
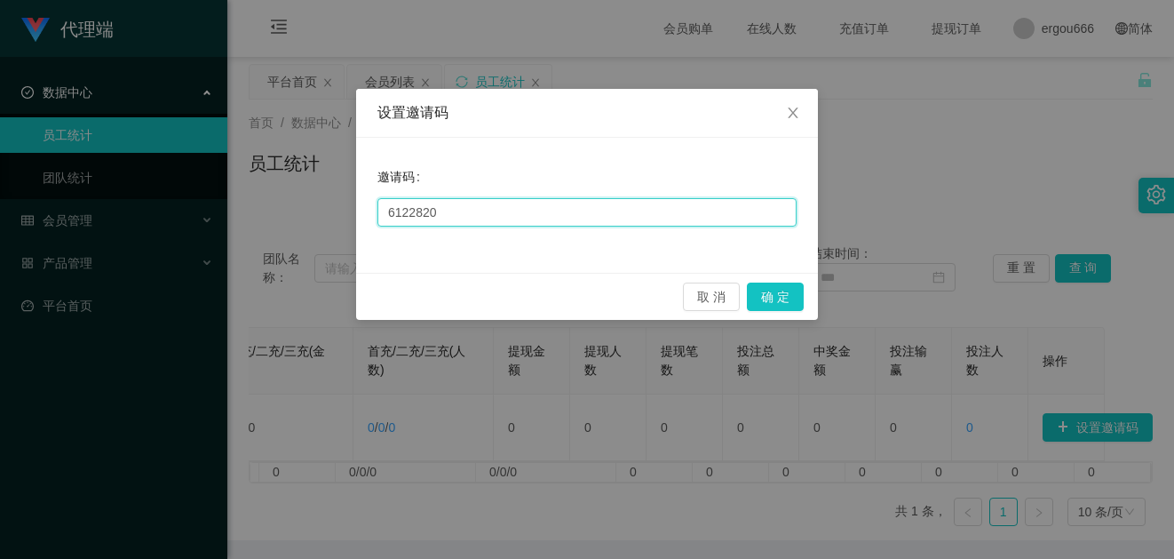
click at [506, 211] on input "6122820" at bounding box center [587, 212] width 419 height 28
paste input "8588"
type input "8588"
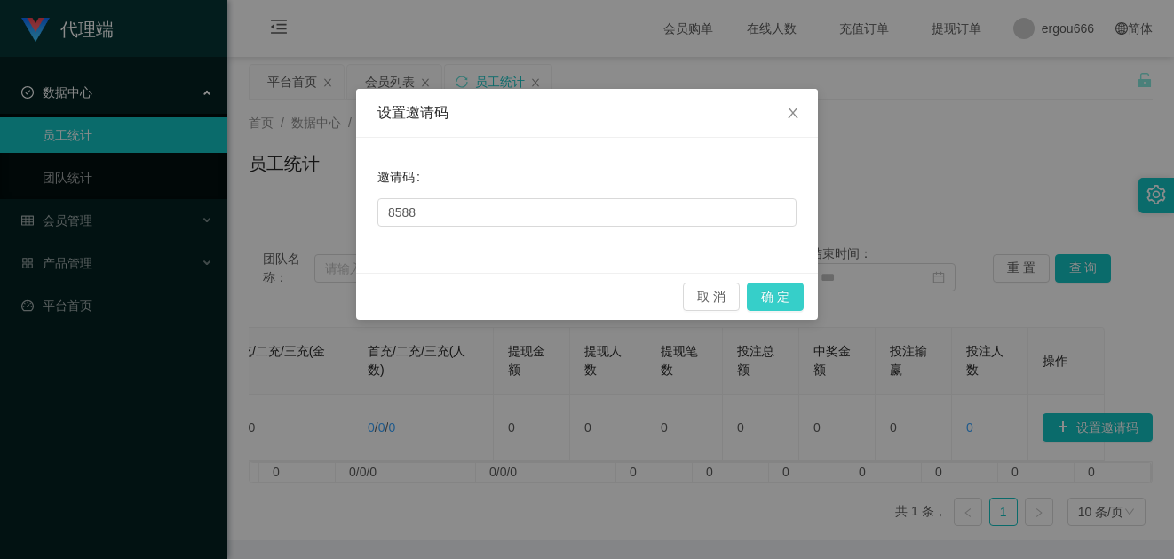
click at [791, 292] on button "确 定" at bounding box center [775, 296] width 57 height 28
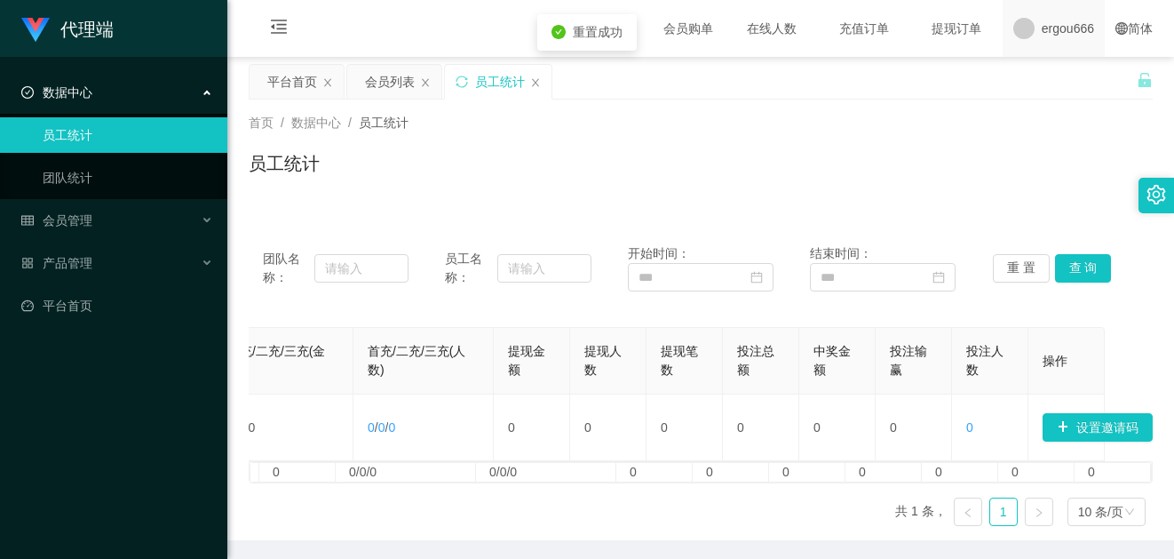
click at [1059, 28] on span "ergou666" at bounding box center [1068, 28] width 52 height 57
click at [1048, 85] on div "平台首页 会员列表 员工统计" at bounding box center [693, 94] width 888 height 61
click at [1046, 38] on span "ergou666" at bounding box center [1068, 28] width 52 height 57
click at [1046, 76] on span "退出登录" at bounding box center [1042, 78] width 50 height 14
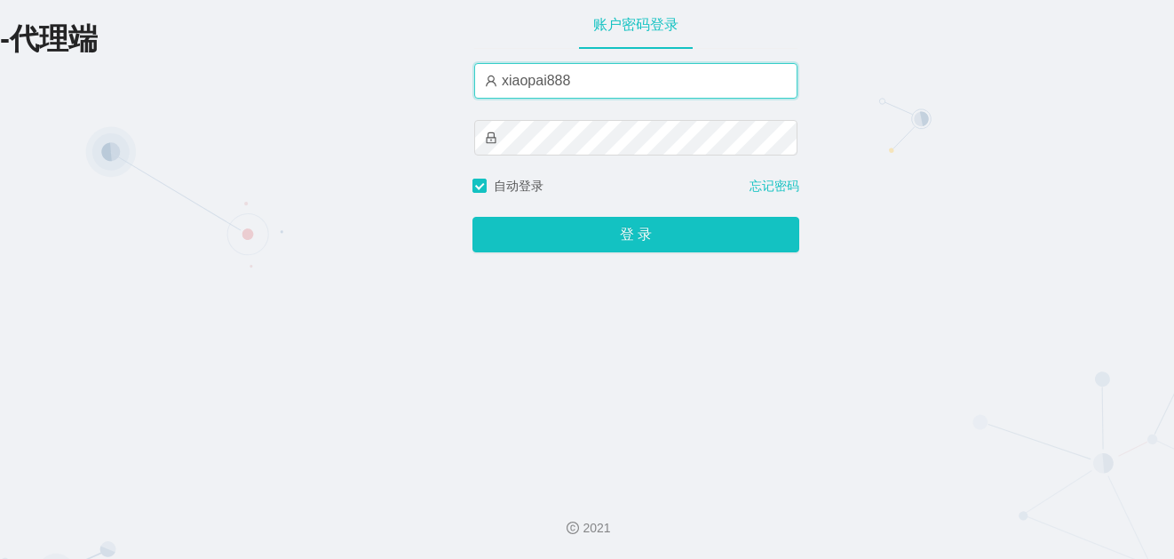
click at [601, 95] on input "xiaopai888" at bounding box center [635, 81] width 323 height 36
paste input "sanzang666"
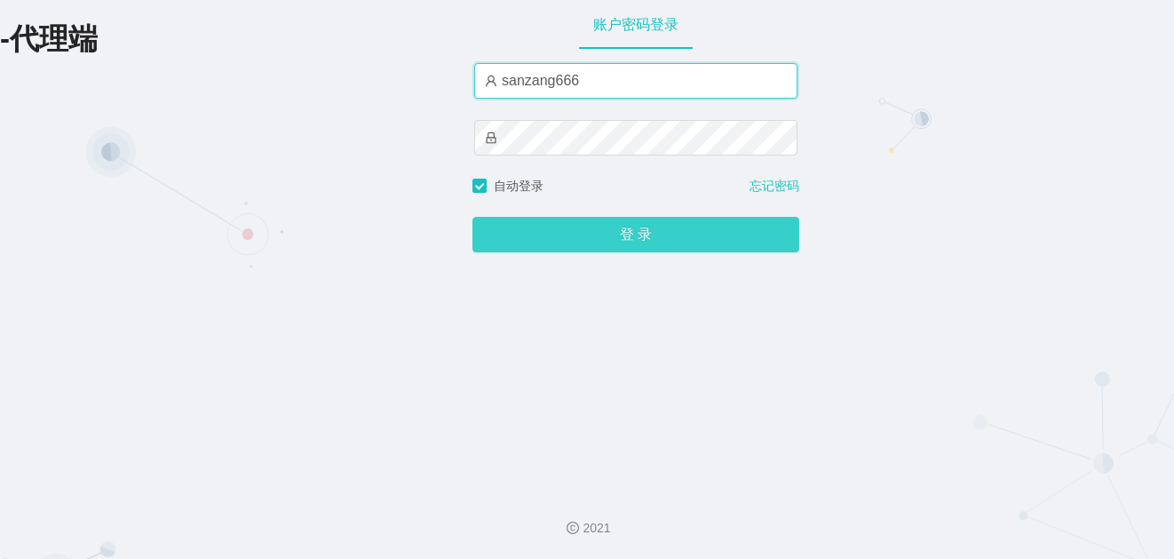
type input "sanzang666"
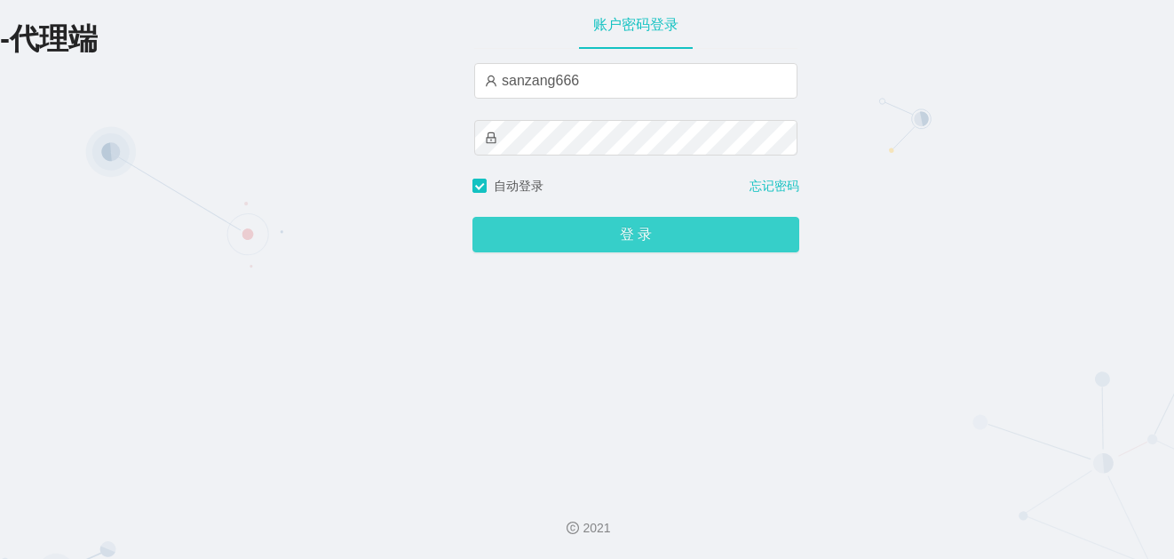
click at [557, 227] on button "登 录" at bounding box center [636, 235] width 327 height 36
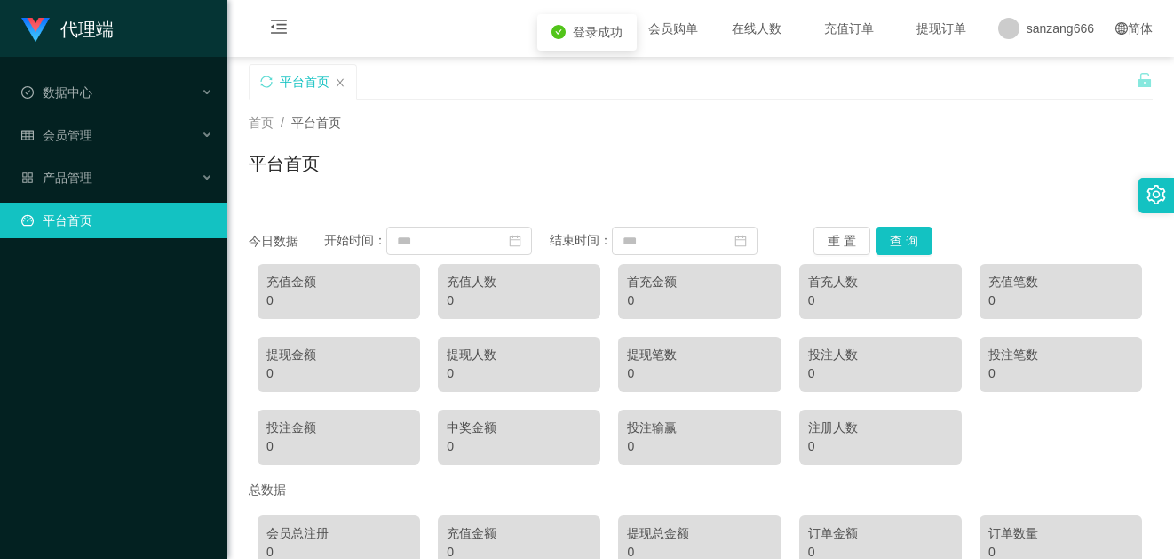
click at [532, 177] on div "平台首页" at bounding box center [701, 170] width 904 height 41
click at [108, 83] on div "数据中心" at bounding box center [113, 93] width 227 height 36
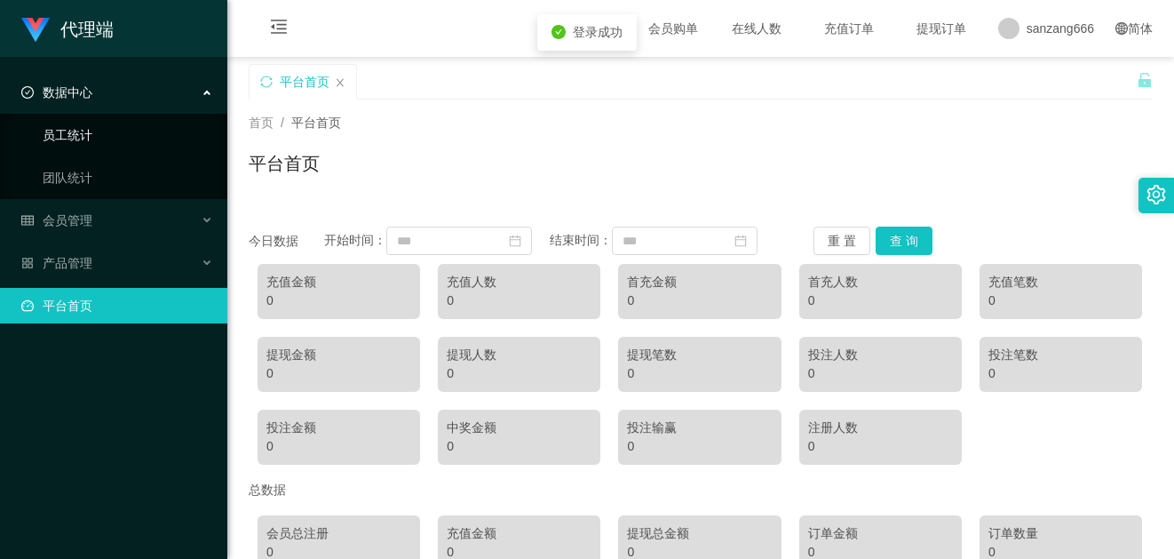
click at [94, 131] on link "员工统计" at bounding box center [128, 135] width 171 height 36
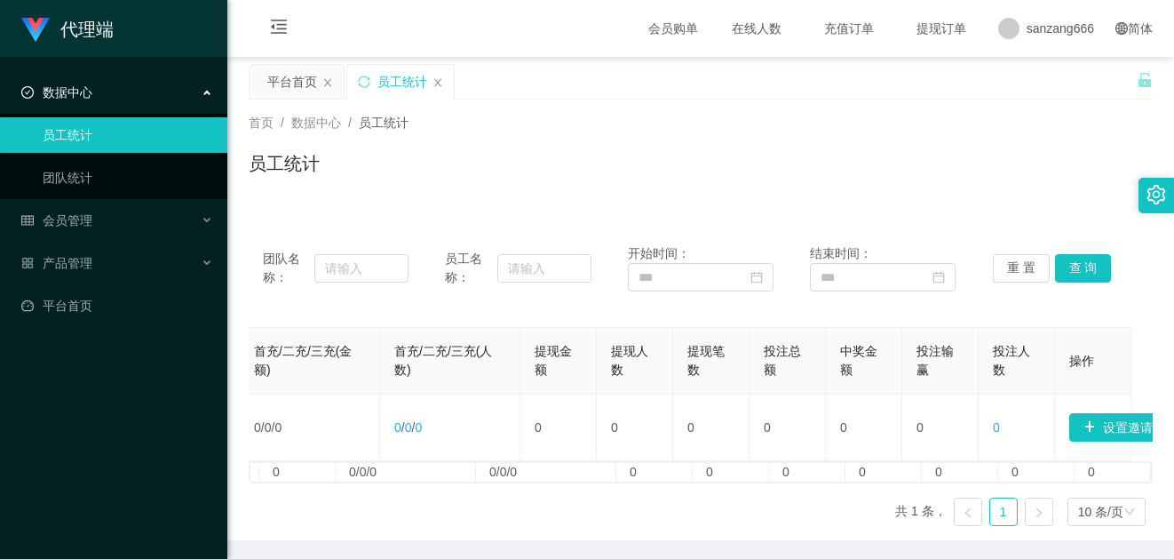
scroll to position [0, 564]
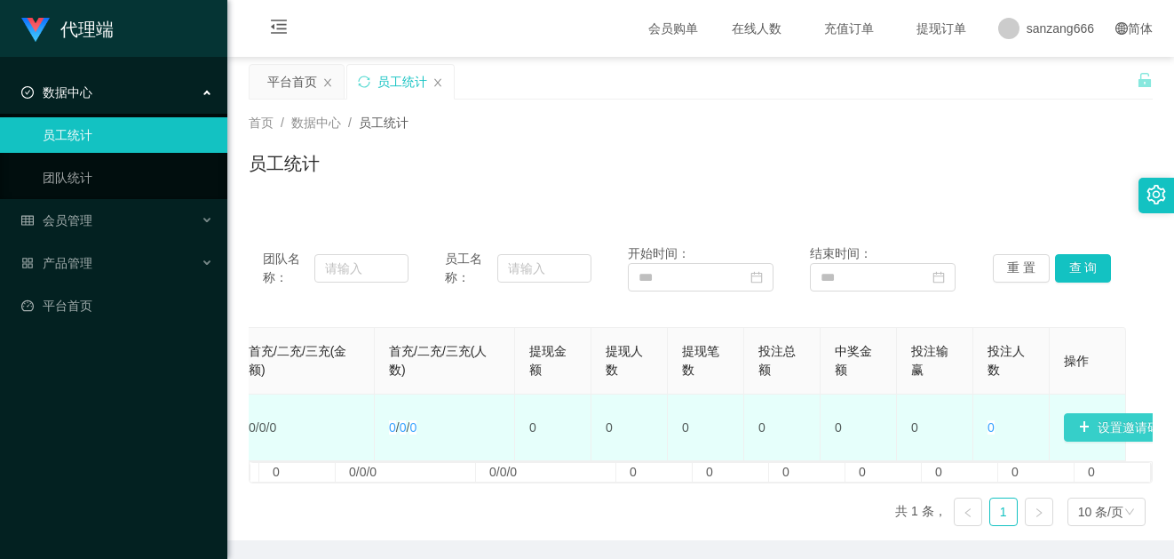
click at [1097, 420] on button "设置邀请码" at bounding box center [1119, 427] width 110 height 28
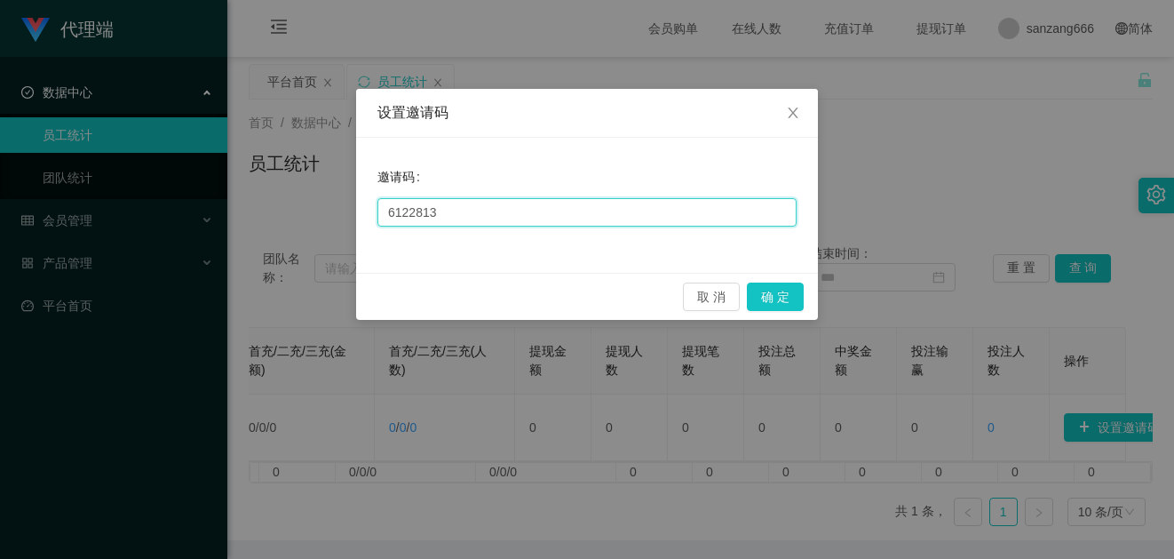
click at [492, 201] on input "6122813" at bounding box center [587, 212] width 419 height 28
paste input "text"
drag, startPoint x: 495, startPoint y: 218, endPoint x: 520, endPoint y: 226, distance: 26.1
click at [495, 218] on input "text" at bounding box center [587, 212] width 419 height 28
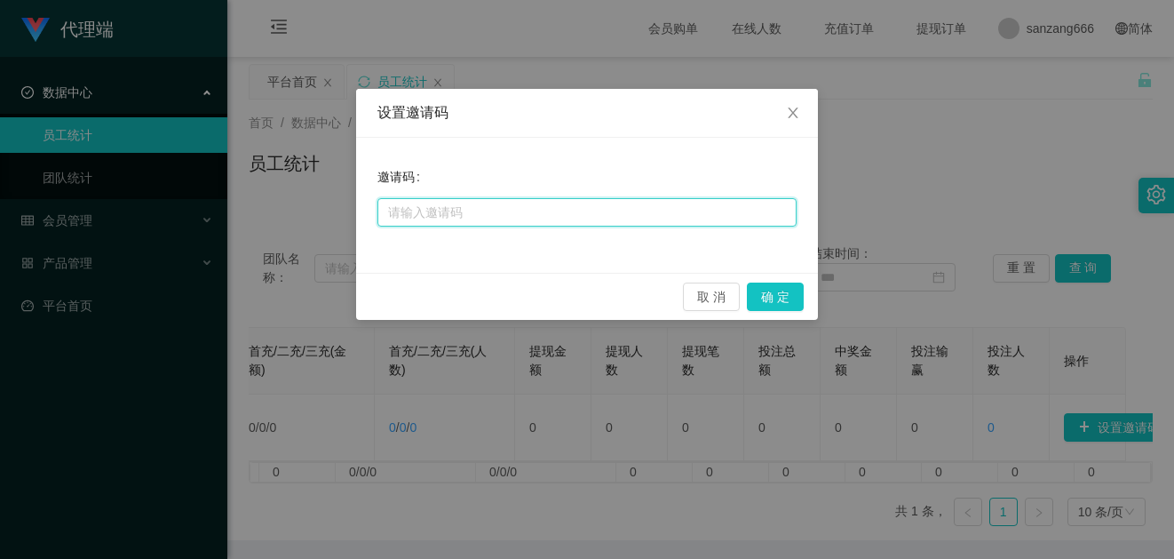
paste input "680690"
type input "680690"
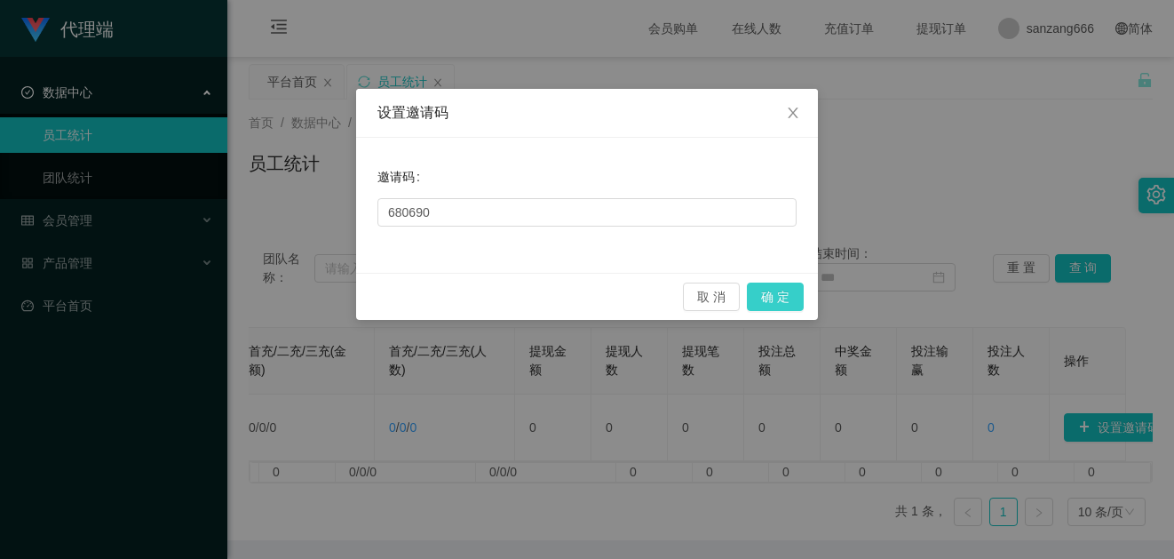
click at [783, 284] on button "确 定" at bounding box center [775, 296] width 57 height 28
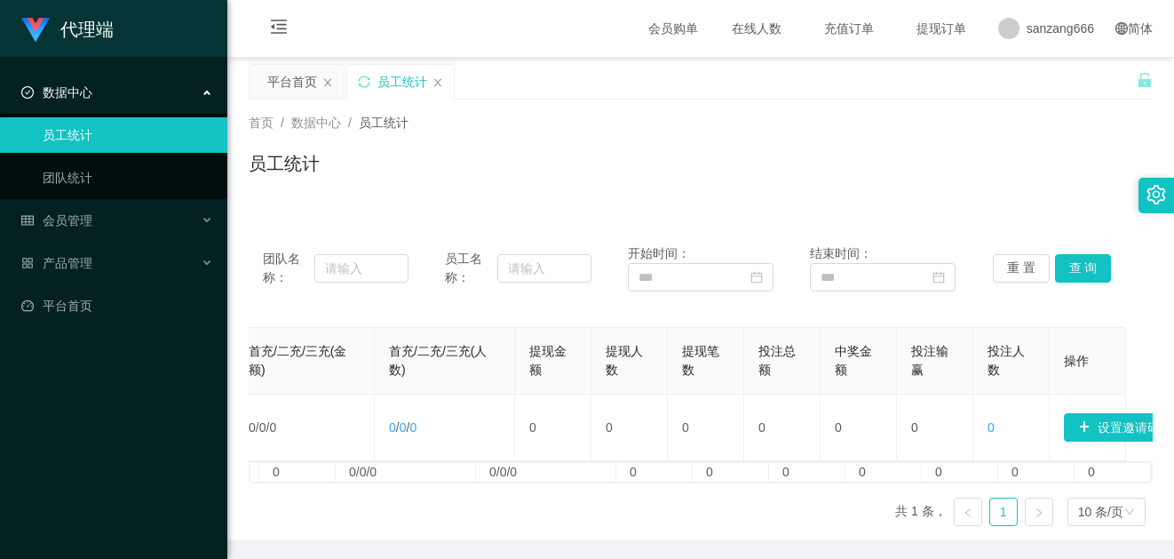
click at [884, 164] on div "员工统计" at bounding box center [701, 170] width 904 height 41
click at [648, 393] on th "提现人数" at bounding box center [630, 361] width 76 height 67
